Goal: Information Seeking & Learning: Learn about a topic

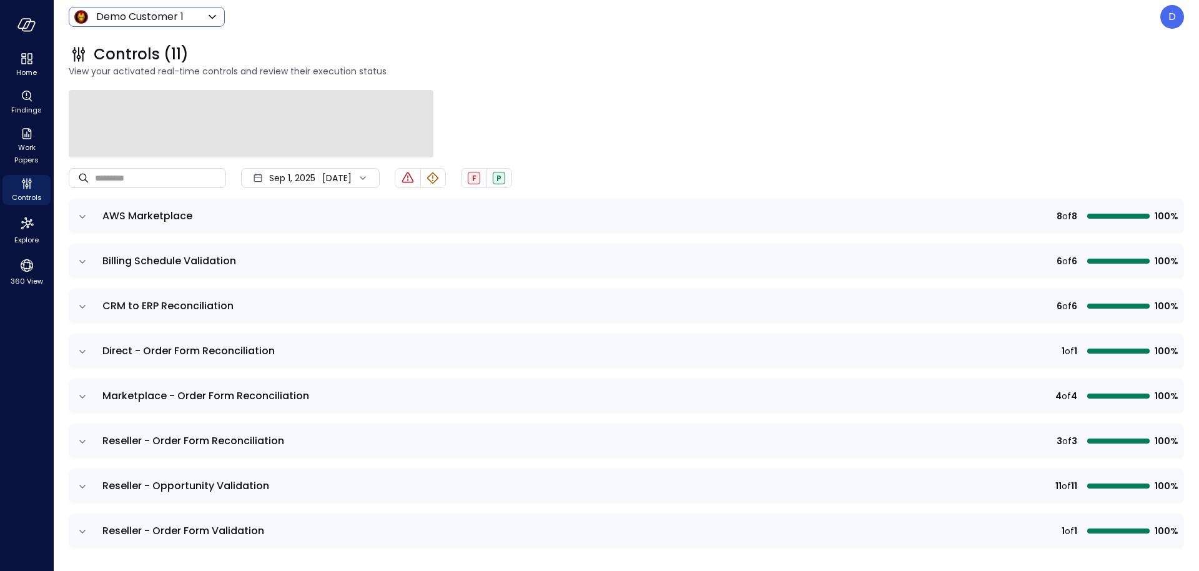
click at [141, 21] on body "Home Findings Work Papers Controls Explore 360 View Demo Customer 1 ***** ​ D C…" at bounding box center [599, 285] width 1199 height 571
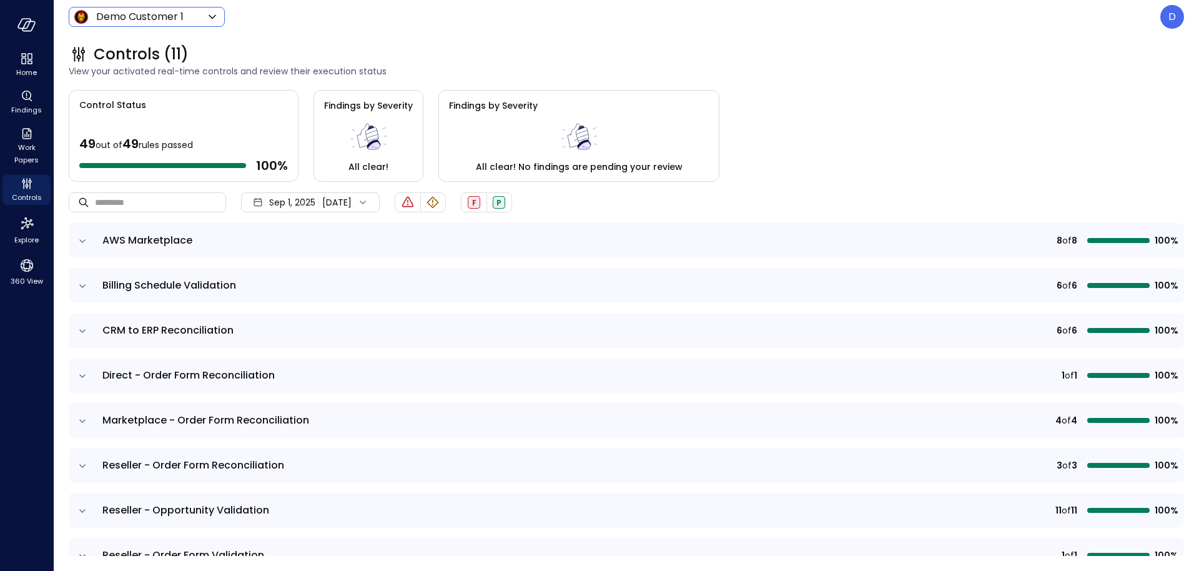
click at [132, 23] on body "Home Findings Work Papers Controls Explore 360 View Demo Customer 1 ***** ​ D C…" at bounding box center [599, 285] width 1199 height 571
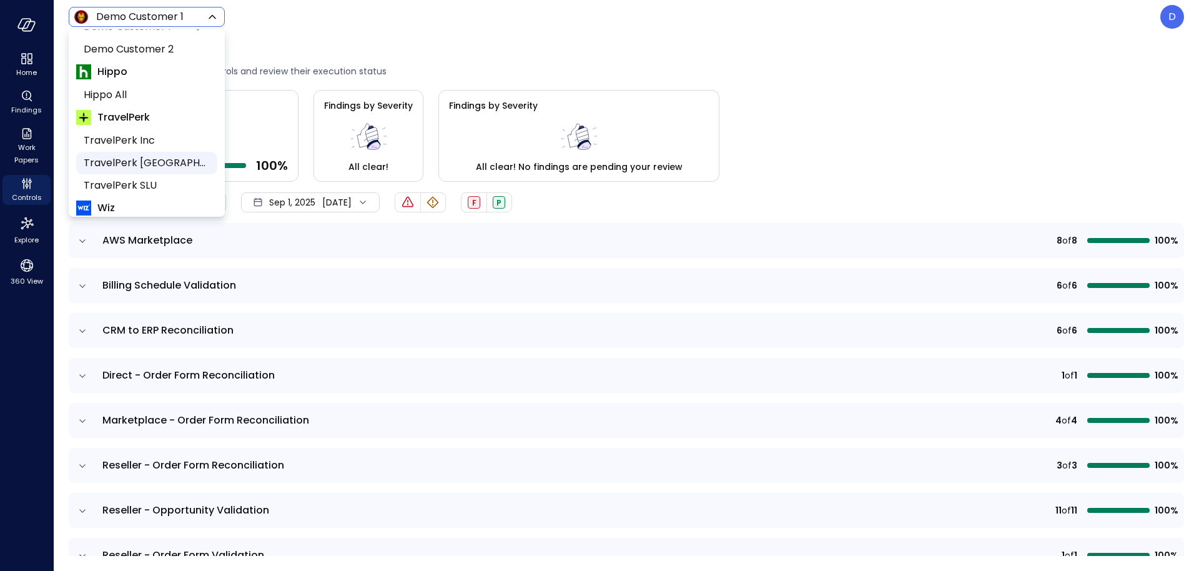
scroll to position [189, 0]
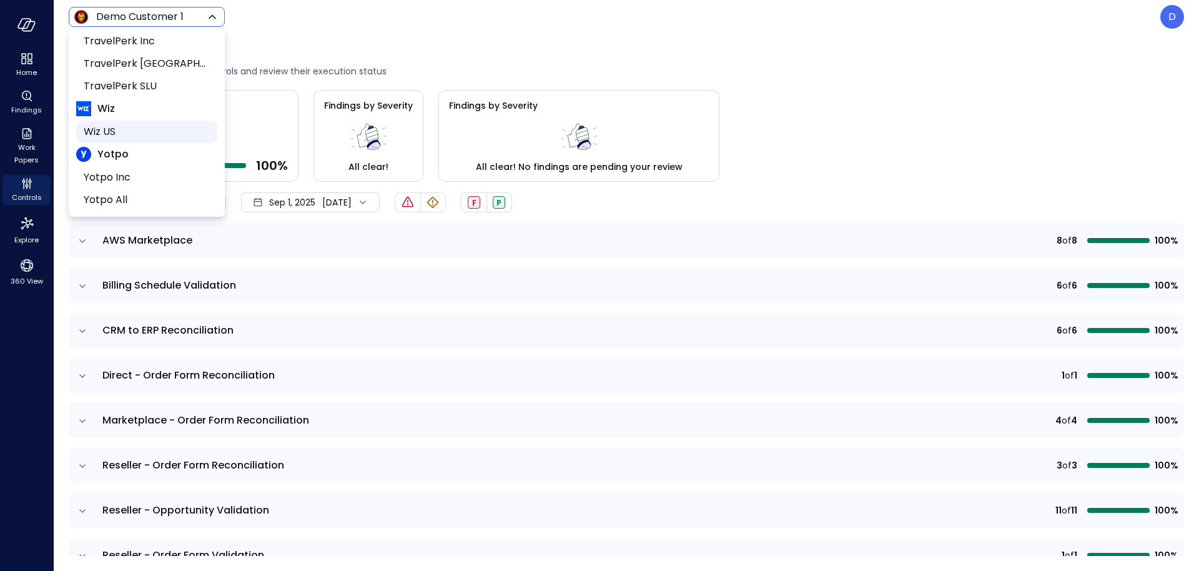
click at [117, 130] on span "Wiz US" at bounding box center [146, 131] width 124 height 15
type input "******"
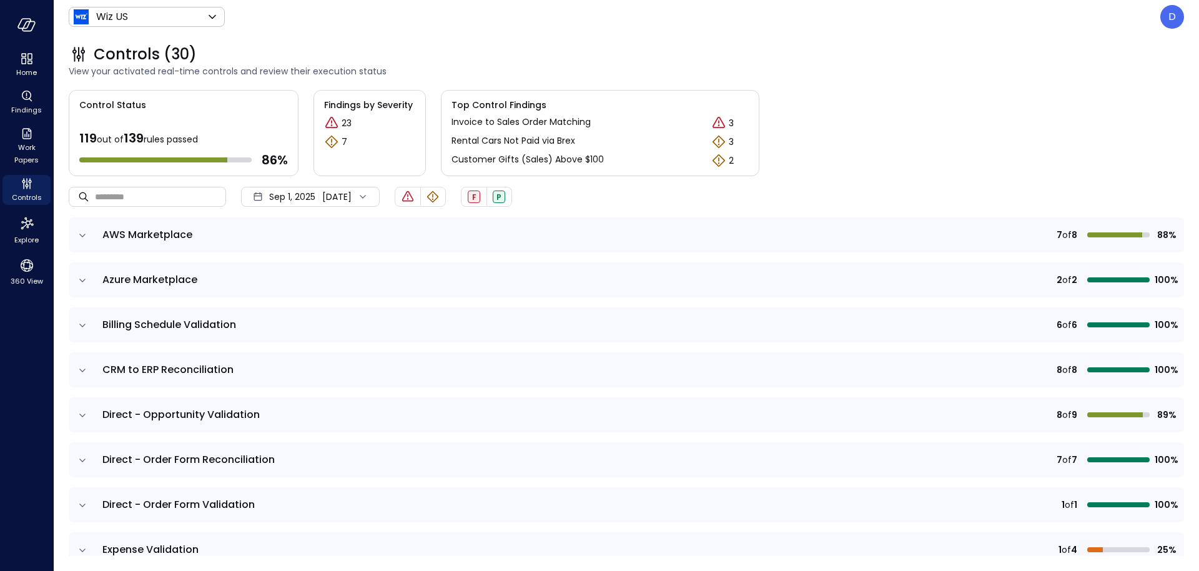
click at [89, 237] on td at bounding box center [82, 234] width 26 height 35
click at [84, 235] on icon "expand row" at bounding box center [82, 235] width 12 height 12
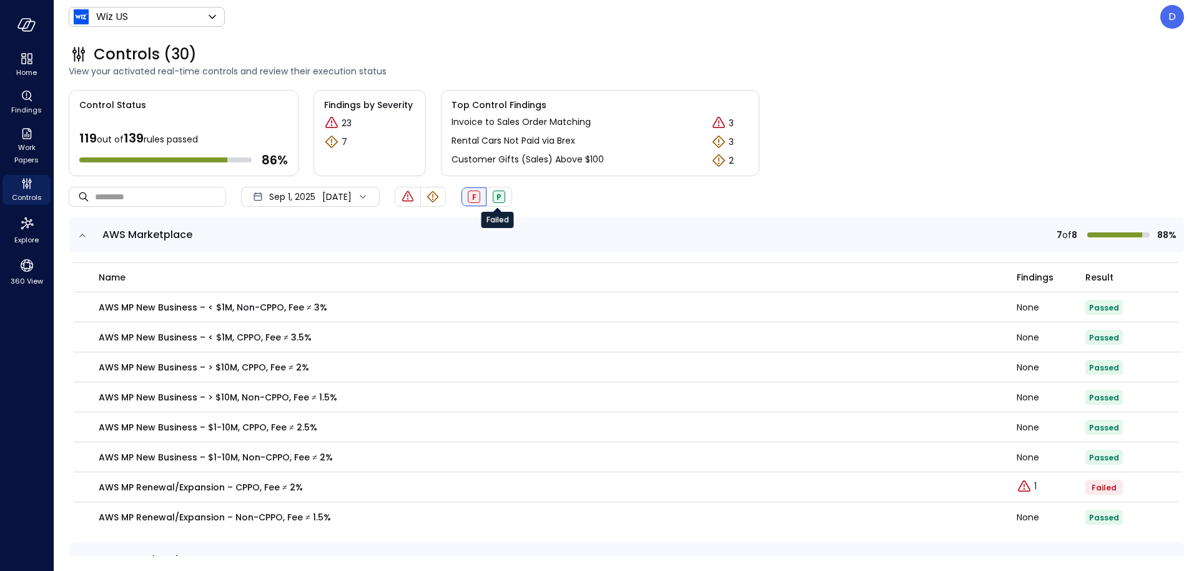
click at [480, 192] on div "F" at bounding box center [474, 197] width 12 height 12
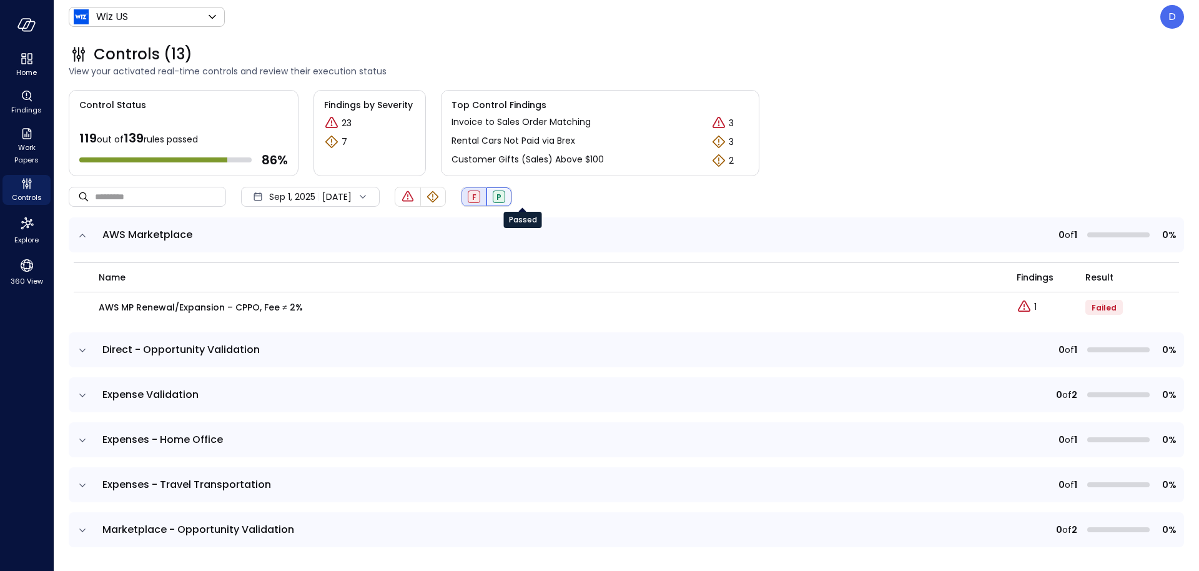
click at [505, 199] on div "P" at bounding box center [499, 197] width 12 height 12
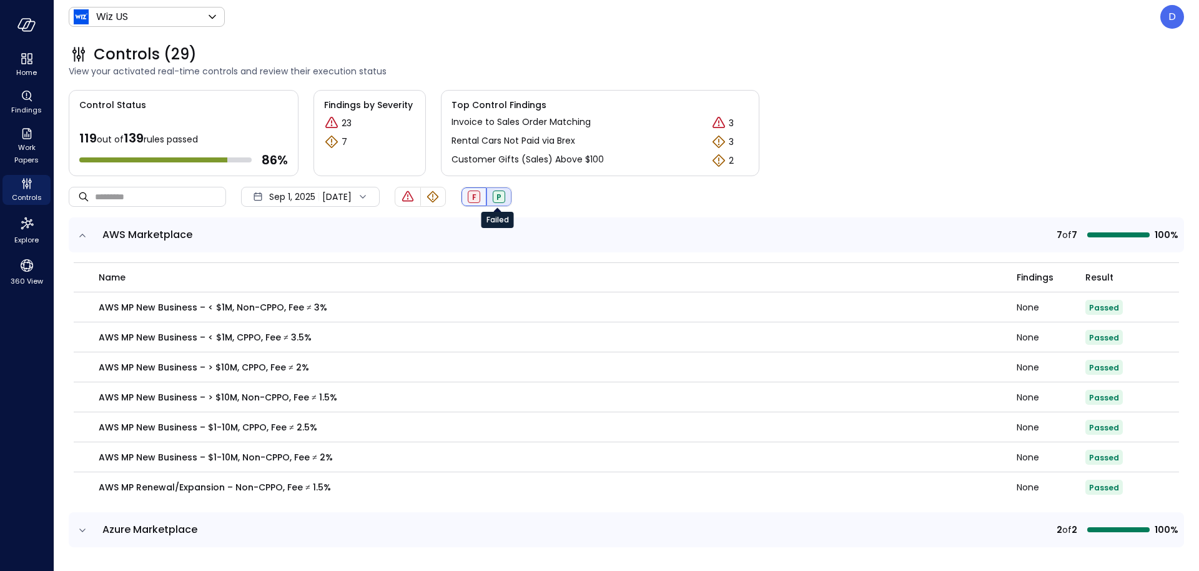
click at [480, 201] on div "F" at bounding box center [474, 197] width 12 height 12
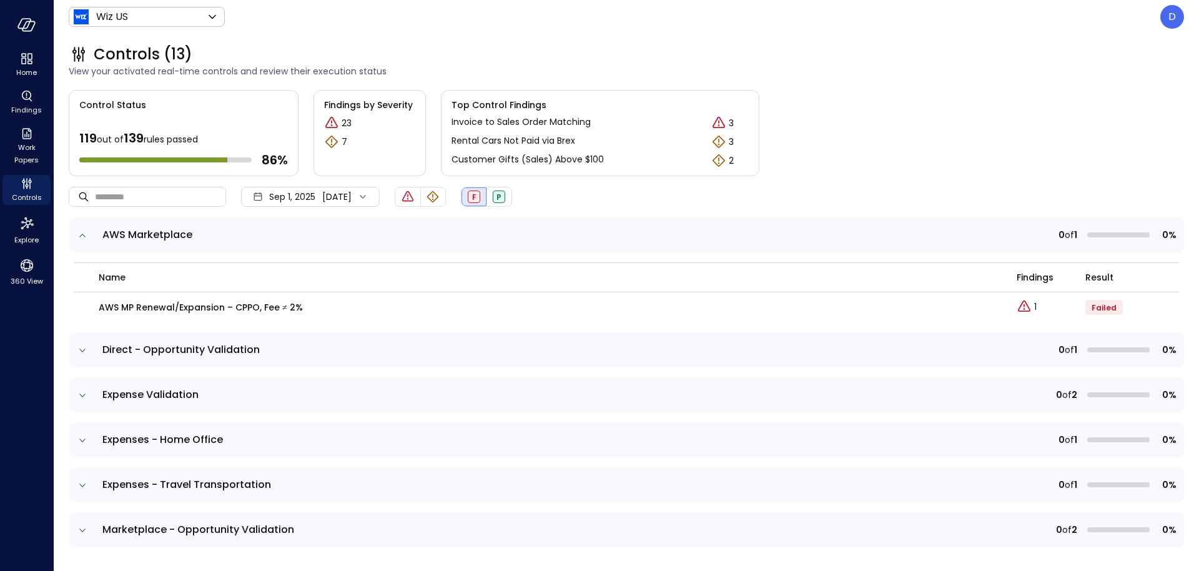
click at [87, 344] on icon "expand row" at bounding box center [82, 350] width 12 height 12
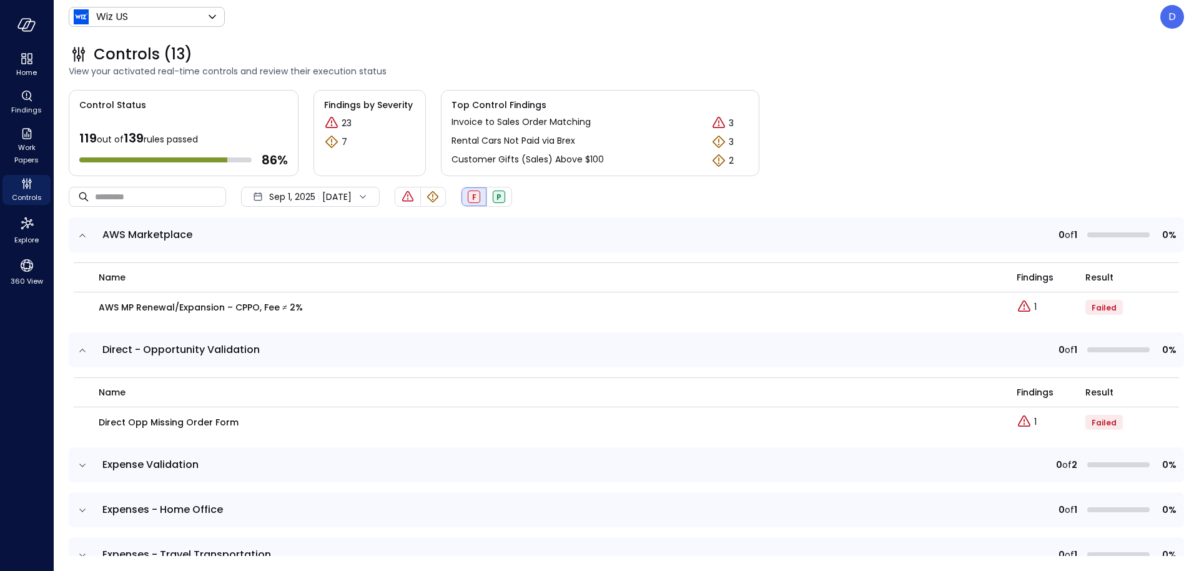
click at [645, 200] on div "​ ​ Sep 1, 2025 Sep 14, 2025 F P" at bounding box center [627, 196] width 1116 height 41
click at [568, 206] on div "​ ​ Sep 1, 2025 Sep 14, 2025 F P" at bounding box center [627, 196] width 1116 height 41
click at [86, 235] on icon "expand row" at bounding box center [82, 235] width 12 height 12
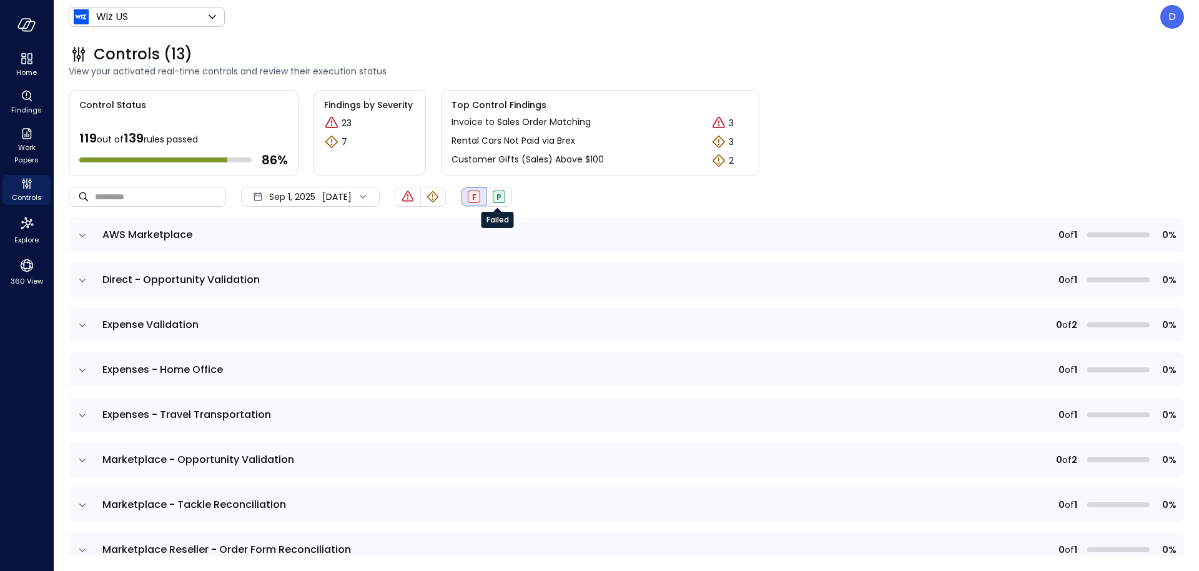
click at [480, 195] on div "F" at bounding box center [474, 197] width 12 height 12
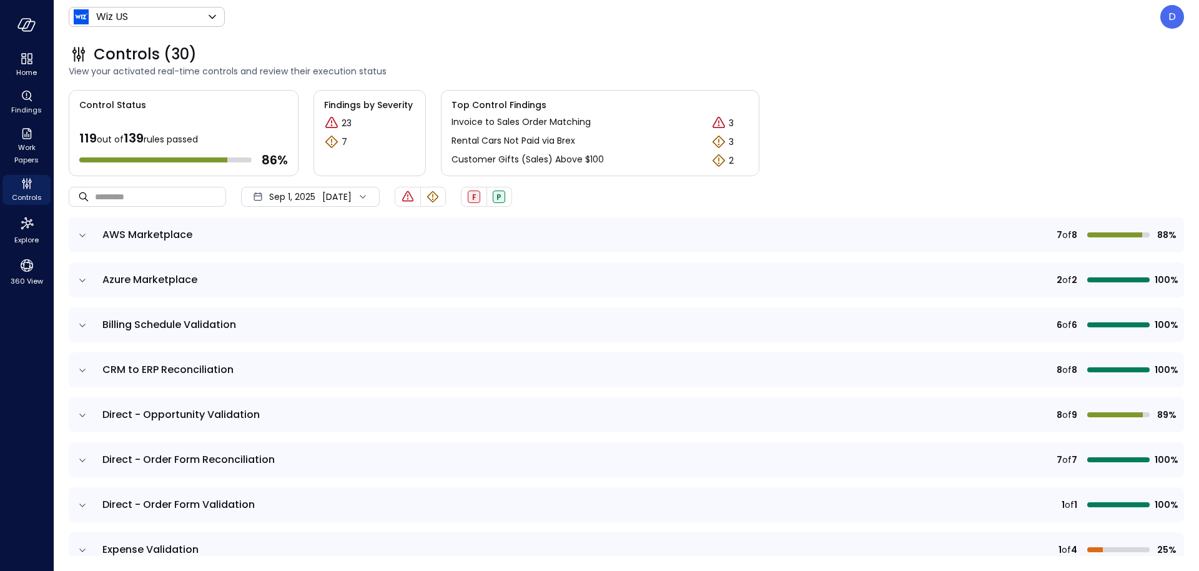
click at [87, 277] on icon "expand row" at bounding box center [82, 280] width 12 height 12
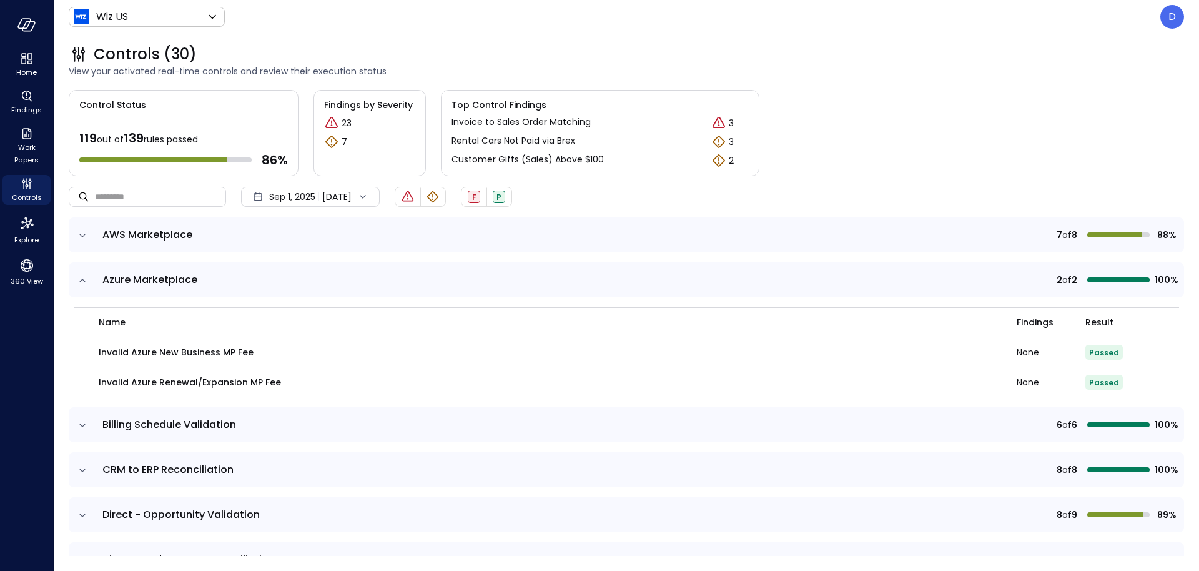
click at [519, 124] on p "Invoice to Sales Order Matching" at bounding box center [521, 122] width 139 height 13
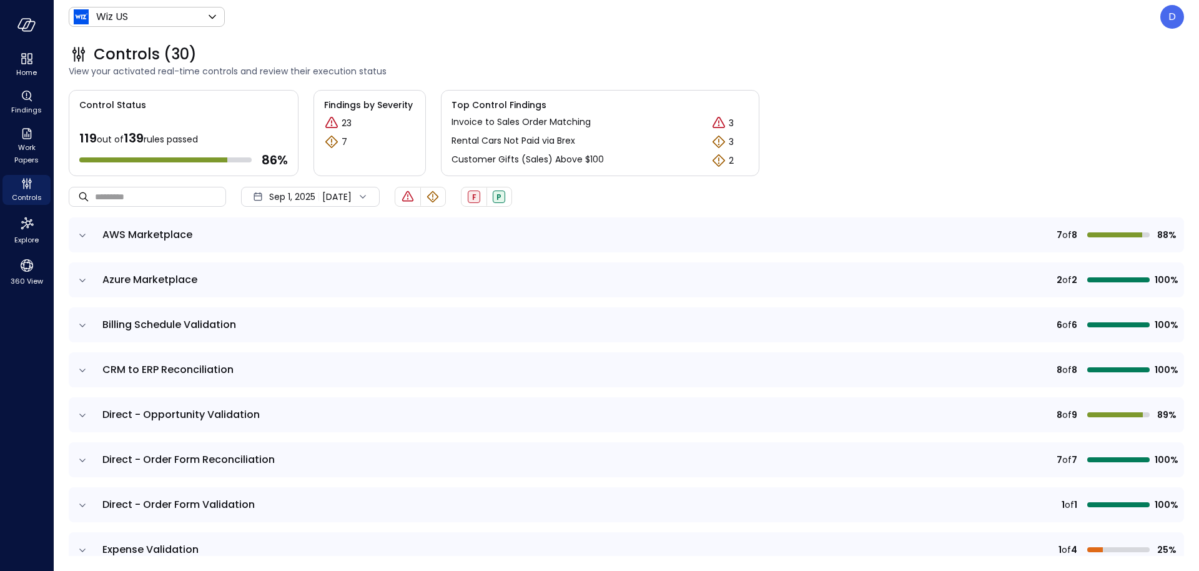
click at [83, 236] on icon "expand row" at bounding box center [82, 235] width 6 height 3
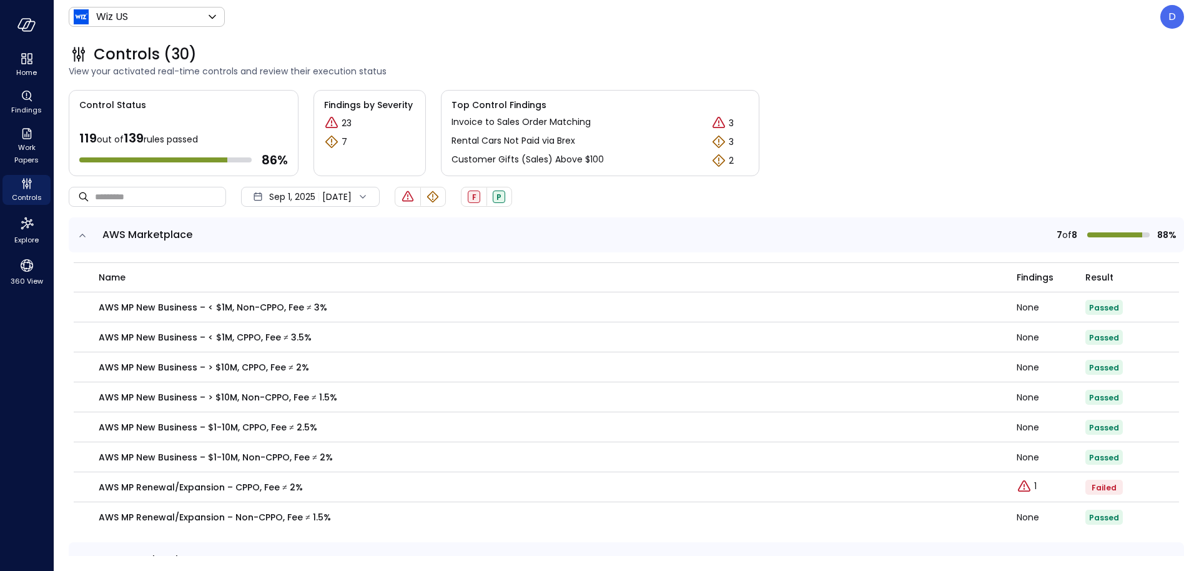
click at [107, 27] on div "Wiz US ****** ​ D" at bounding box center [627, 17] width 1116 height 24
click at [114, 13] on body "Home Findings Work Papers Controls Explore 360 View Wiz US ****** ​ D Controls …" at bounding box center [599, 285] width 1199 height 571
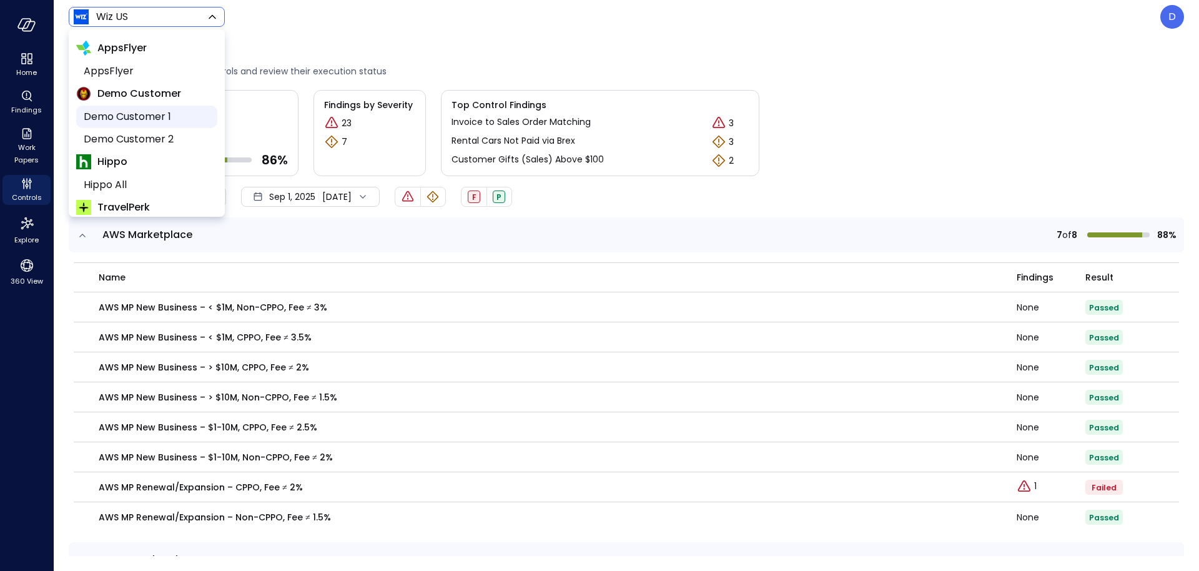
click at [120, 111] on span "Demo Customer 1" at bounding box center [146, 116] width 124 height 15
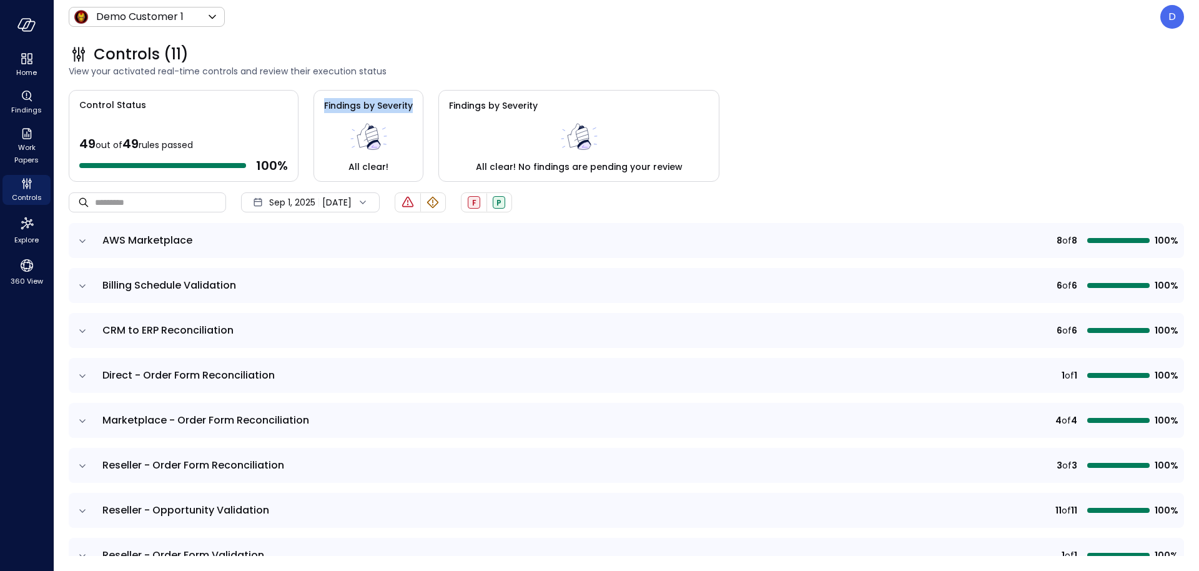
drag, startPoint x: 318, startPoint y: 102, endPoint x: 411, endPoint y: 98, distance: 93.1
click at [411, 98] on div "Findings by Severity All clear!" at bounding box center [369, 136] width 110 height 92
drag, startPoint x: 443, startPoint y: 103, endPoint x: 563, endPoint y: 103, distance: 119.9
click at [563, 103] on div "Findings by Severity All clear! No findings are pending your review" at bounding box center [578, 136] width 281 height 92
click at [30, 190] on icon "Controls" at bounding box center [26, 183] width 15 height 15
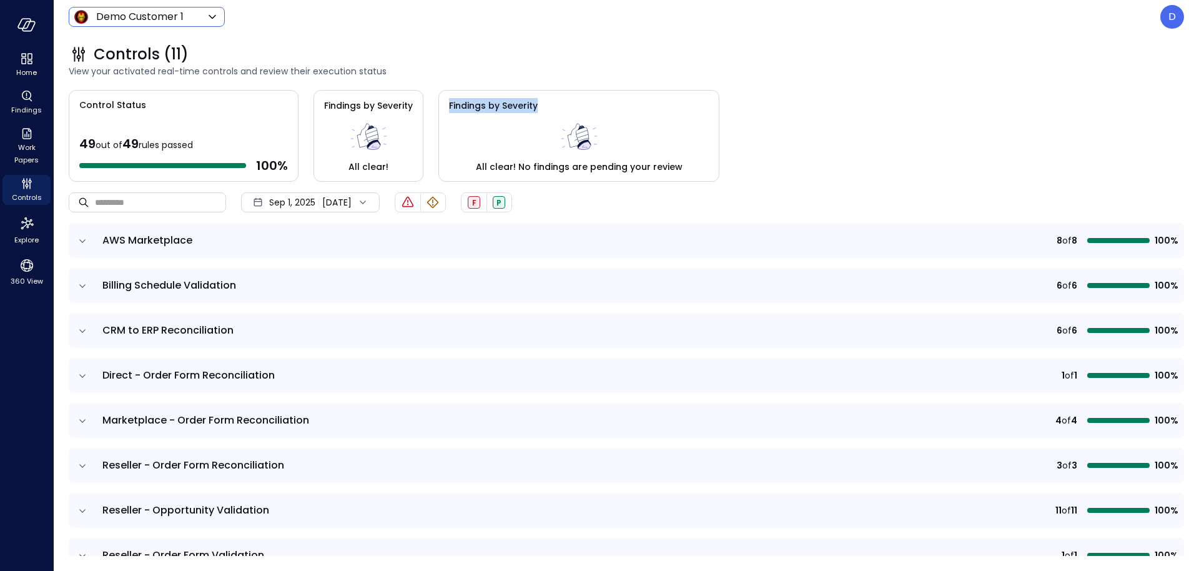
click at [136, 19] on body "Home Findings Work Papers Controls Explore 360 View Demo Customer 1 ***** ​ D C…" at bounding box center [599, 285] width 1199 height 571
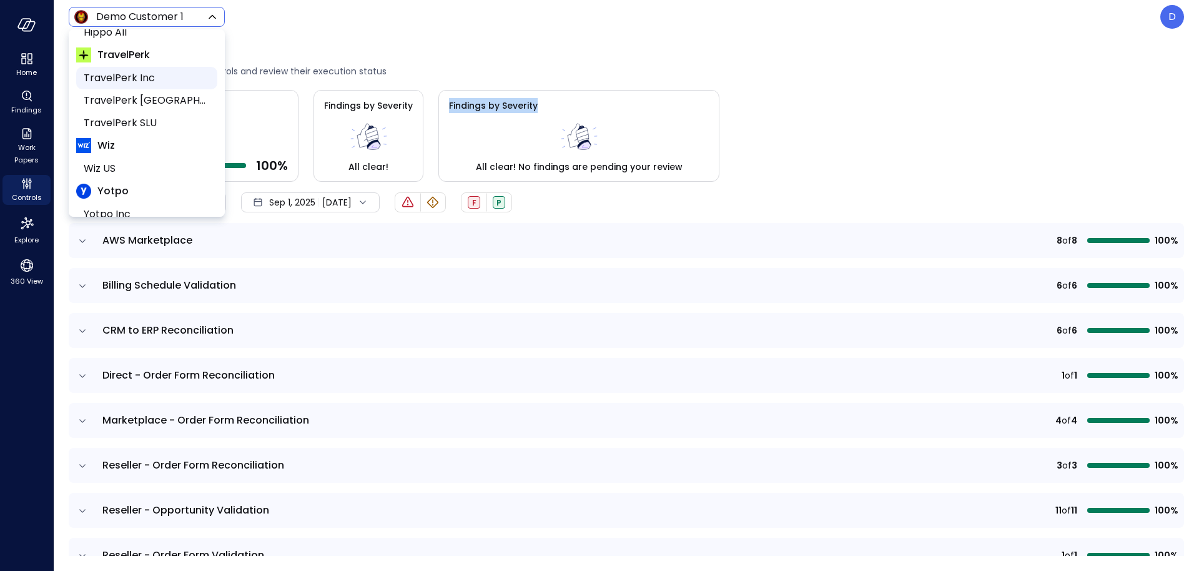
scroll to position [171, 0]
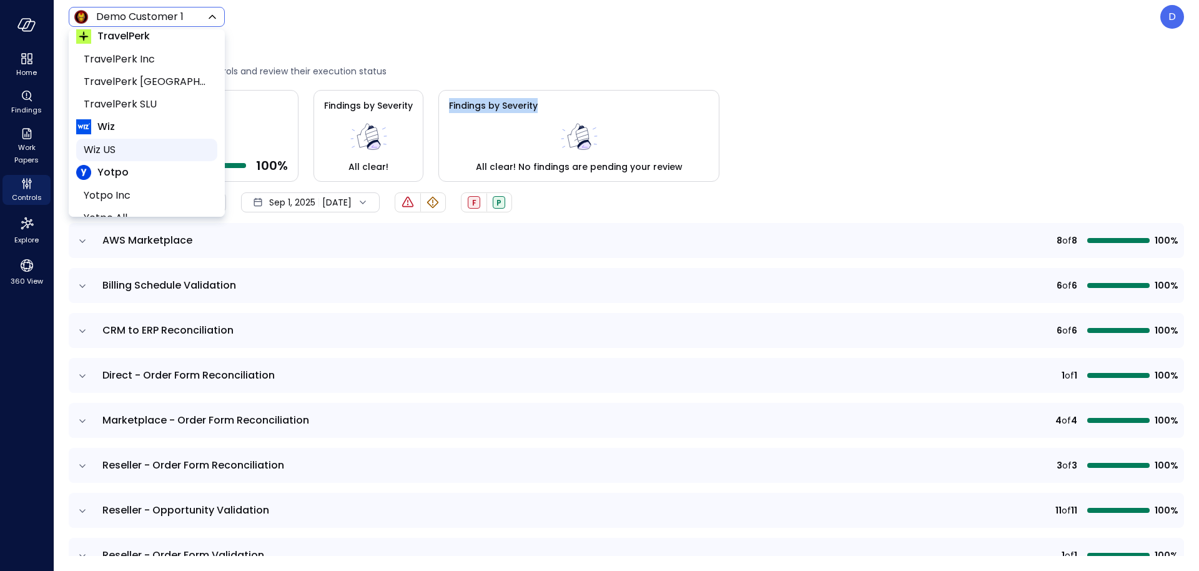
click at [108, 152] on span "Wiz US" at bounding box center [146, 149] width 124 height 15
type input "******"
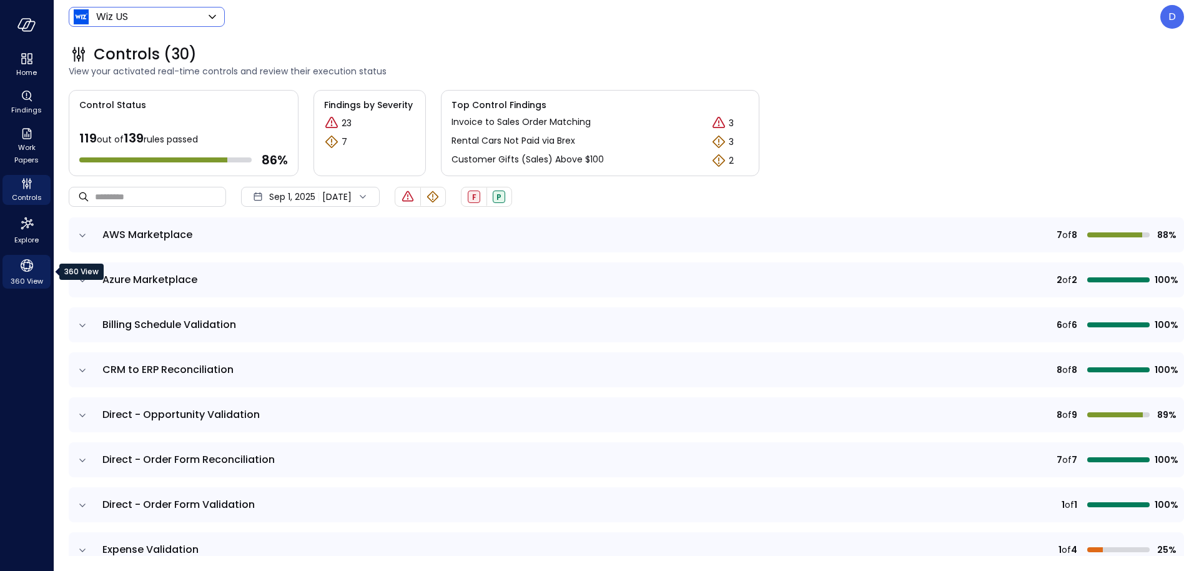
click at [26, 268] on icon "360 View" at bounding box center [27, 265] width 12 height 12
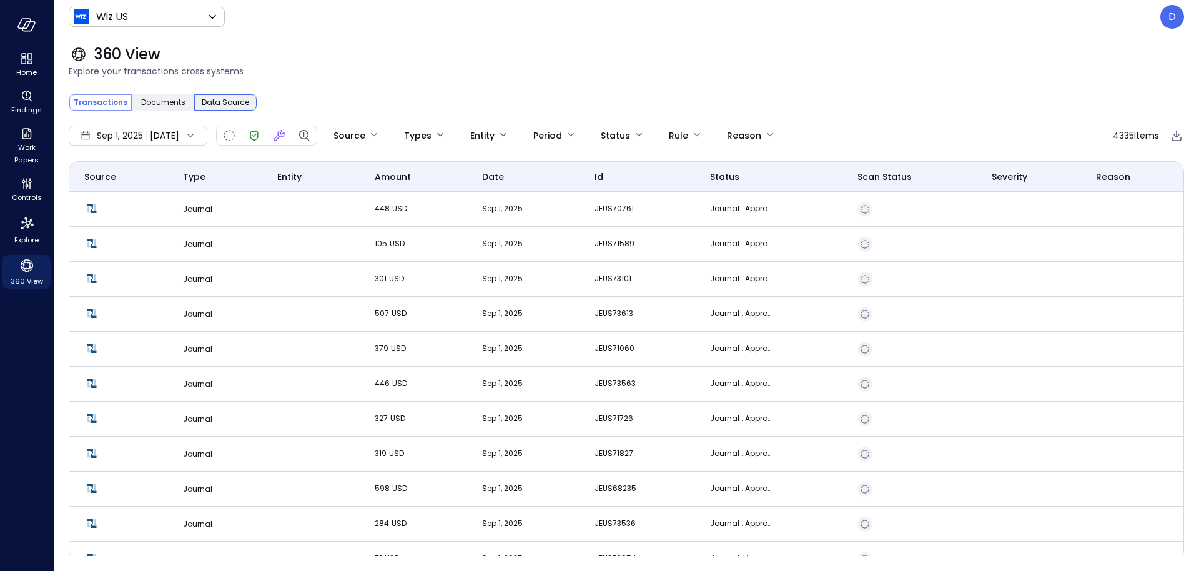
click at [230, 94] on div "Data Source" at bounding box center [225, 102] width 62 height 16
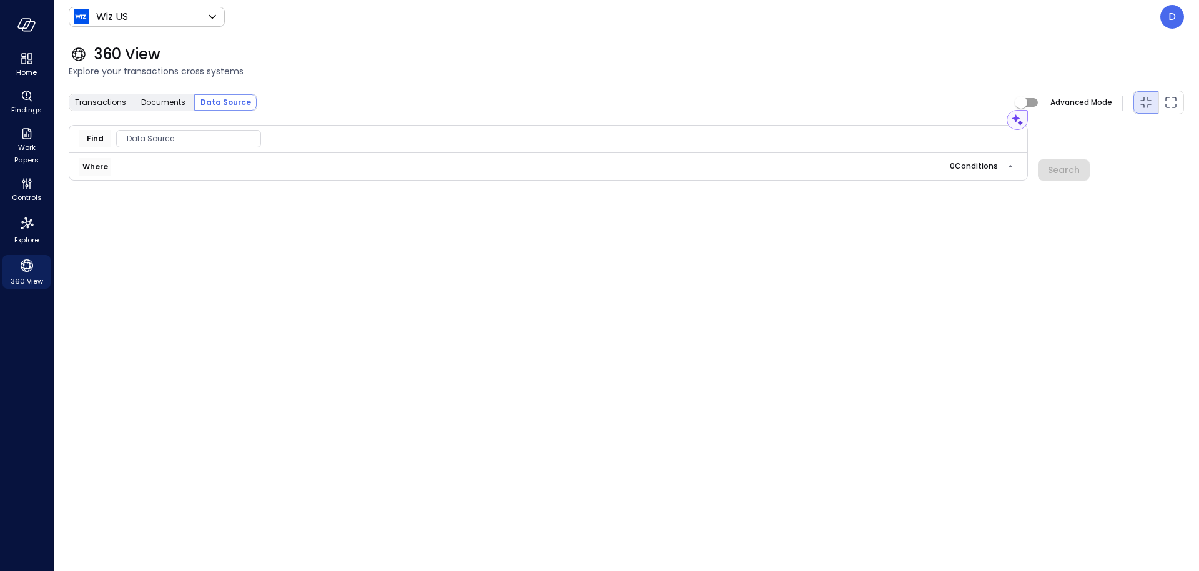
click at [355, 167] on div "Where 0 Condition s" at bounding box center [548, 166] width 939 height 17
click at [161, 137] on span "Data Source" at bounding box center [189, 138] width 144 height 12
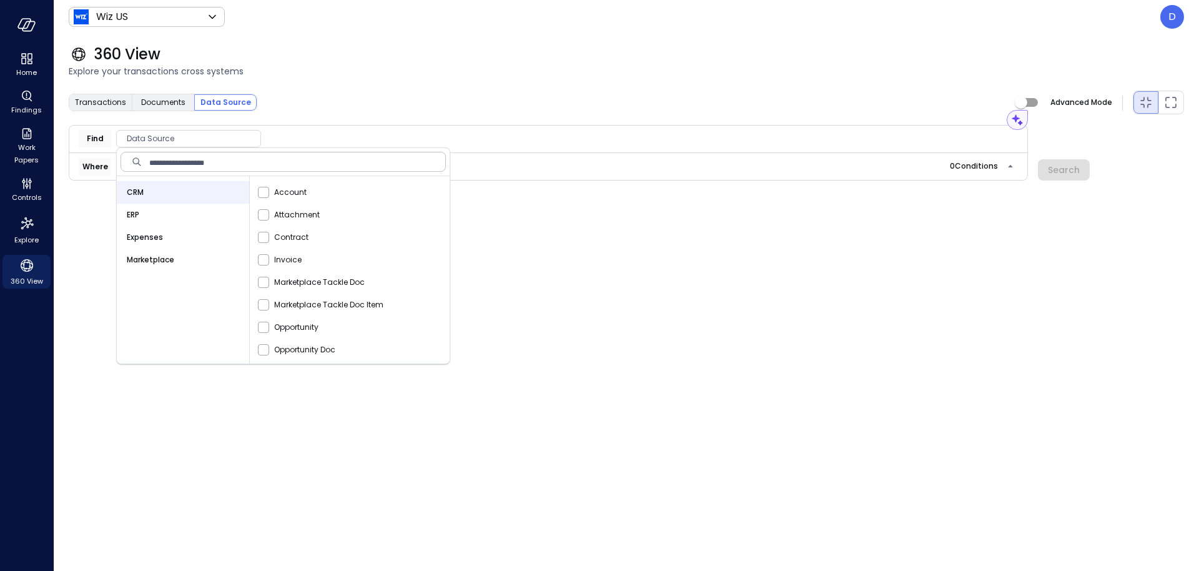
click at [157, 211] on div "ERP" at bounding box center [183, 215] width 132 height 22
click at [287, 217] on div "Bill" at bounding box center [352, 215] width 195 height 22
click at [269, 212] on span at bounding box center [263, 214] width 11 height 11
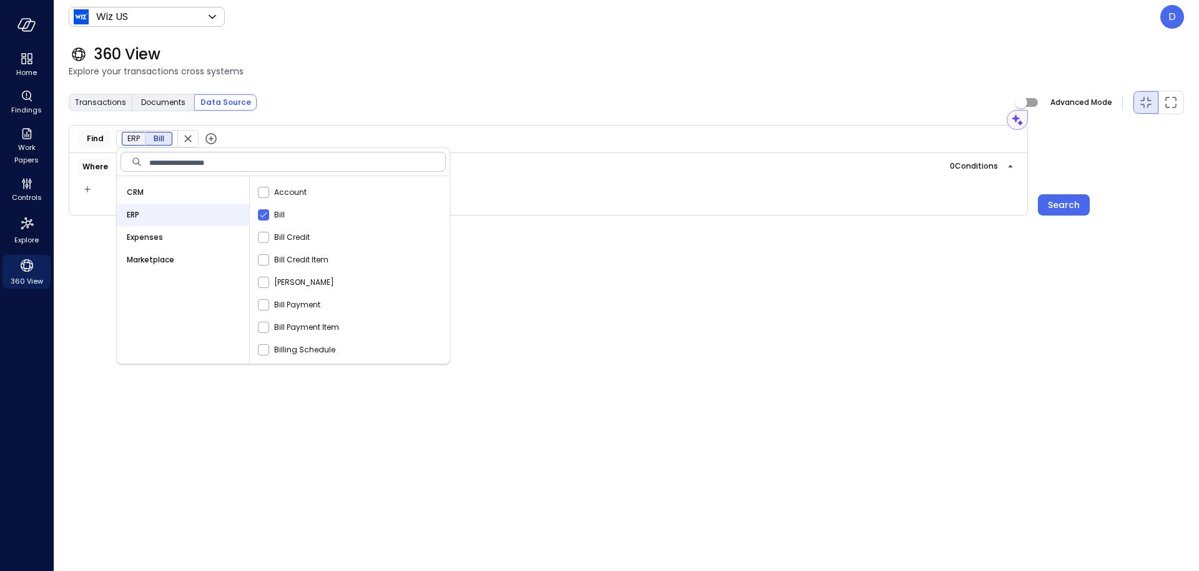
click at [325, 90] on div "Transactions Documents Data Source Advanced Mode" at bounding box center [627, 102] width 1116 height 25
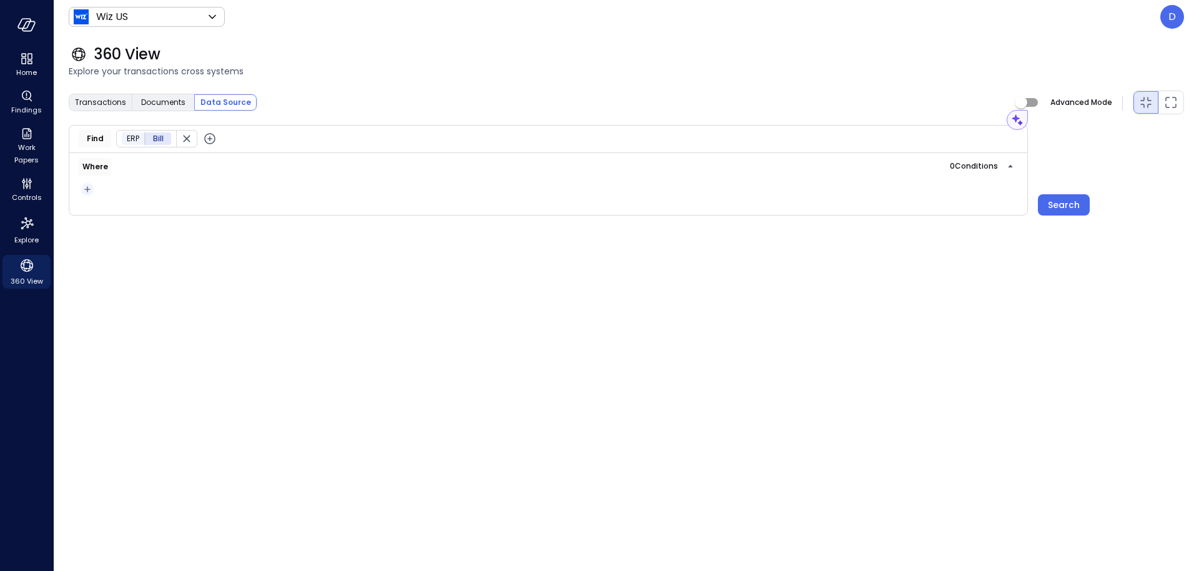
click at [82, 190] on icon "button" at bounding box center [87, 189] width 12 height 15
click at [119, 210] on li "Condition" at bounding box center [112, 211] width 62 height 15
click at [125, 216] on span "Data Source Conditions" at bounding box center [161, 215] width 144 height 12
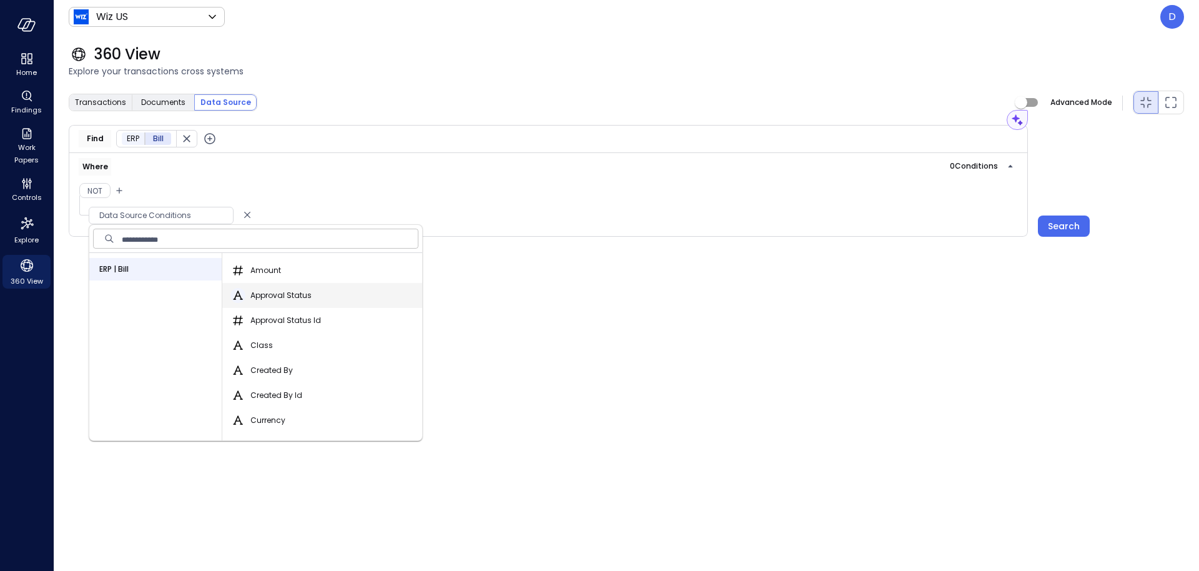
click at [237, 295] on icon "button" at bounding box center [237, 295] width 15 height 15
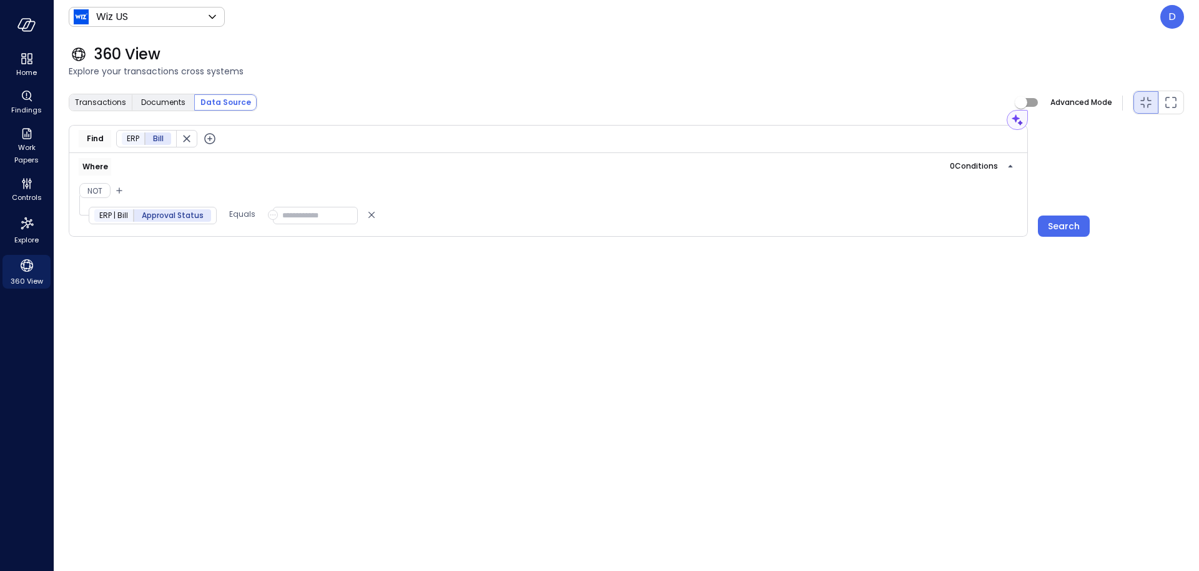
click at [289, 213] on input "text" at bounding box center [315, 215] width 85 height 17
type input "*"
click at [1058, 223] on div "Search" at bounding box center [1064, 227] width 32 height 16
click at [370, 215] on icon "Delete" at bounding box center [372, 215] width 6 height 6
click at [1009, 171] on icon "button" at bounding box center [1010, 166] width 15 height 15
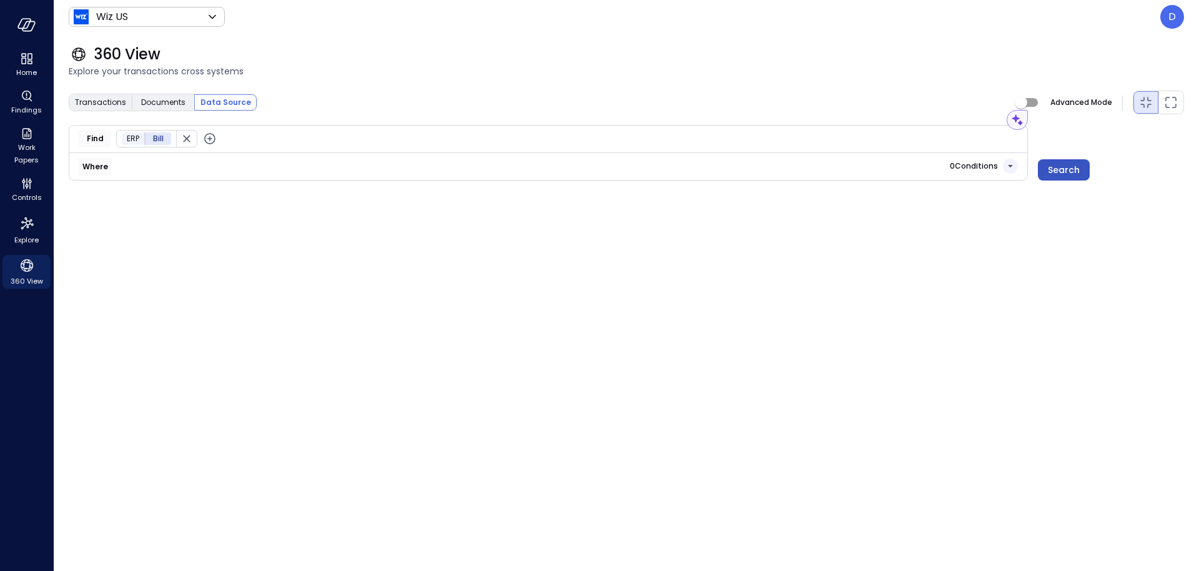
click at [1084, 165] on button "Search" at bounding box center [1064, 169] width 52 height 21
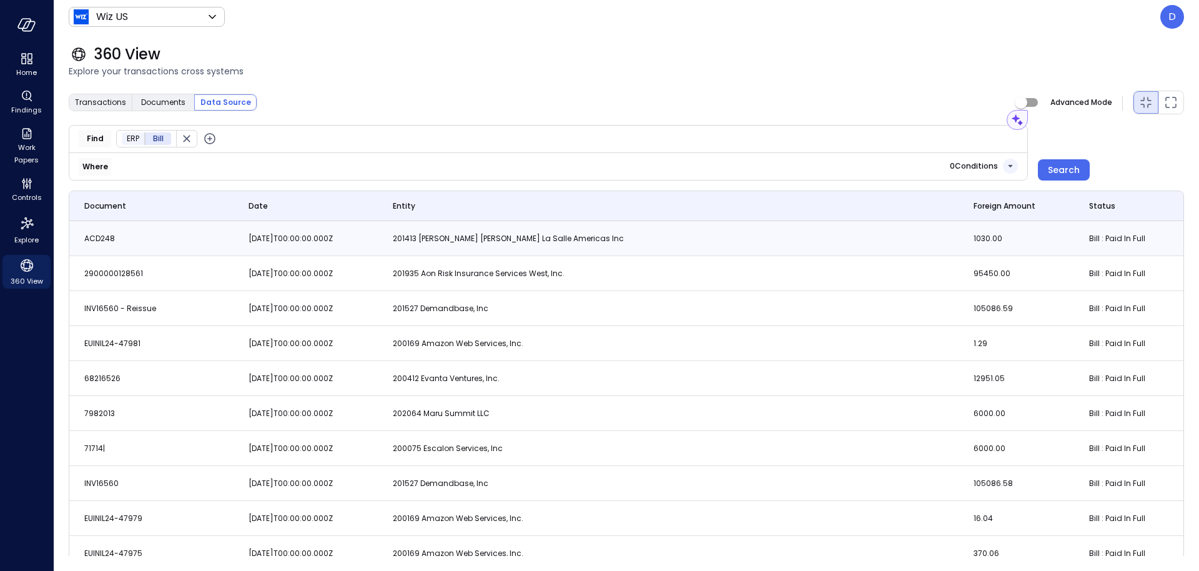
click at [850, 238] on td "201413 Jones Lang La Salle Americas Inc" at bounding box center [668, 238] width 581 height 35
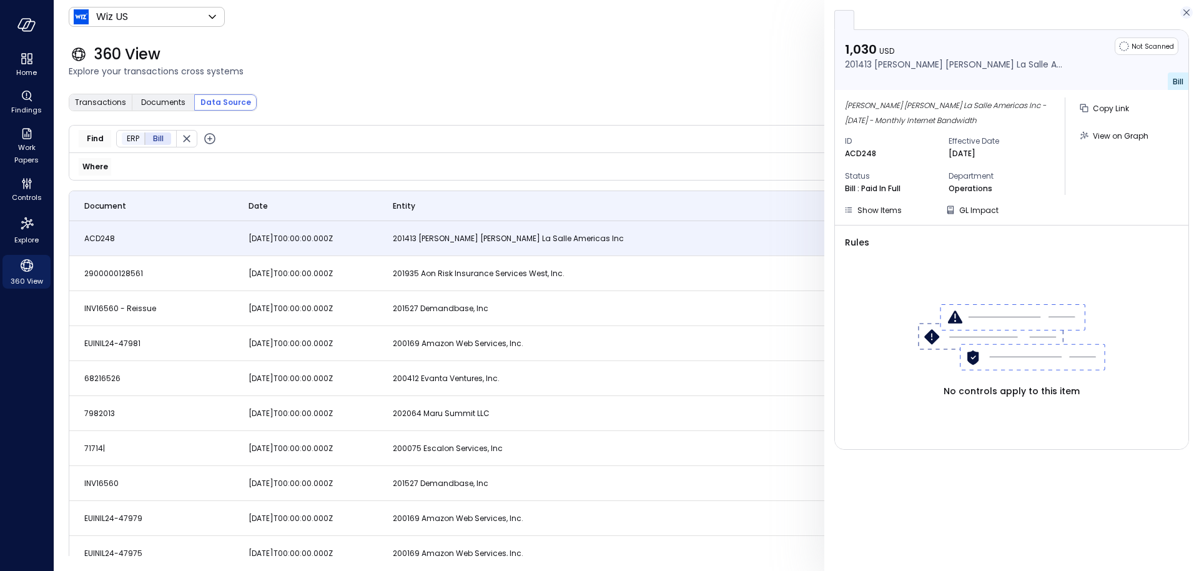
click at [1184, 14] on icon "button" at bounding box center [1187, 12] width 12 height 15
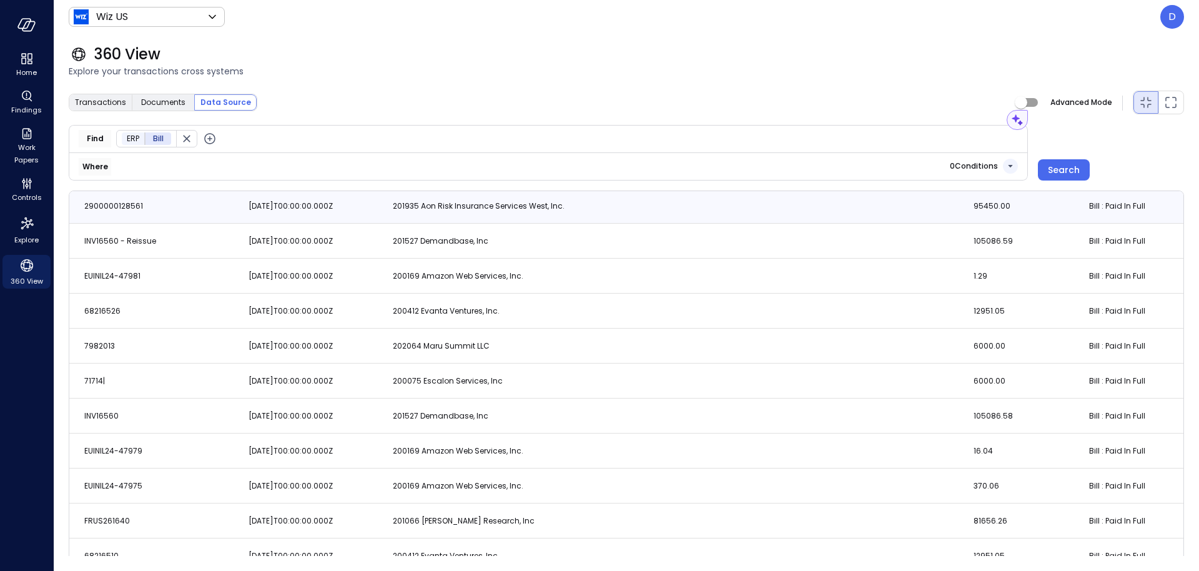
scroll to position [68, 0]
click at [1175, 102] on icon "Maximized view" at bounding box center [1171, 102] width 15 height 15
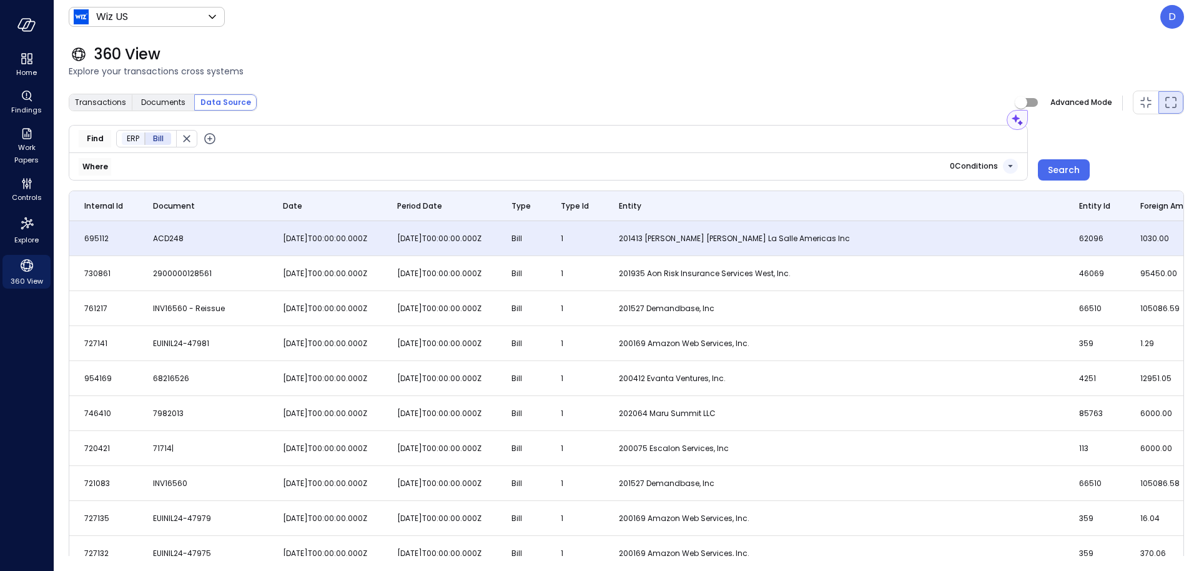
click at [219, 241] on td "ACD248" at bounding box center [203, 238] width 130 height 35
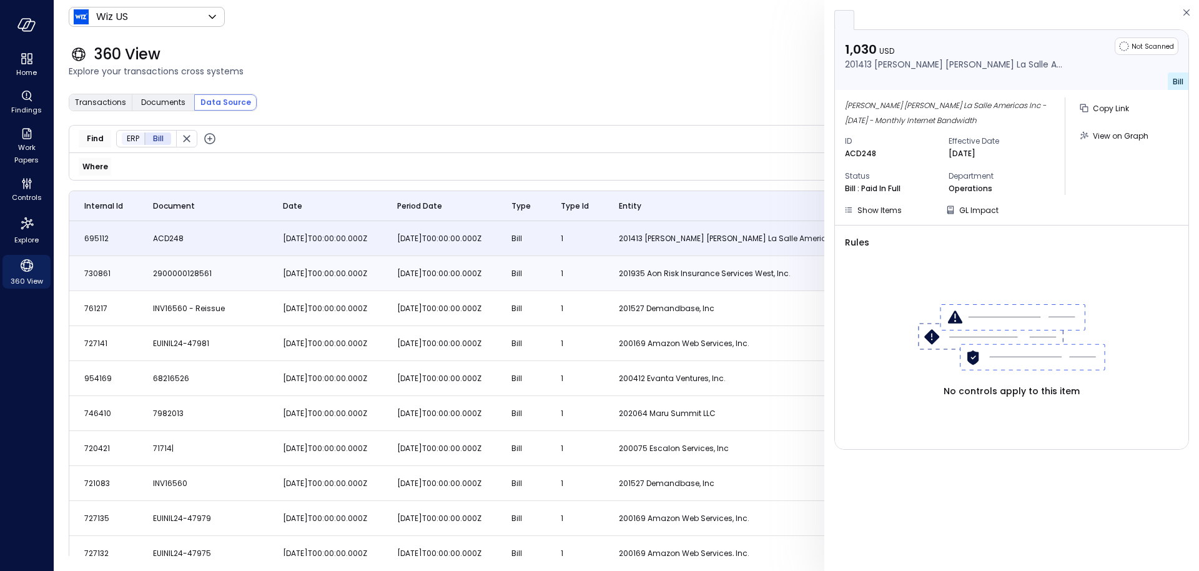
click at [216, 256] on td "2900000128561" at bounding box center [203, 273] width 130 height 35
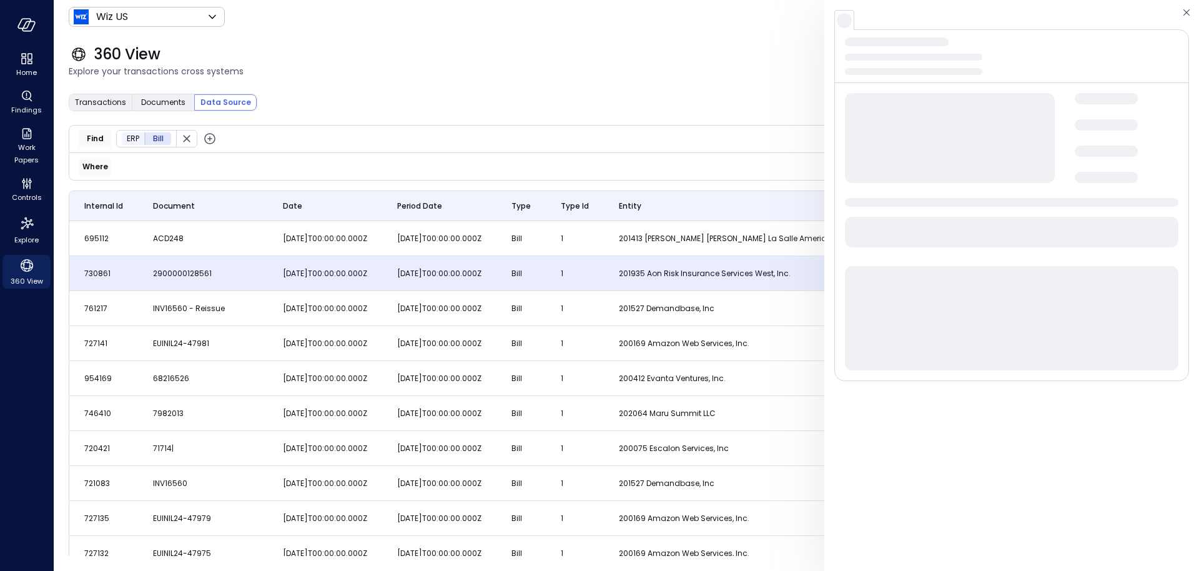
click at [227, 274] on td "2900000128561" at bounding box center [203, 273] width 130 height 35
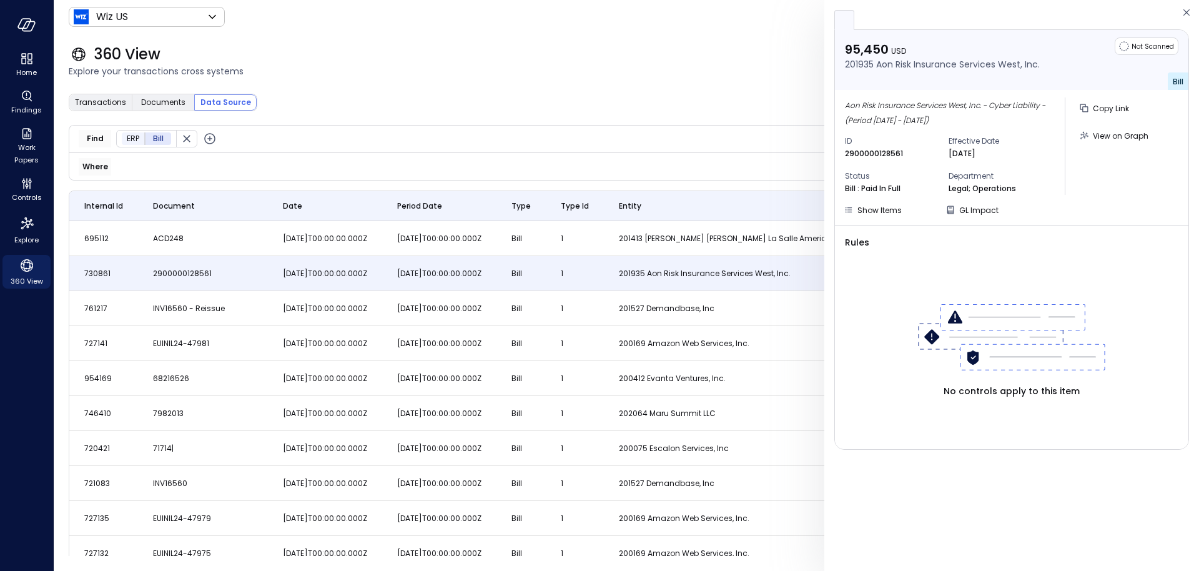
click at [455, 75] on div "360 View Explore your transactions cross systems" at bounding box center [619, 61] width 1131 height 55
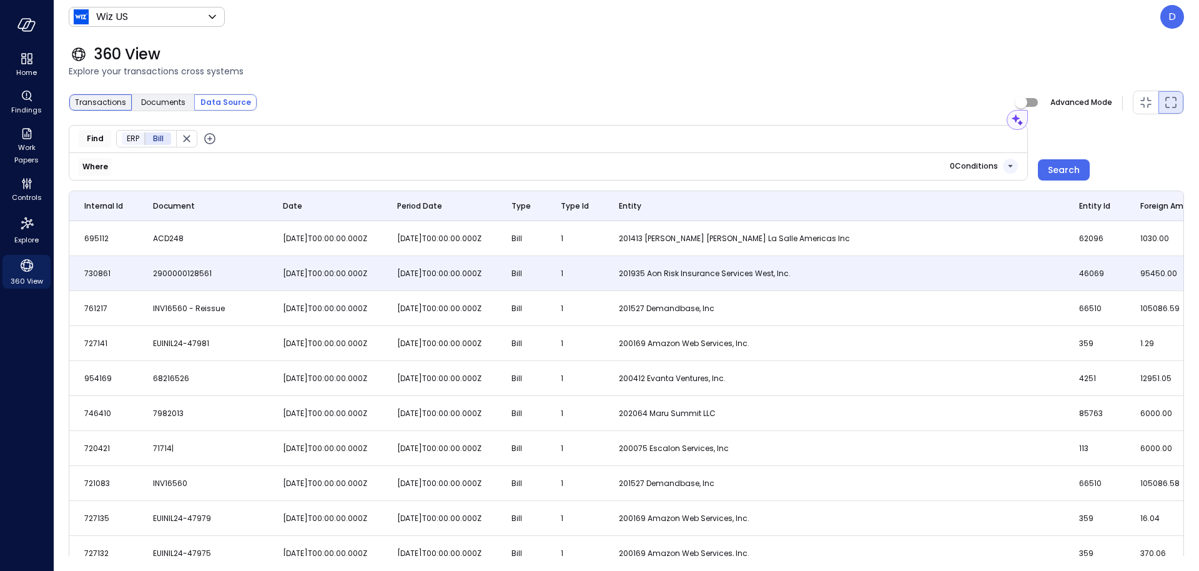
click at [113, 99] on span "Transactions" at bounding box center [100, 102] width 51 height 12
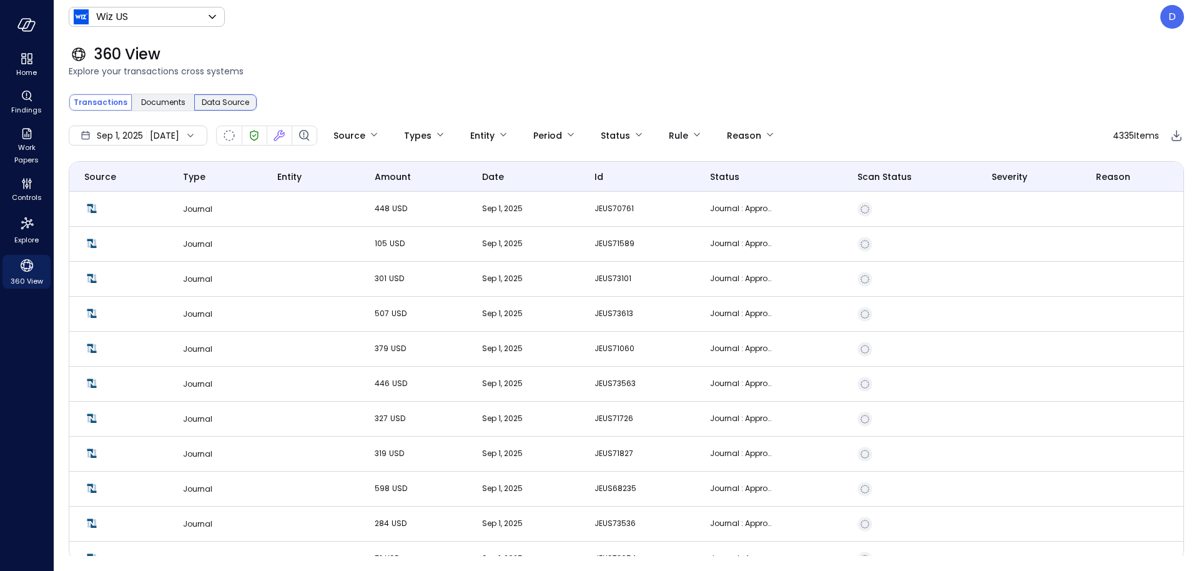
click at [254, 103] on div "Data Source" at bounding box center [225, 102] width 62 height 16
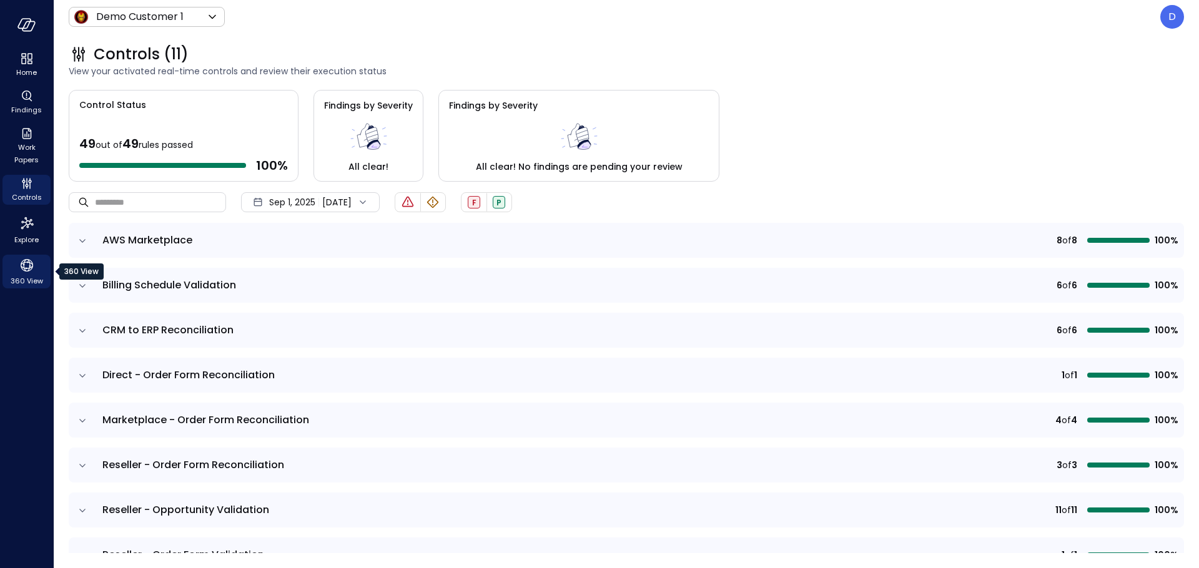
click at [24, 272] on icon "360 View" at bounding box center [26, 265] width 19 height 19
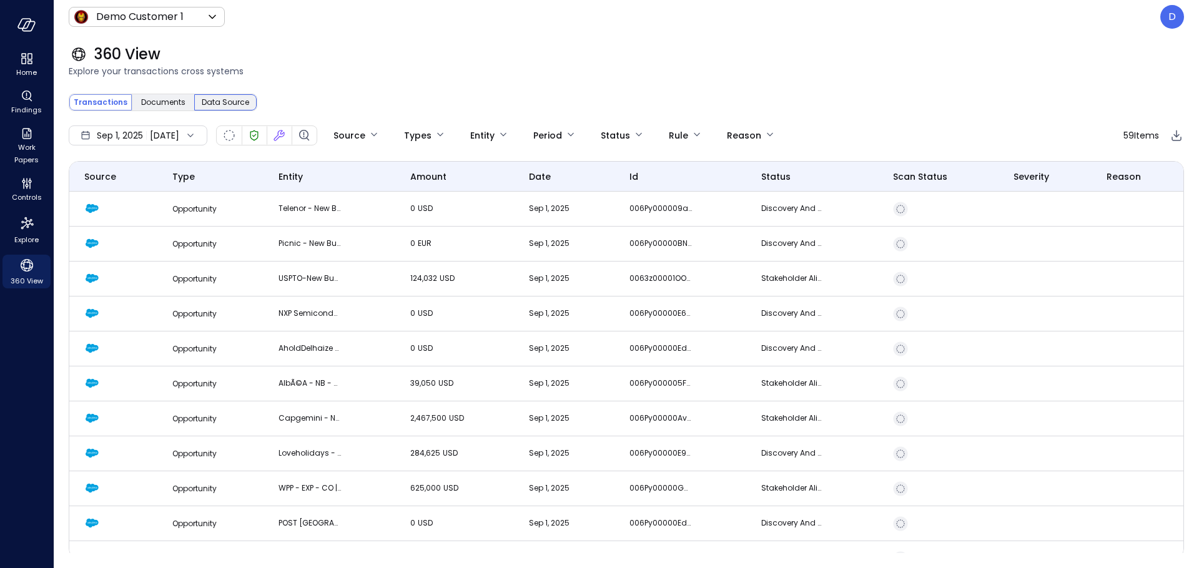
click at [219, 94] on div "Data Source" at bounding box center [225, 102] width 62 height 16
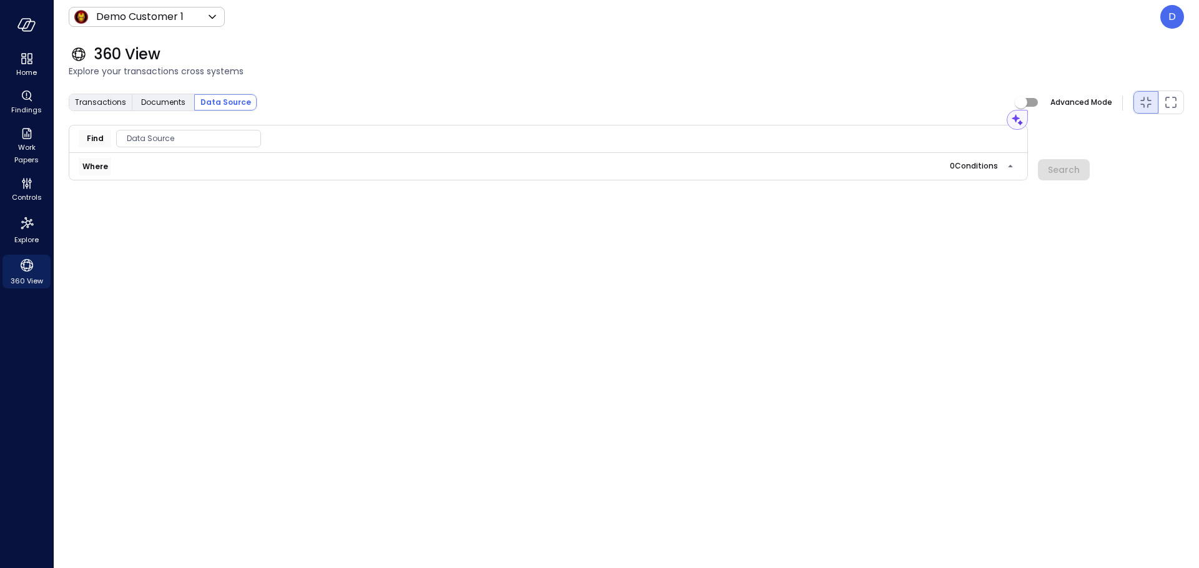
click at [212, 137] on span "Data Source" at bounding box center [189, 138] width 144 height 12
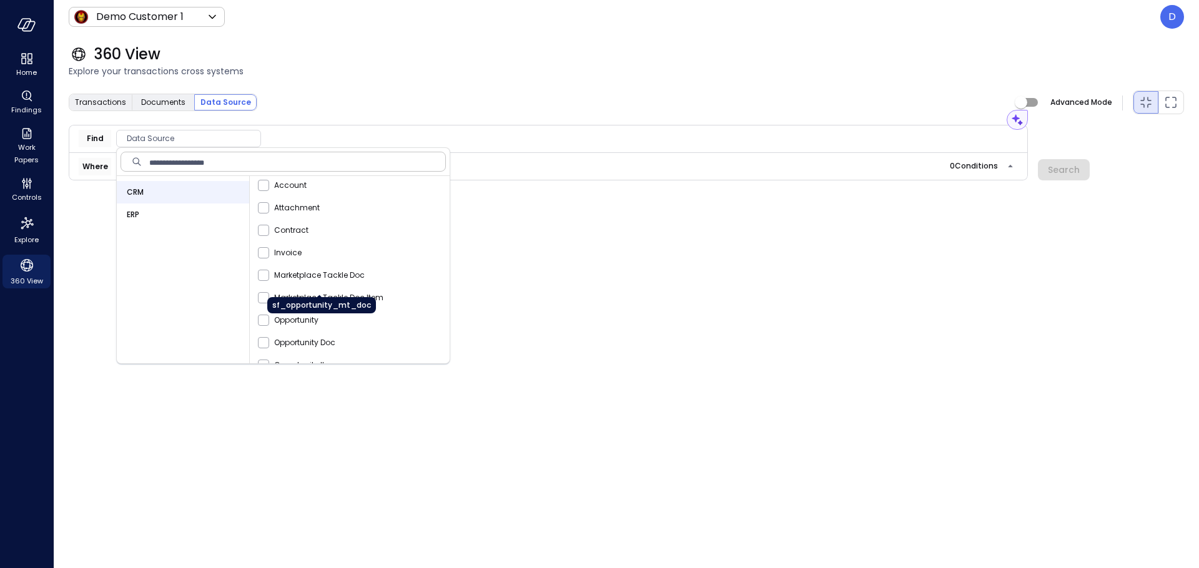
scroll to position [17, 0]
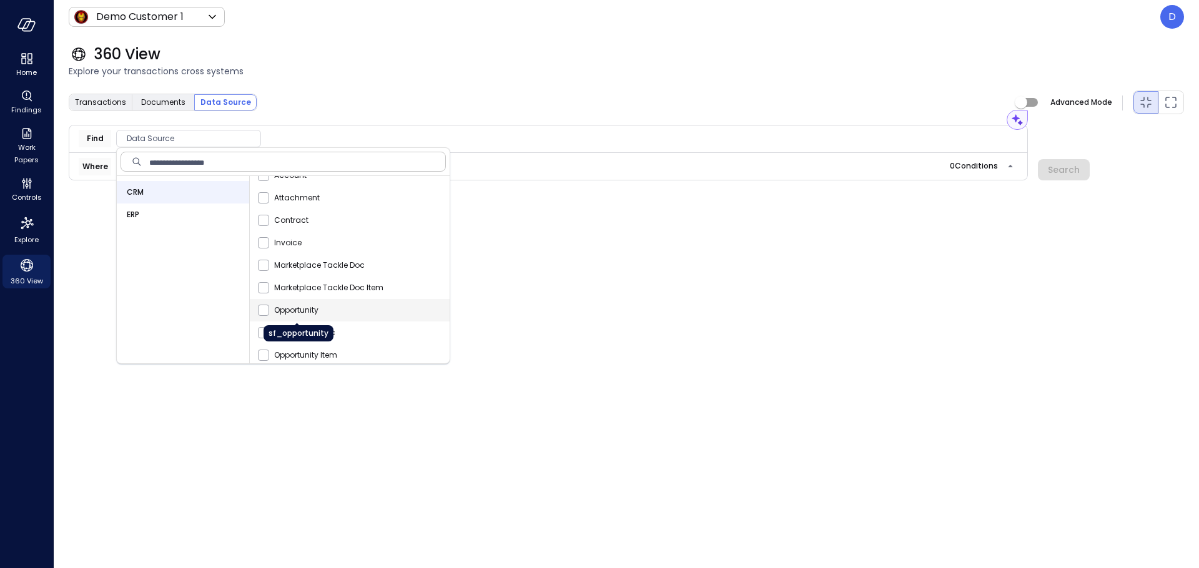
click at [307, 309] on span "Opportunity" at bounding box center [296, 310] width 44 height 12
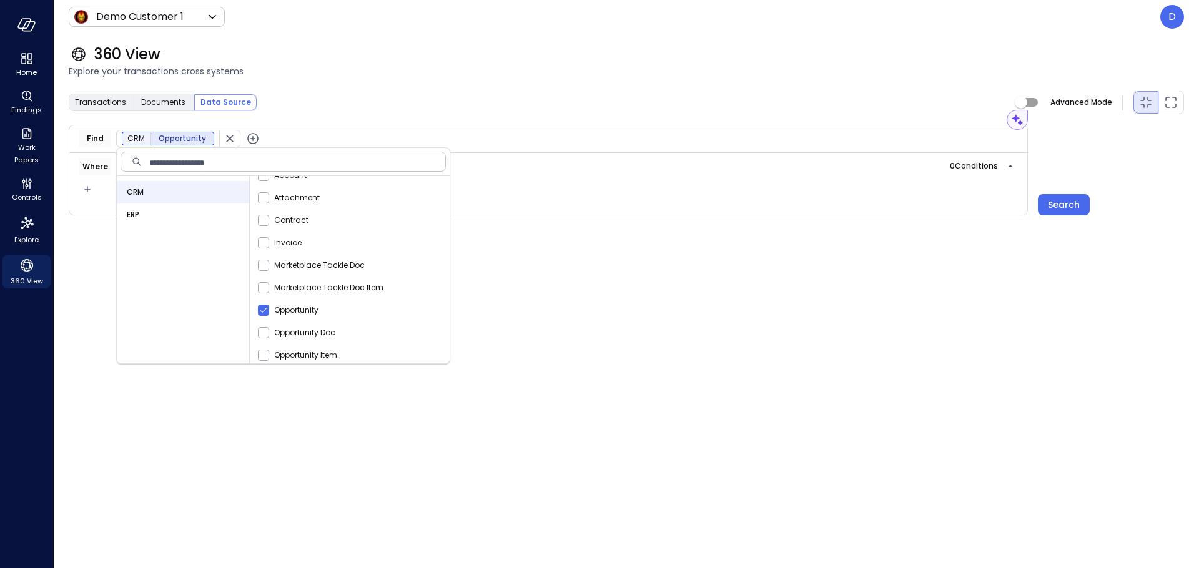
click at [792, 76] on span "Explore your transactions cross systems" at bounding box center [627, 71] width 1116 height 14
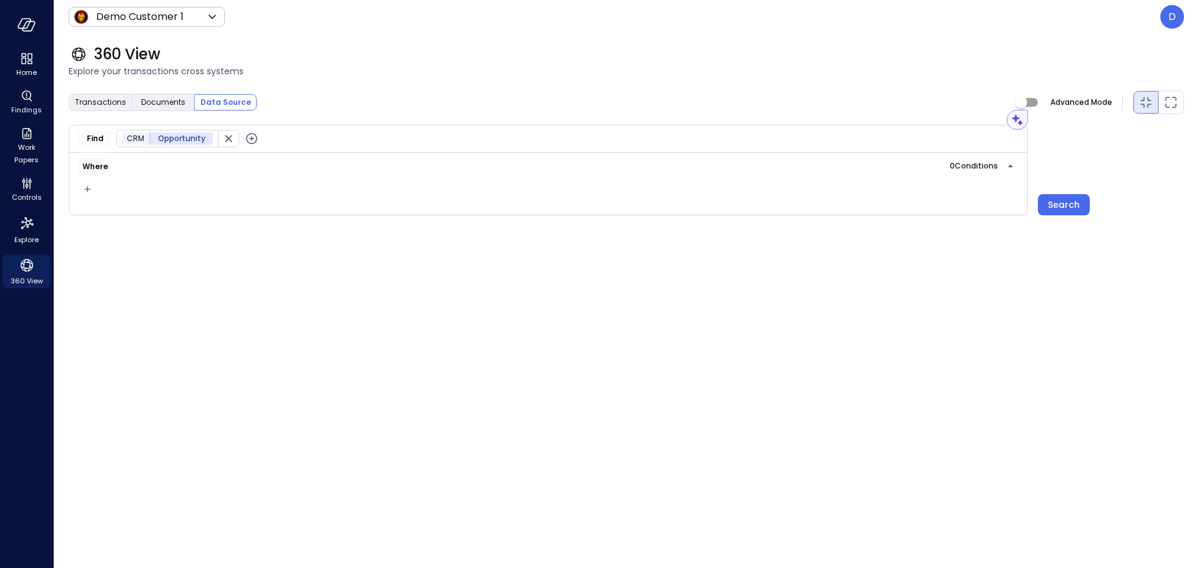
click at [1069, 196] on button "Search" at bounding box center [1064, 204] width 52 height 21
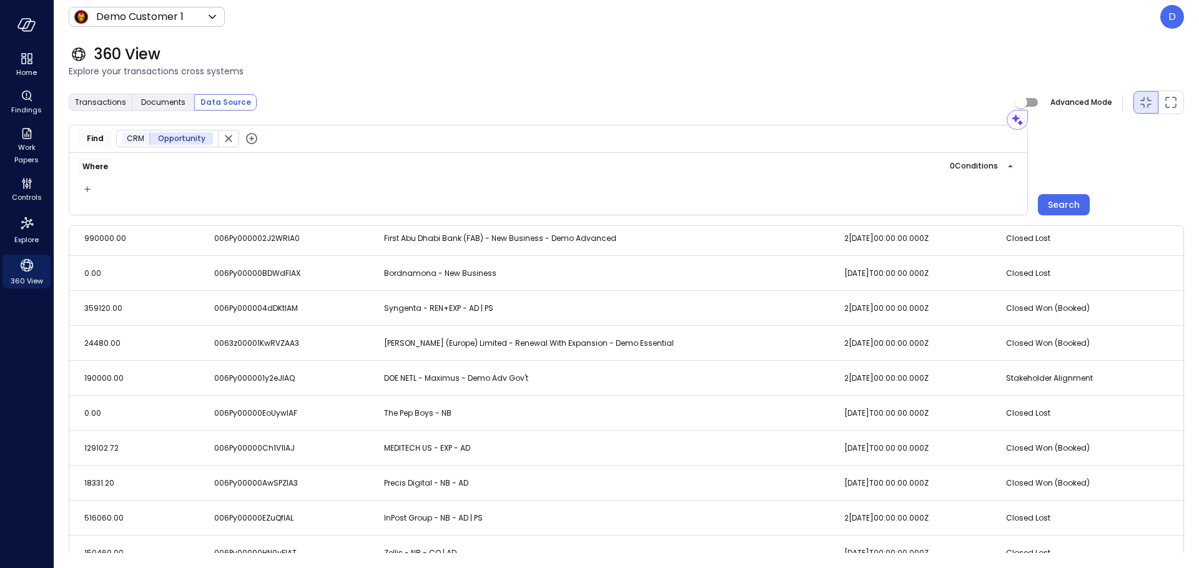
scroll to position [106, 0]
click at [1012, 165] on icon "button" at bounding box center [1010, 166] width 15 height 15
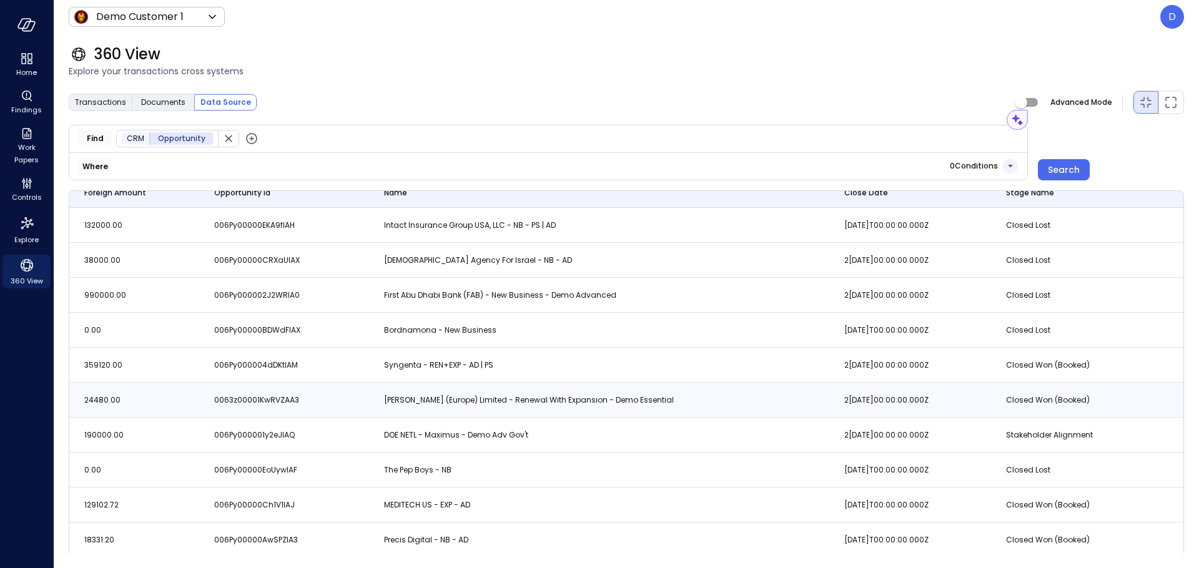
scroll to position [0, 0]
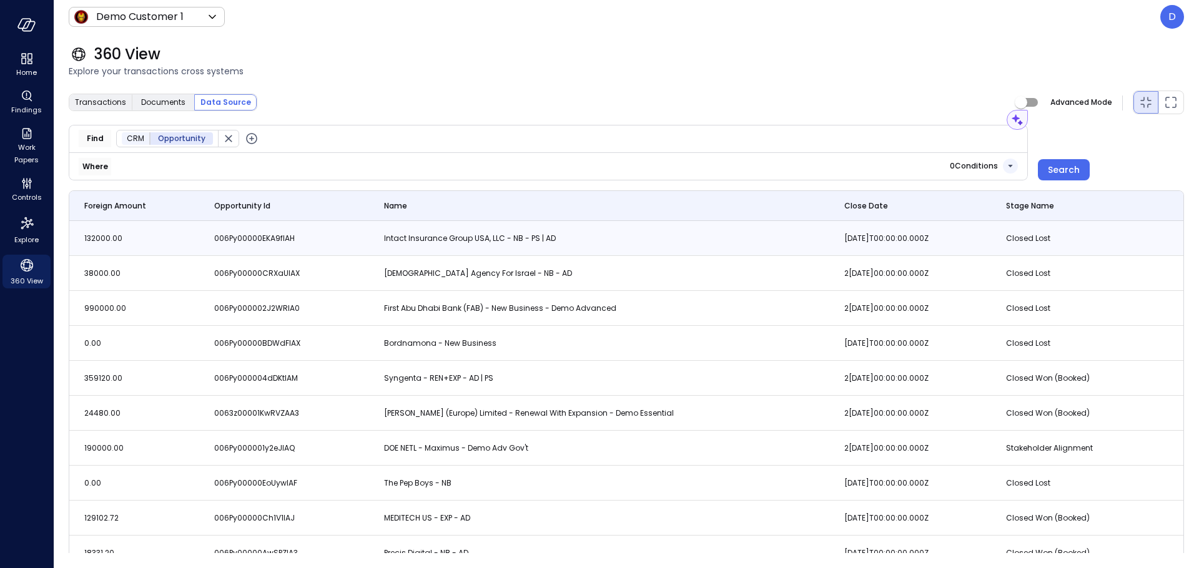
click at [79, 242] on td "132000.00" at bounding box center [134, 238] width 130 height 35
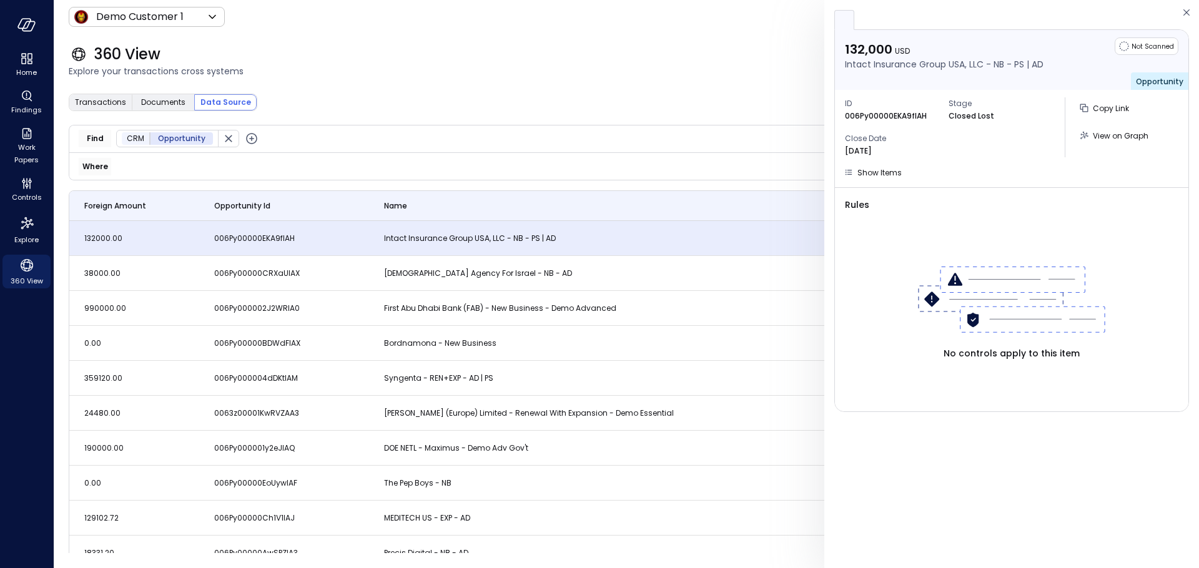
click at [658, 223] on td "Intact Insurance Group USA, LLC - NB - PS | AD" at bounding box center [599, 238] width 461 height 35
click at [668, 74] on span "Explore your transactions cross systems" at bounding box center [627, 71] width 1116 height 14
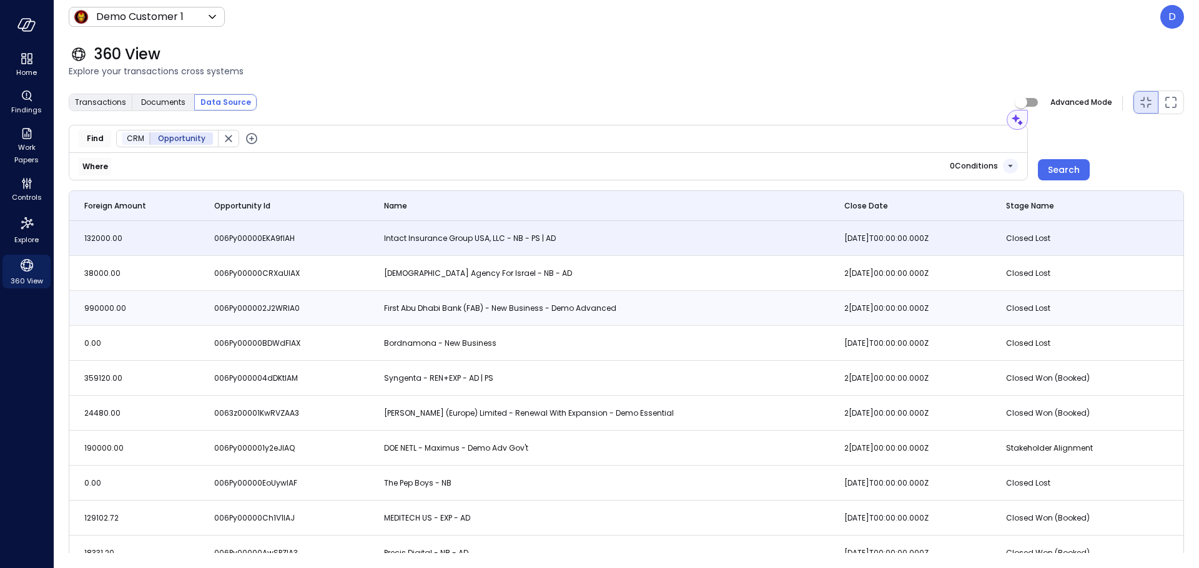
click at [171, 300] on td "990000.00" at bounding box center [134, 308] width 130 height 35
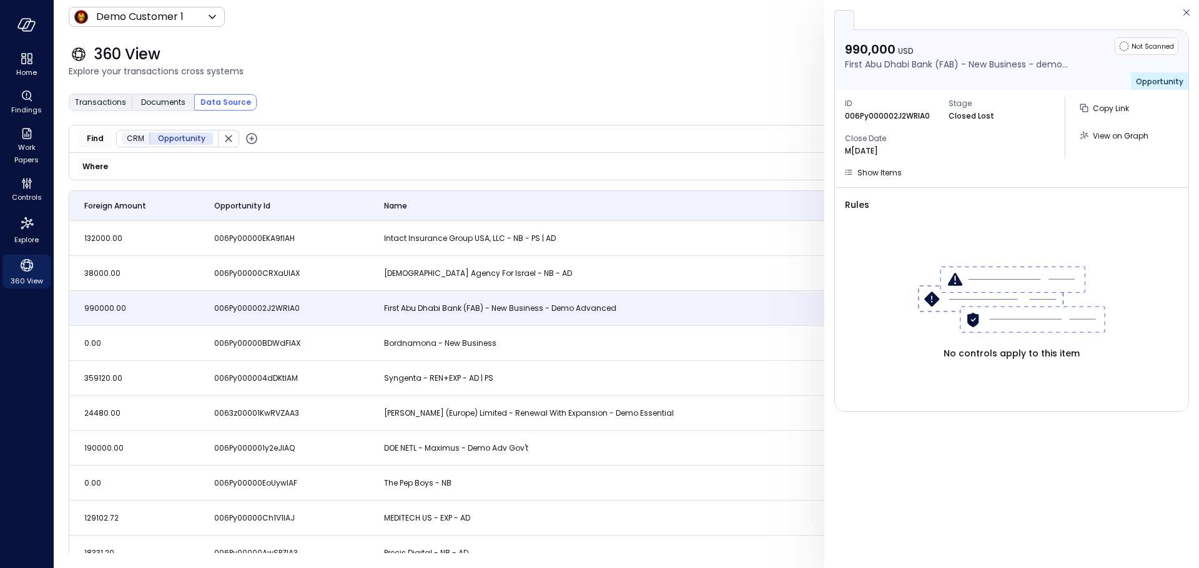
click at [550, 96] on div "Transactions Documents Data Source Advanced Mode" at bounding box center [627, 102] width 1116 height 25
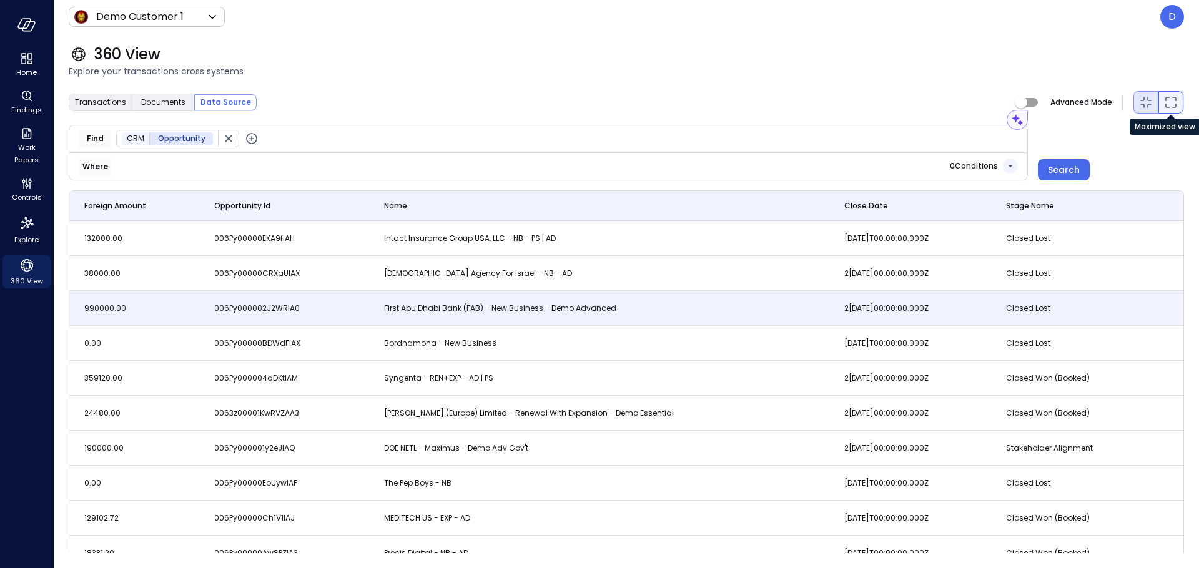
click at [1169, 103] on icon "Maximized view" at bounding box center [1171, 102] width 15 height 15
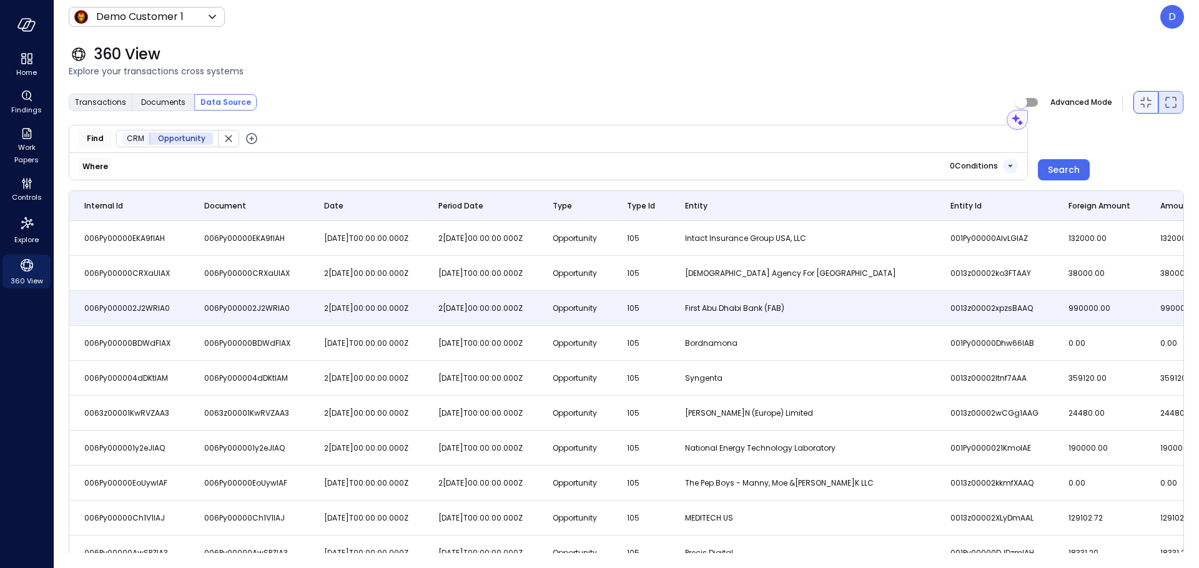
click at [1142, 105] on icon "Minimized view" at bounding box center [1146, 102] width 15 height 15
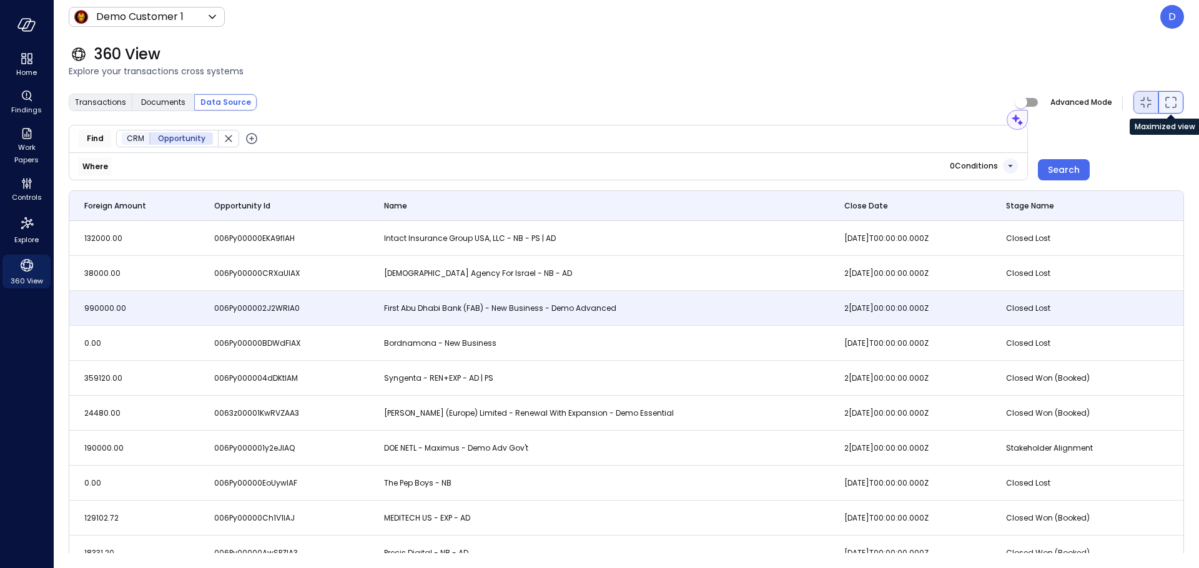
click at [1167, 101] on icon "Maximized view" at bounding box center [1171, 102] width 15 height 15
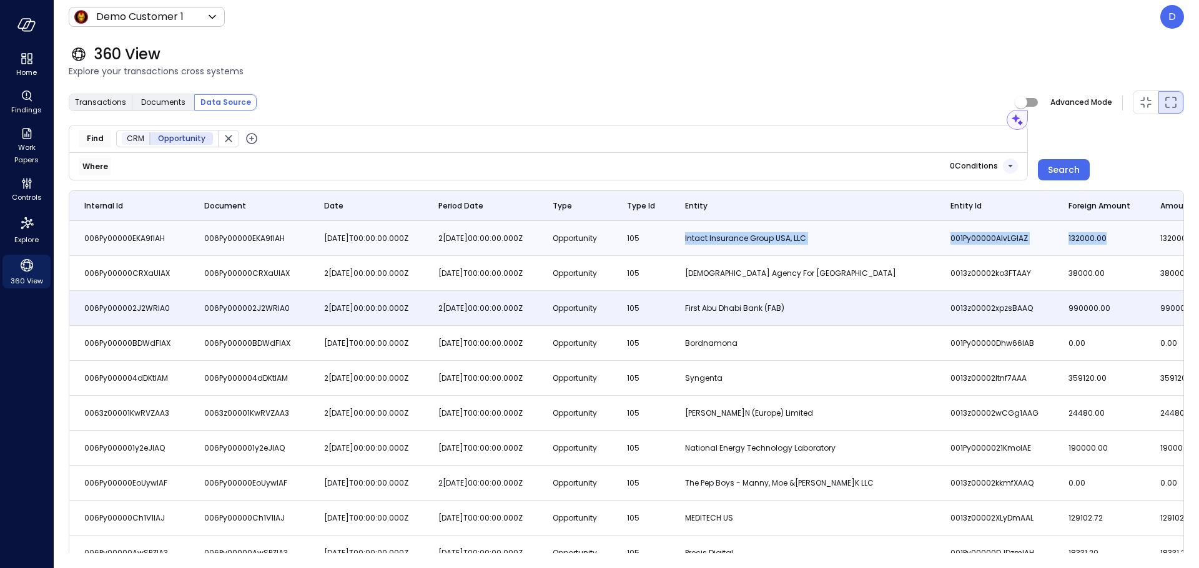
drag, startPoint x: 1025, startPoint y: 249, endPoint x: 640, endPoint y: 249, distance: 384.8
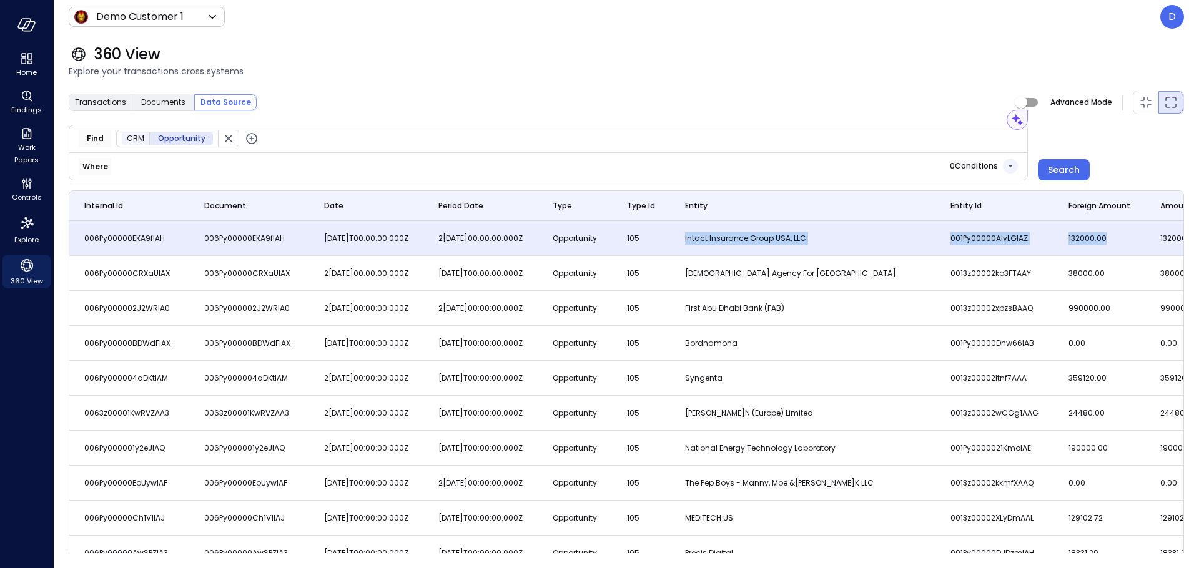
click at [670, 238] on td "105" at bounding box center [641, 238] width 58 height 35
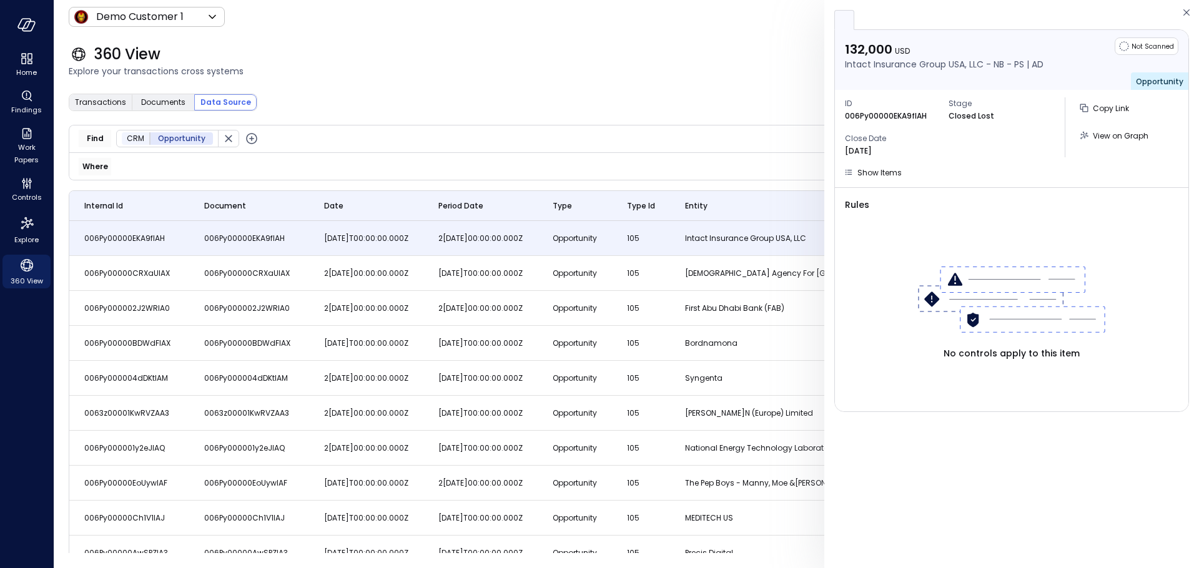
click at [658, 76] on span "Explore your transactions cross systems" at bounding box center [627, 71] width 1116 height 14
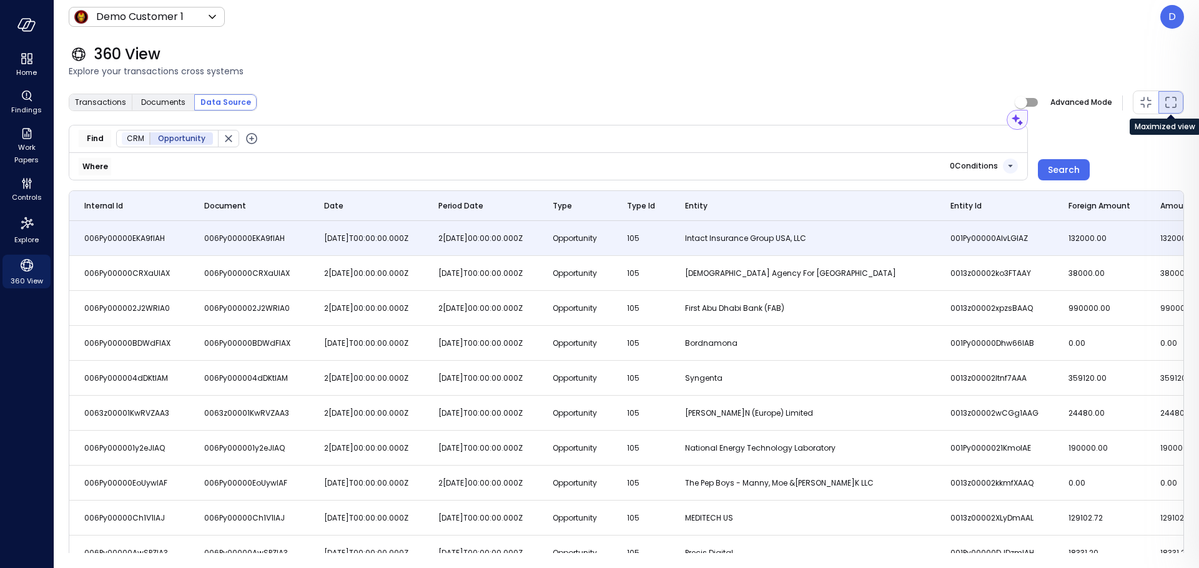
click at [1168, 107] on icon "Maximized view" at bounding box center [1171, 102] width 15 height 15
click at [1136, 106] on div at bounding box center [1146, 102] width 25 height 22
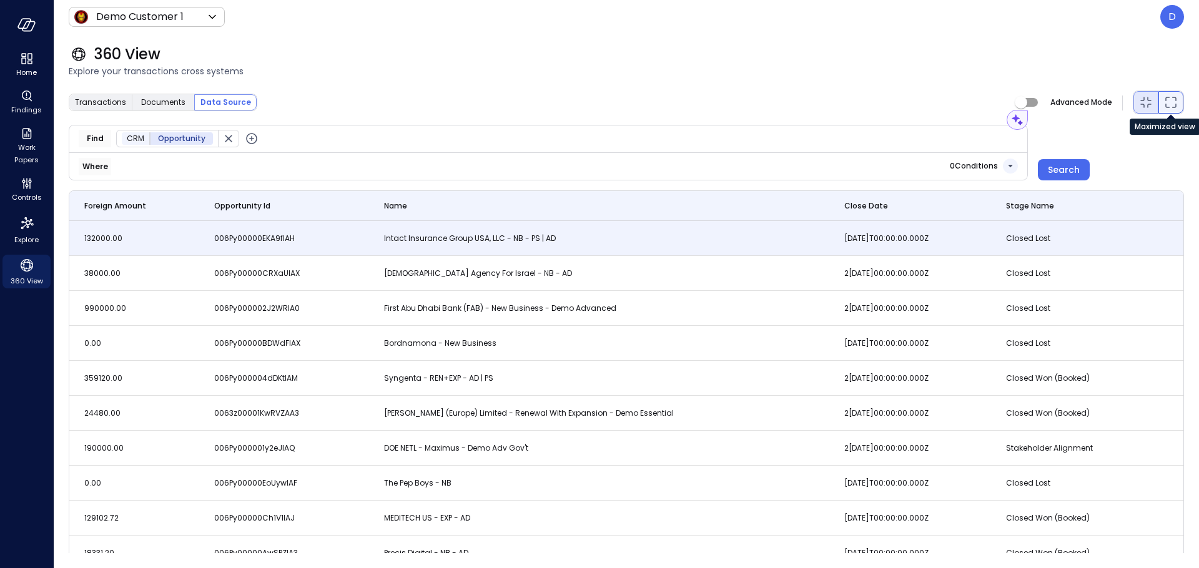
click at [1164, 109] on icon "Maximized view" at bounding box center [1171, 102] width 15 height 15
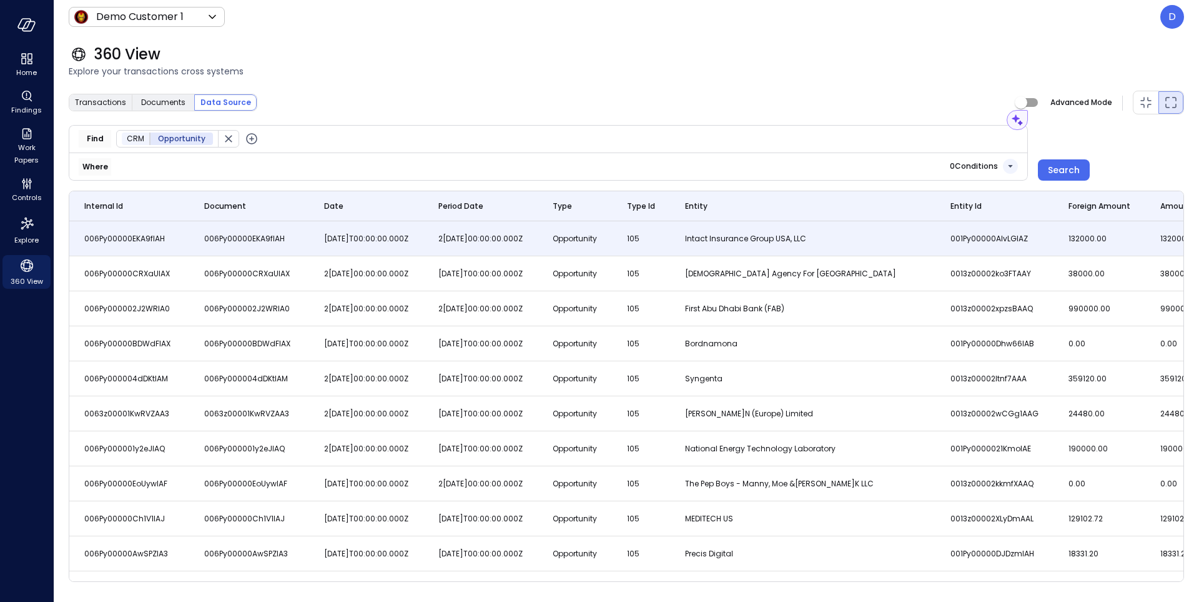
click at [104, 568] on div "360 View Explore your transactions cross systems Transactions Documents Data So…" at bounding box center [627, 318] width 1146 height 568
click at [982, 50] on div "360 View" at bounding box center [627, 54] width 1116 height 20
click at [1154, 107] on div at bounding box center [1146, 102] width 25 height 22
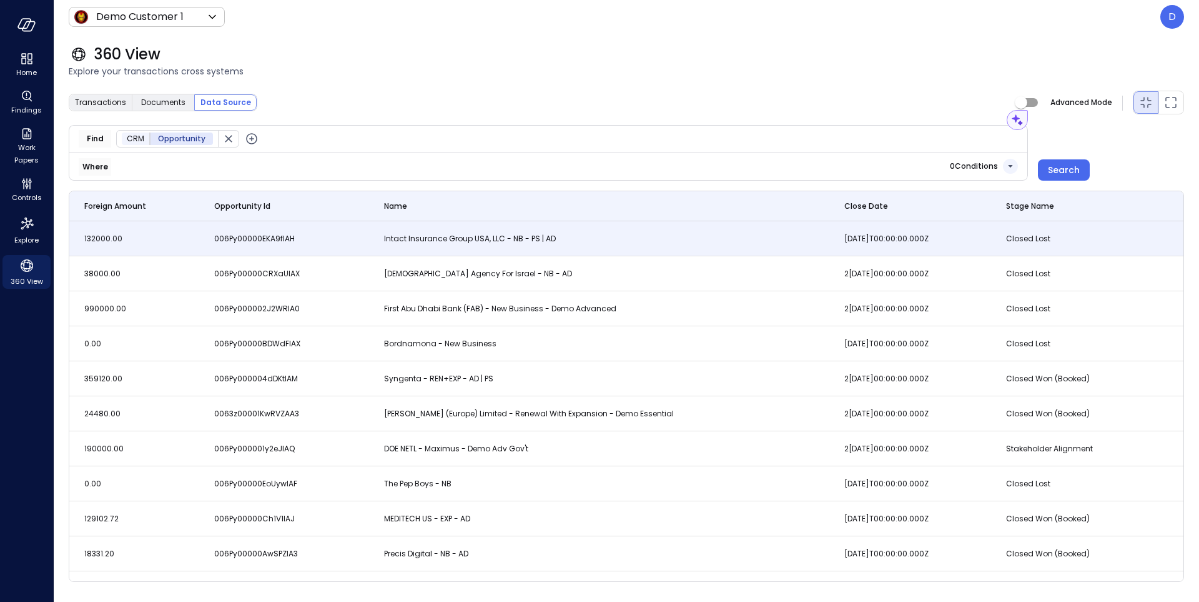
click at [681, 84] on div "360 View Explore your transactions cross systems" at bounding box center [619, 61] width 1131 height 55
click at [666, 240] on td "Intact Insurance Group USA, LLC - NB - PS | AD" at bounding box center [599, 238] width 461 height 35
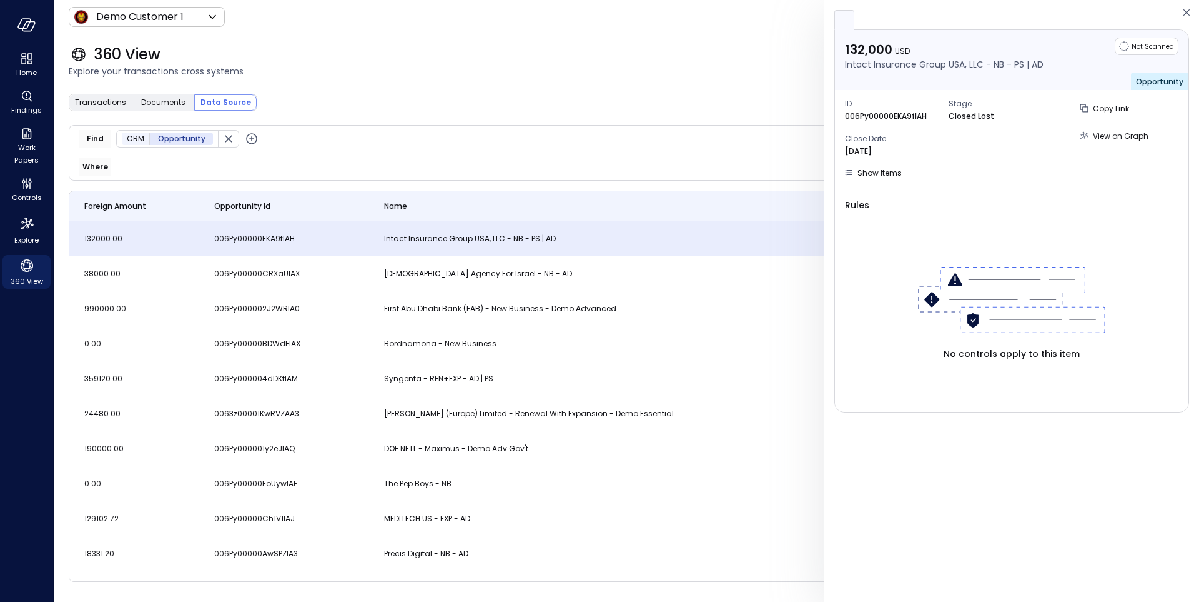
click at [354, 242] on td "006Py00000EKA9fIAH" at bounding box center [284, 238] width 170 height 35
click at [383, 57] on div "360 View" at bounding box center [627, 54] width 1116 height 20
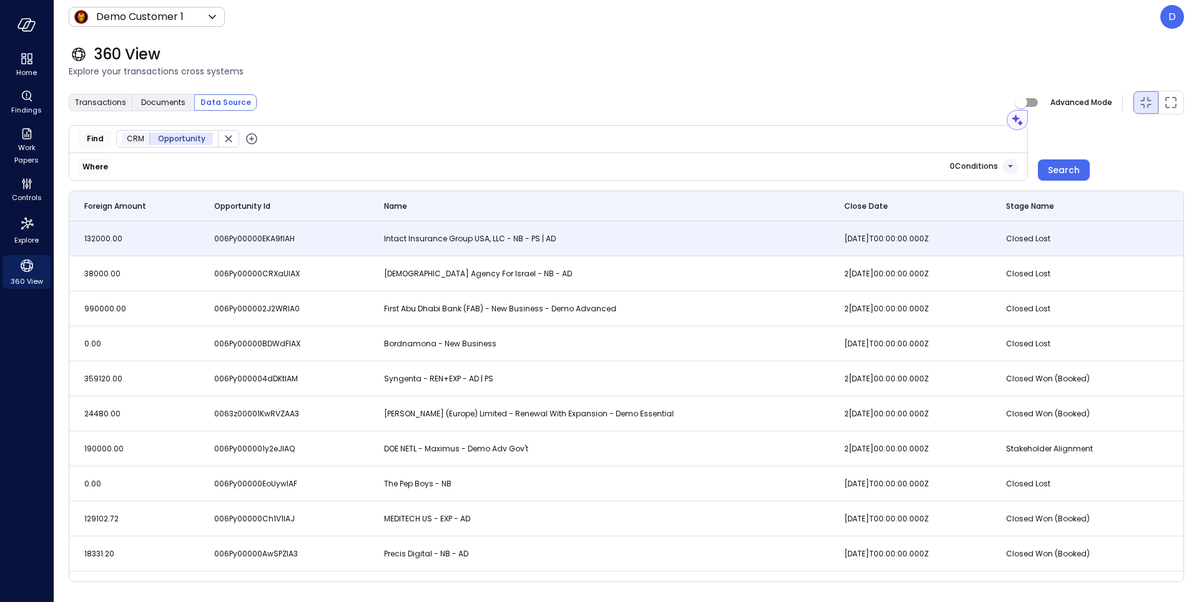
click at [1009, 167] on icon "button" at bounding box center [1010, 166] width 15 height 15
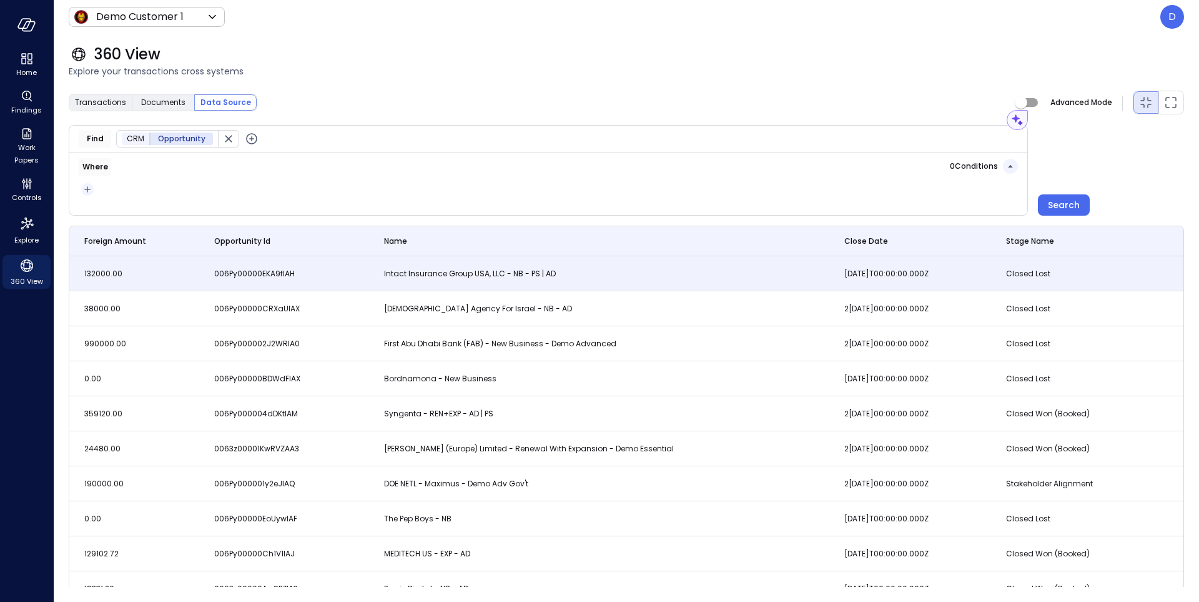
click at [87, 189] on icon "button" at bounding box center [87, 189] width 6 height 6
click at [104, 212] on li "Condition" at bounding box center [112, 211] width 62 height 15
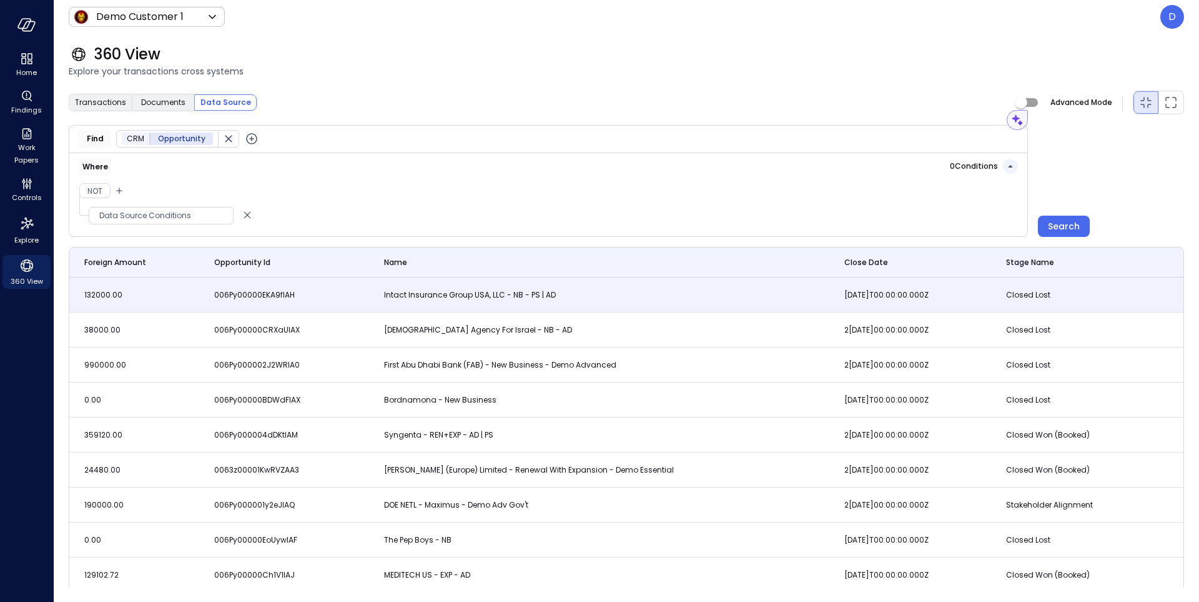
click at [155, 213] on span "Data Source Conditions" at bounding box center [161, 215] width 144 height 12
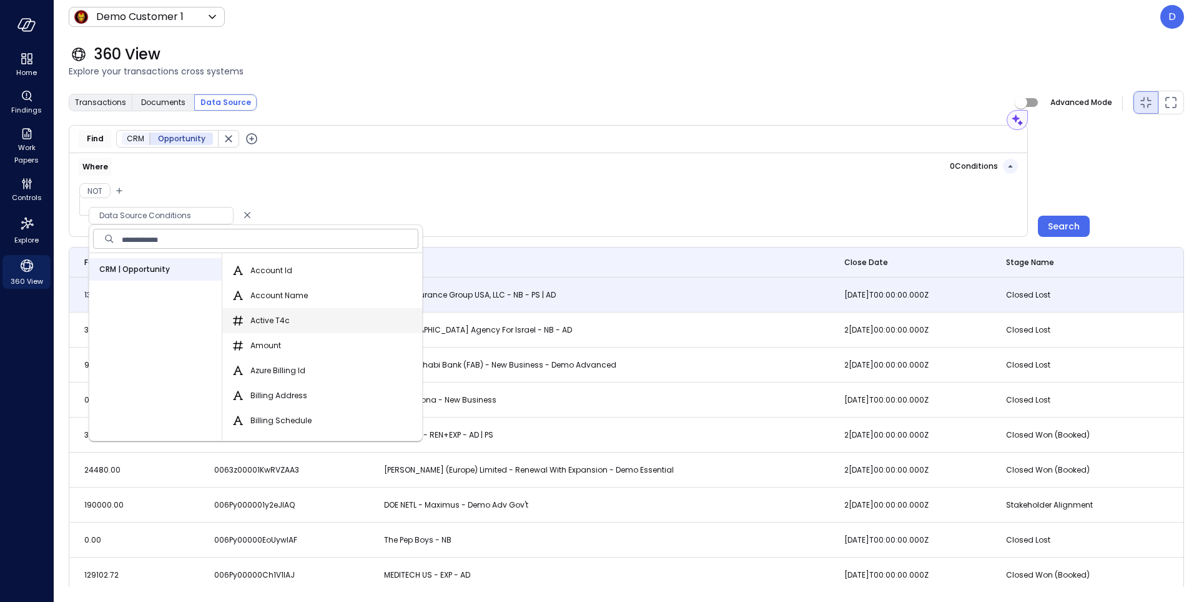
click at [252, 313] on label "Active T4c" at bounding box center [259, 320] width 59 height 15
click at [245, 313] on button "Active T4c" at bounding box center [237, 320] width 15 height 15
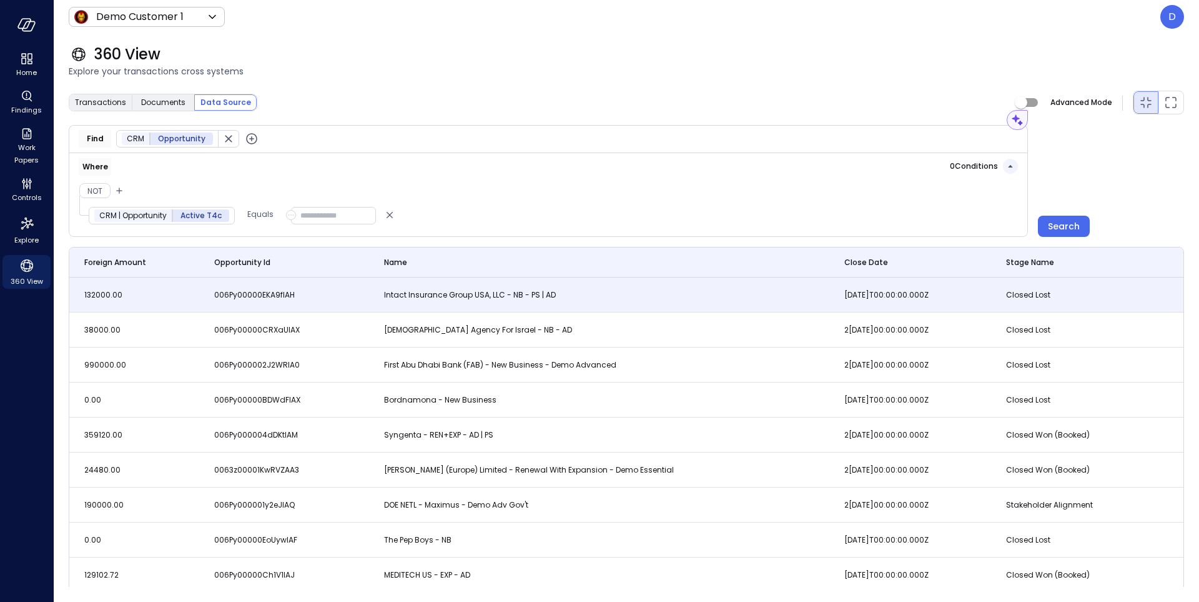
click at [316, 221] on input "number" at bounding box center [333, 215] width 85 height 17
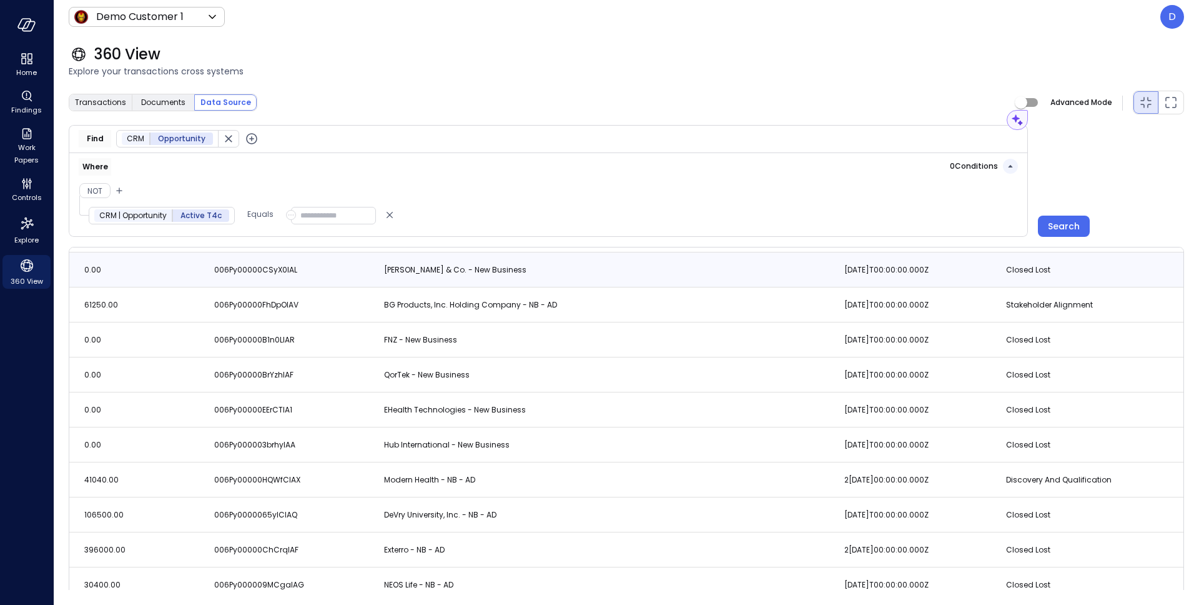
scroll to position [619, 0]
click at [1011, 164] on icon "button" at bounding box center [1010, 166] width 15 height 15
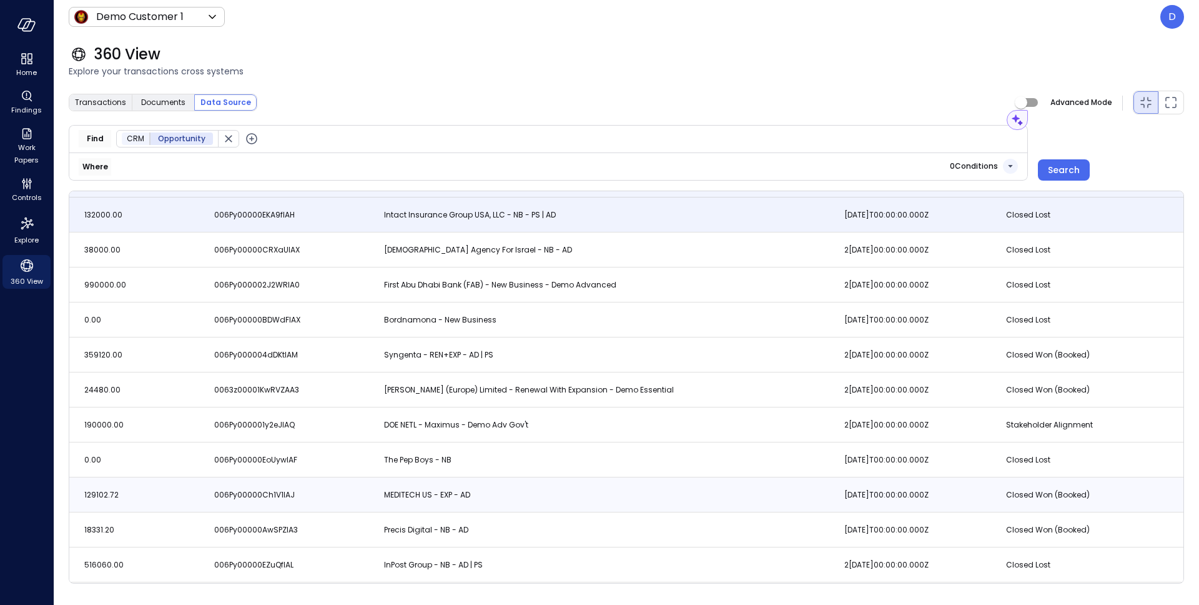
scroll to position [0, 0]
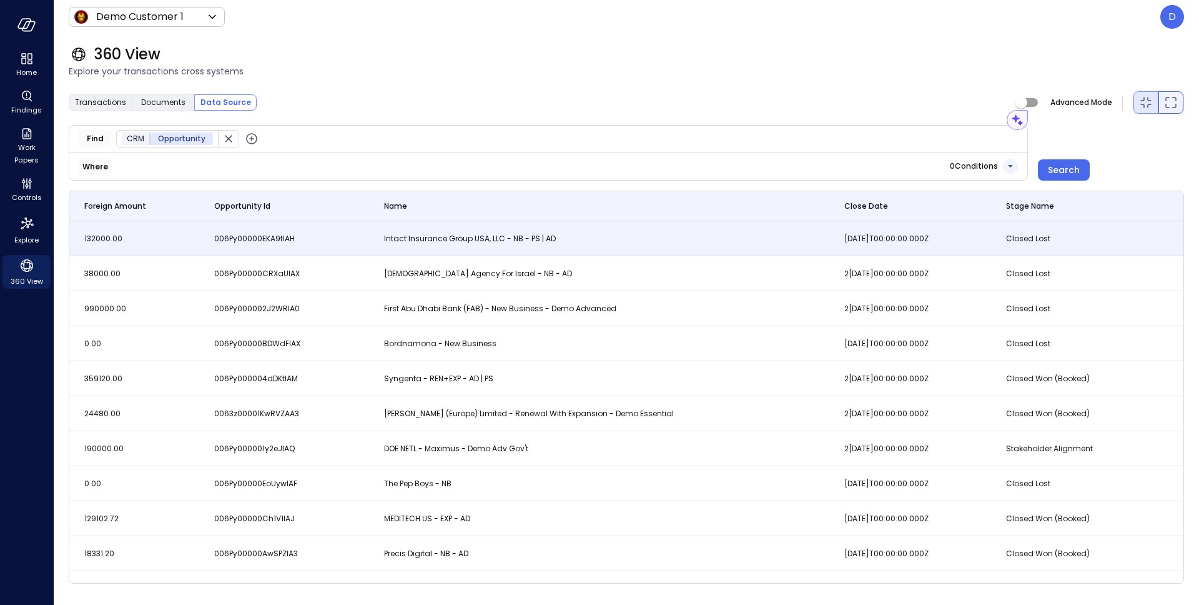
click at [1175, 99] on icon "Maximized view" at bounding box center [1171, 102] width 15 height 15
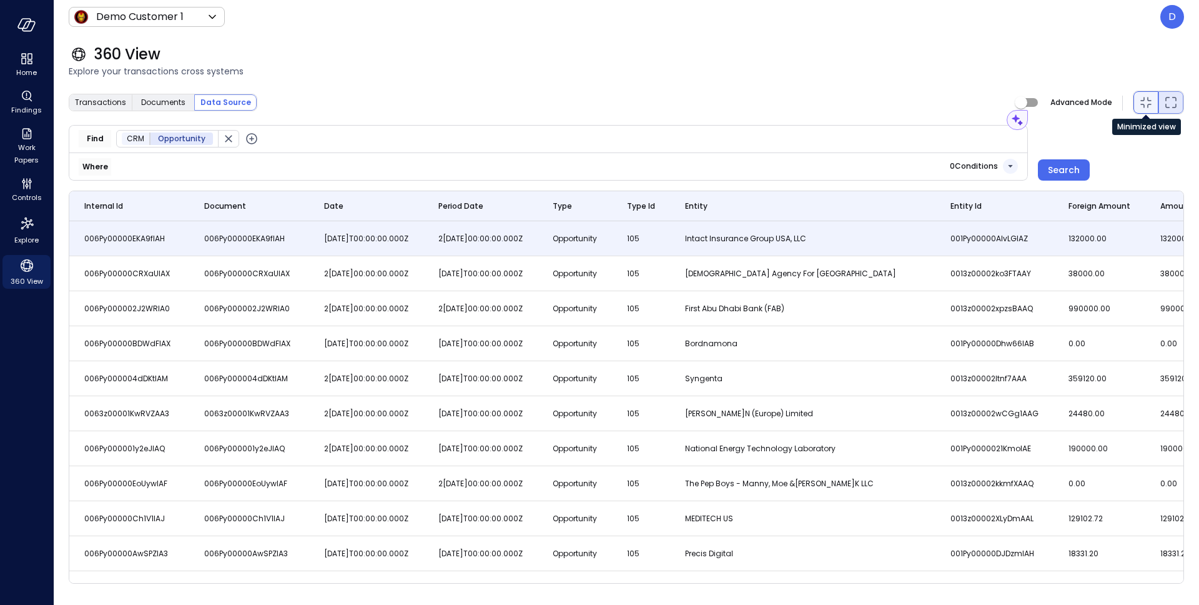
drag, startPoint x: 1144, startPoint y: 97, endPoint x: 1126, endPoint y: 117, distance: 26.6
click at [1144, 96] on icon "Minimized view" at bounding box center [1146, 102] width 15 height 15
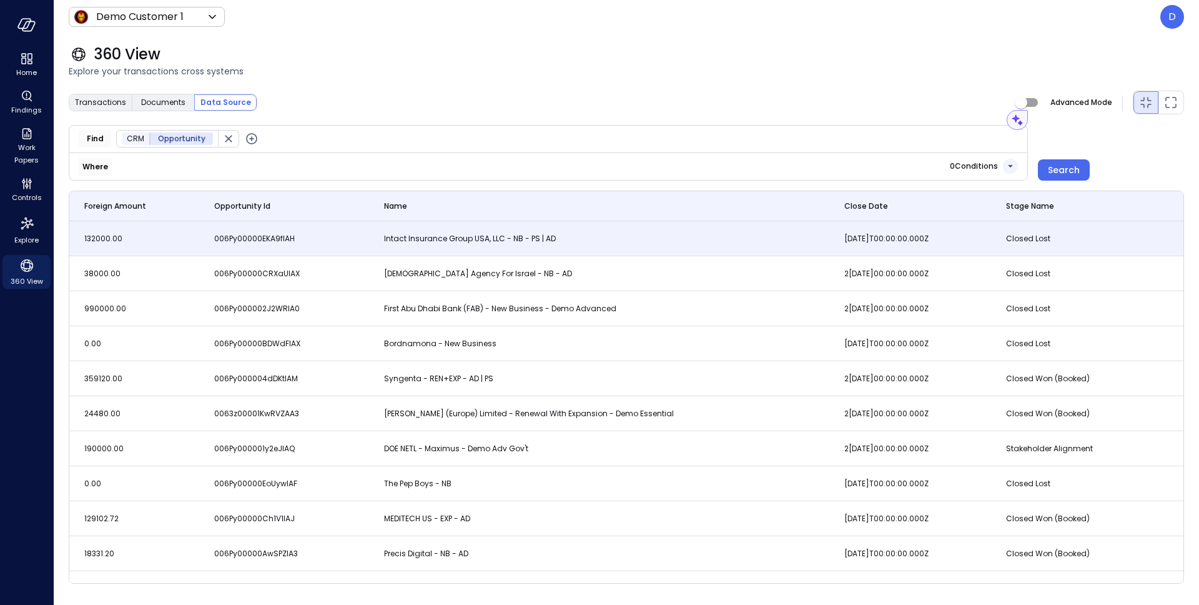
click at [953, 62] on div "360 View" at bounding box center [627, 54] width 1116 height 20
click at [251, 139] on icon "button" at bounding box center [251, 138] width 15 height 15
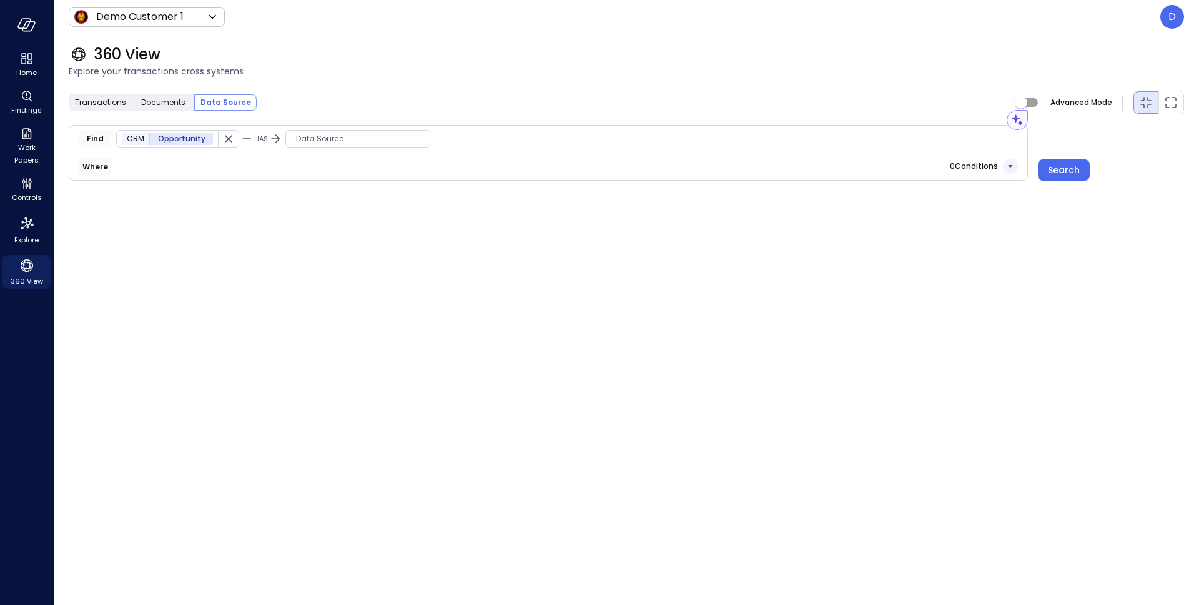
click at [340, 137] on span "Data Source" at bounding box center [358, 138] width 144 height 12
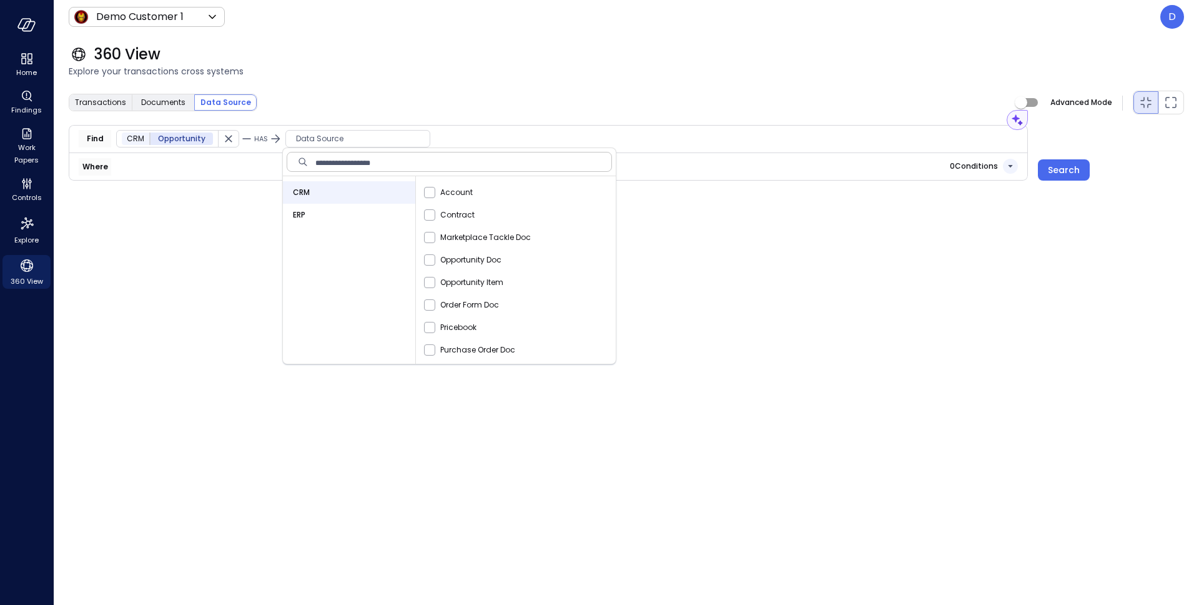
click at [342, 219] on div "ERP" at bounding box center [349, 215] width 132 height 22
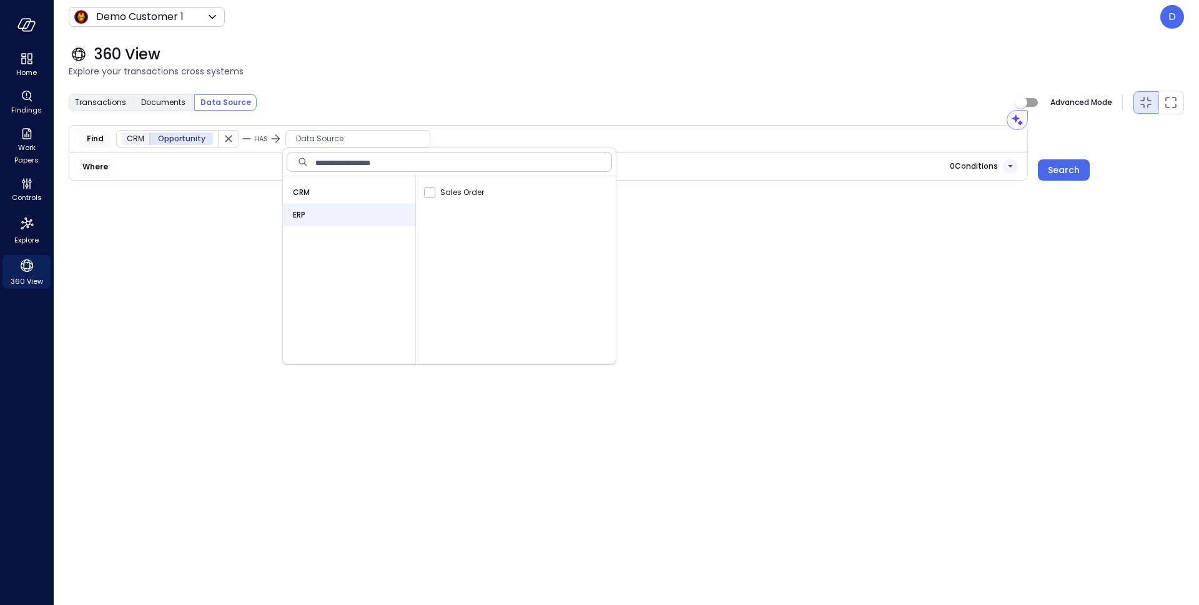
click at [342, 194] on div "CRM" at bounding box center [349, 192] width 132 height 22
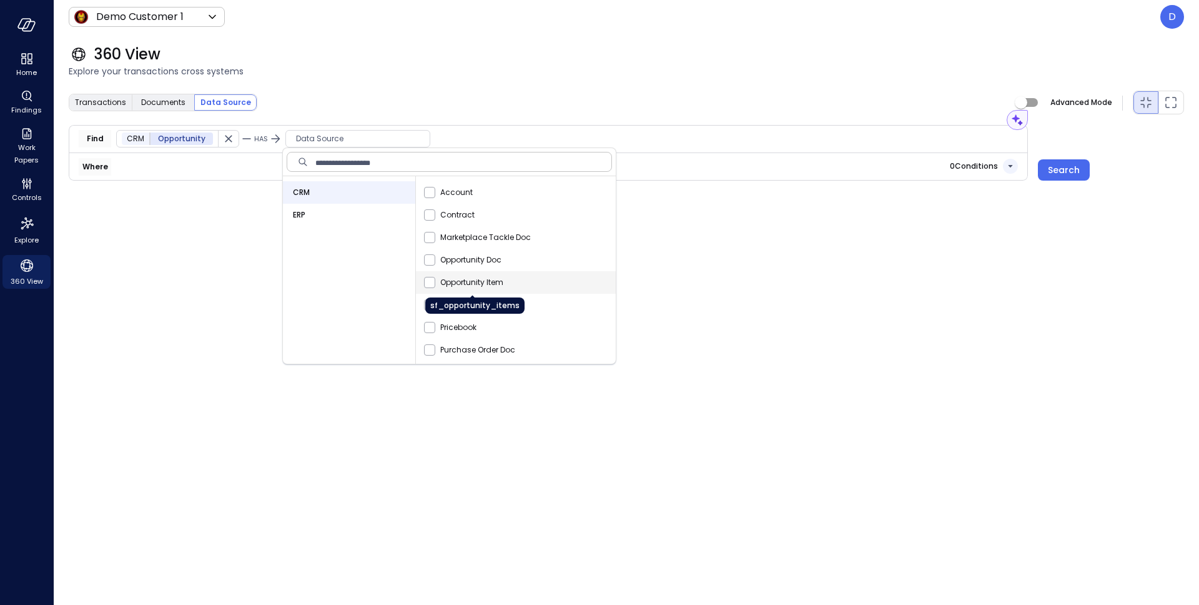
click at [470, 285] on span "Opportunity Item" at bounding box center [471, 282] width 63 height 12
click at [435, 69] on span "Explore your transactions cross systems" at bounding box center [627, 71] width 1116 height 14
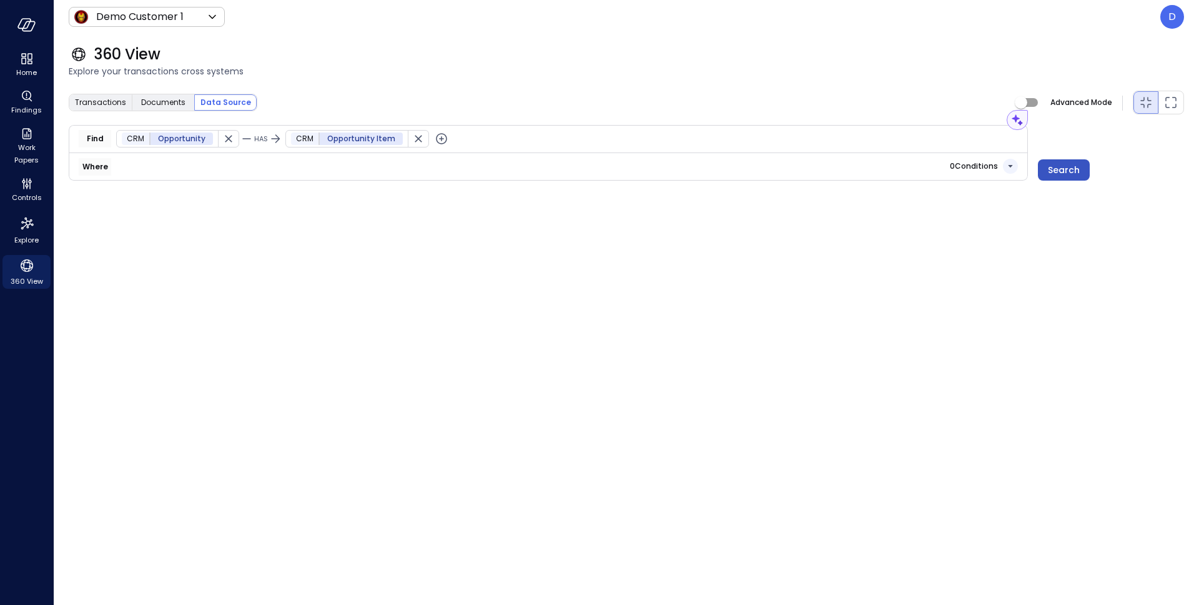
click at [1068, 170] on div "Search" at bounding box center [1064, 170] width 32 height 16
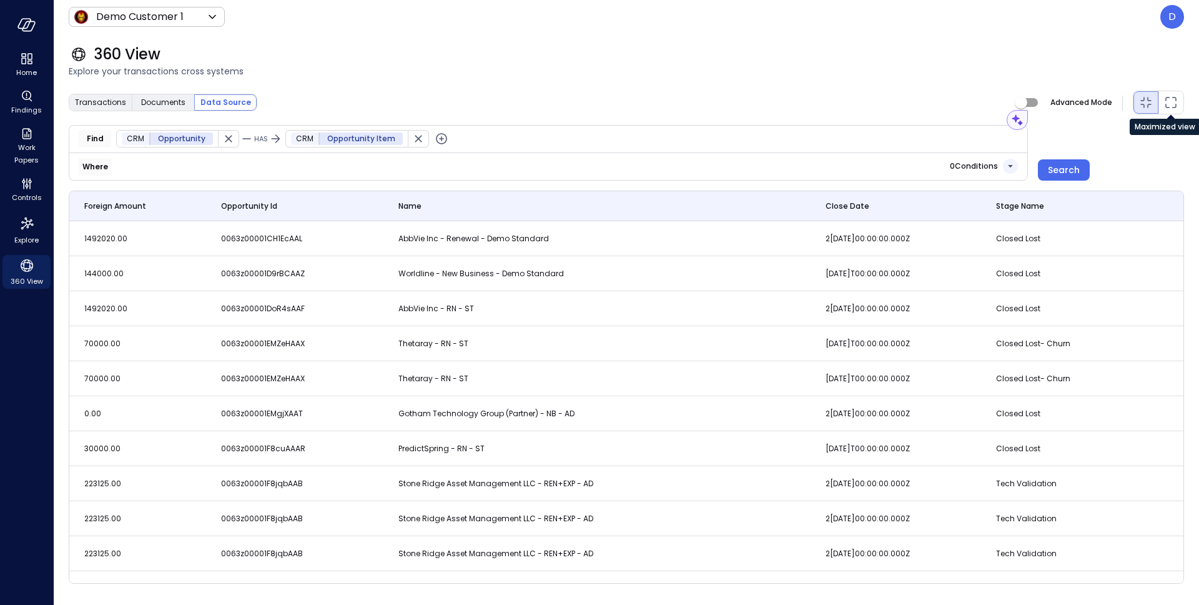
click at [1173, 106] on icon "Maximized view" at bounding box center [1171, 102] width 15 height 15
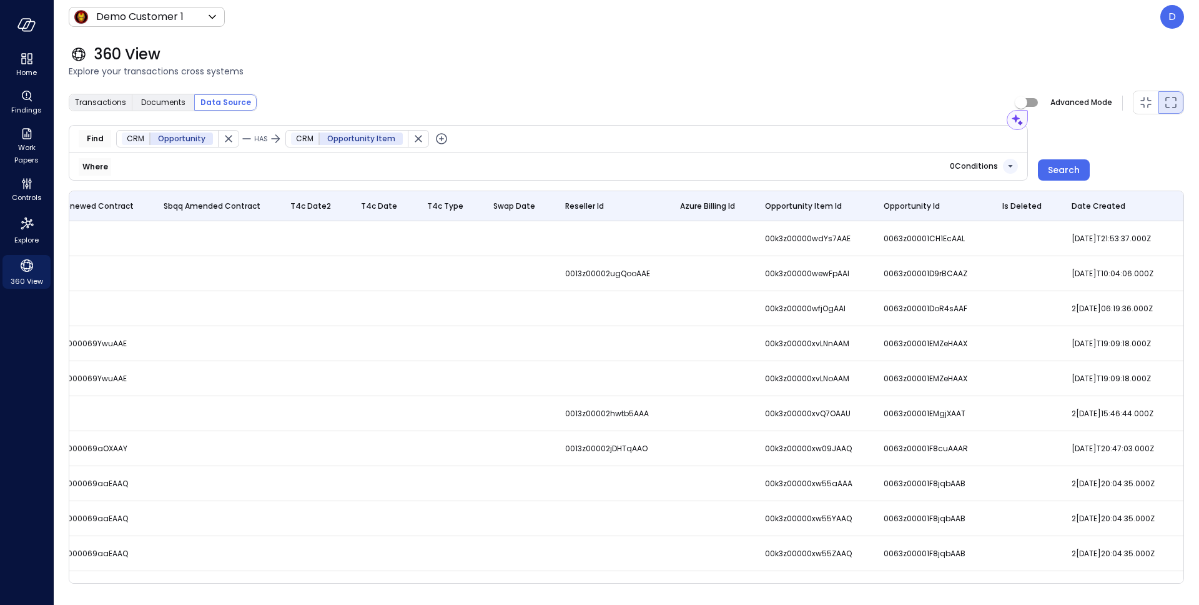
scroll to position [0, 12282]
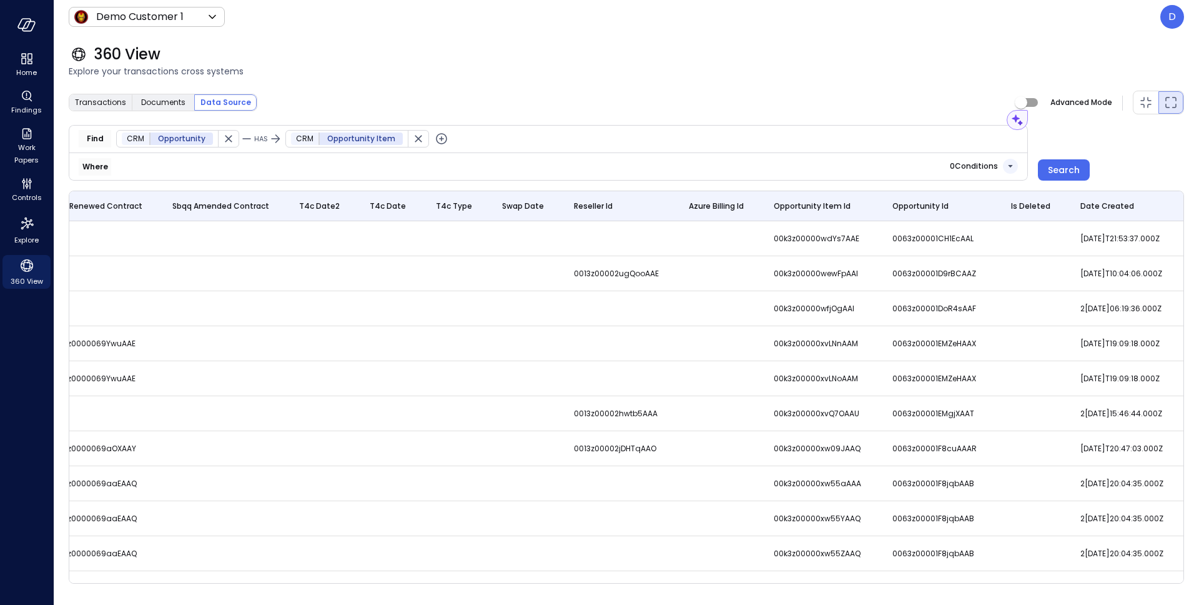
click at [349, 136] on span "Opportunity Item" at bounding box center [361, 138] width 68 height 12
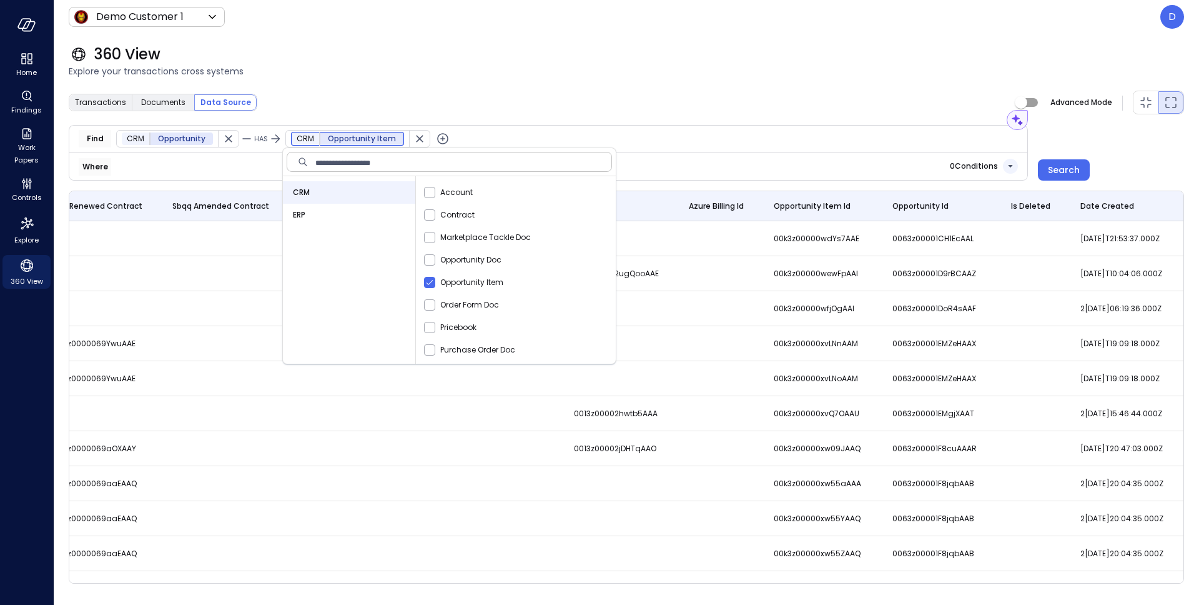
click at [354, 99] on div "Transactions Documents Data Source Advanced Mode" at bounding box center [627, 102] width 1116 height 25
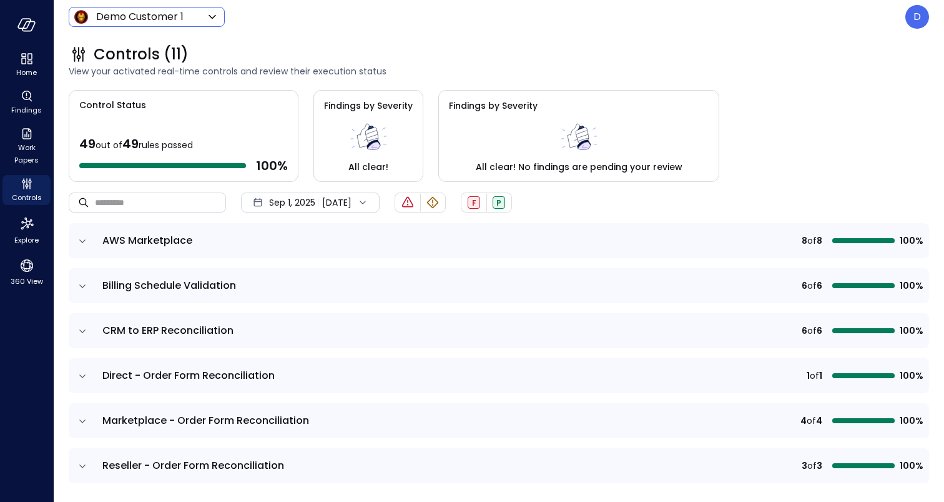
click at [175, 16] on body "Home Findings Work Papers Controls Explore 360 View Demo Customer 1 ***** ​ D C…" at bounding box center [472, 251] width 944 height 502
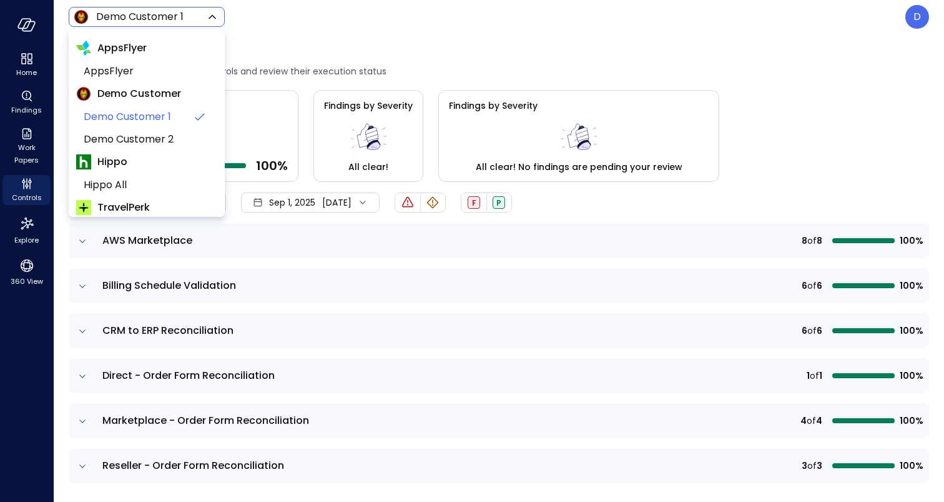
click at [915, 14] on div at bounding box center [472, 251] width 944 height 502
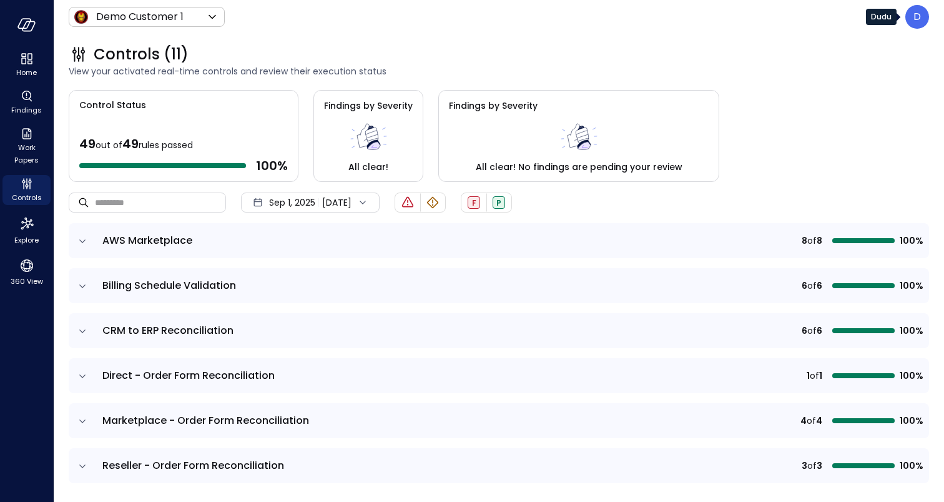
click at [917, 19] on p "D" at bounding box center [917, 16] width 7 height 15
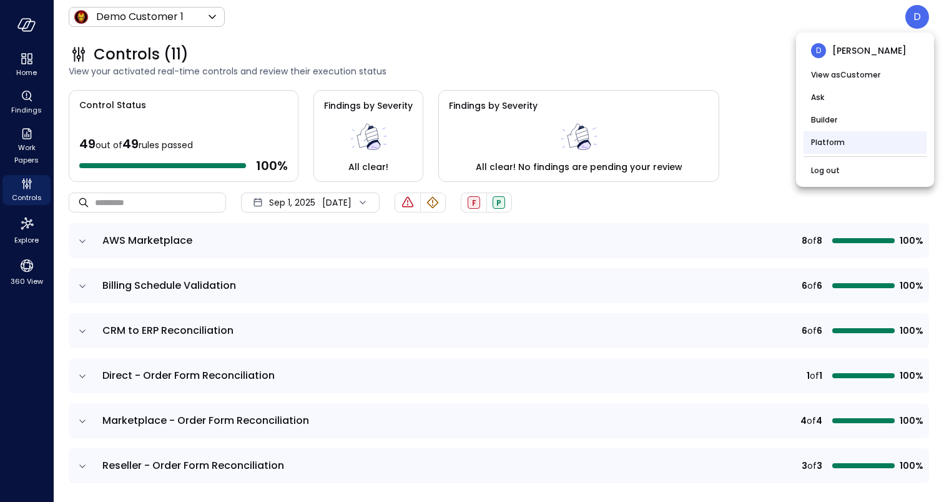
click at [838, 142] on li "Platform" at bounding box center [865, 142] width 123 height 22
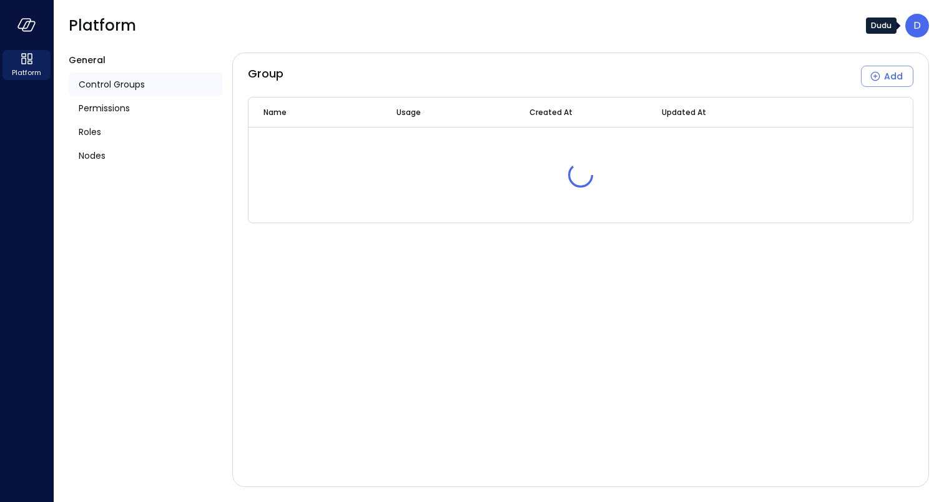
click at [920, 29] on p "D" at bounding box center [917, 25] width 7 height 15
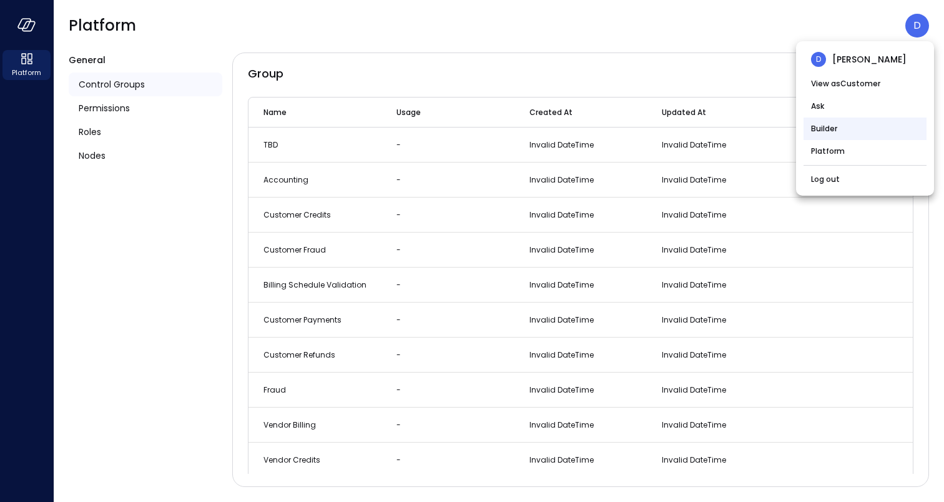
click at [824, 133] on li "Builder" at bounding box center [865, 128] width 123 height 22
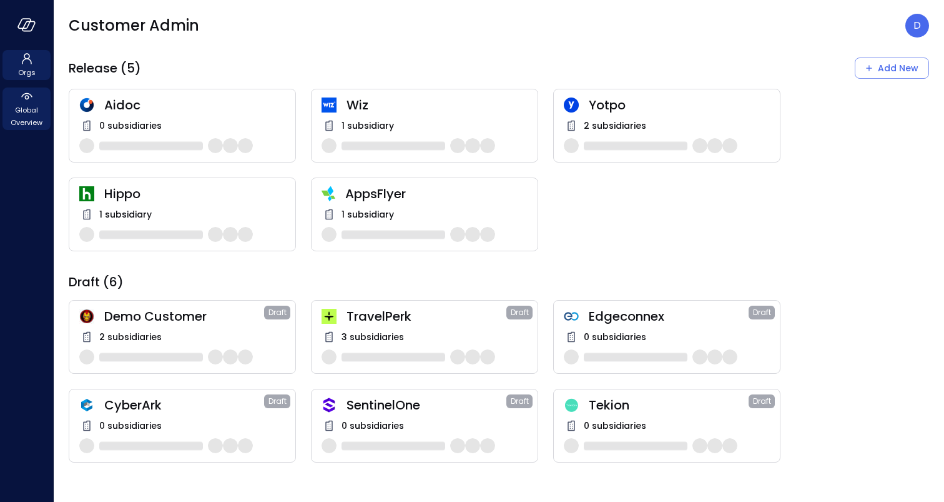
click at [34, 112] on span "Global Overview" at bounding box center [26, 116] width 38 height 25
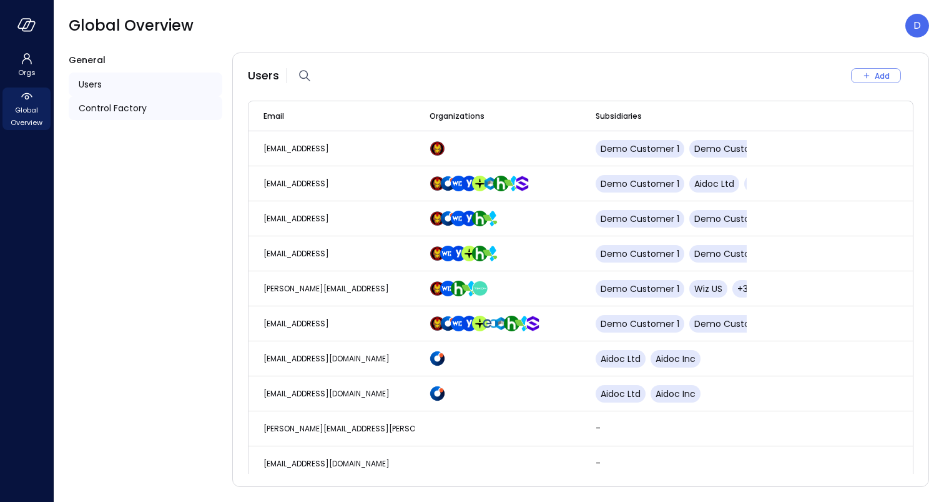
click at [112, 113] on span "Control Factory" at bounding box center [113, 108] width 68 height 14
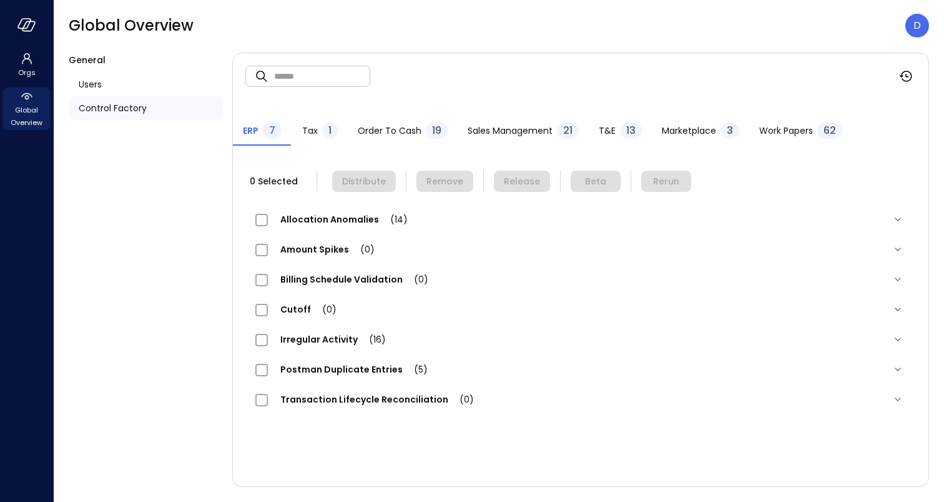
click at [791, 139] on div "Work Papers 62" at bounding box center [801, 131] width 83 height 19
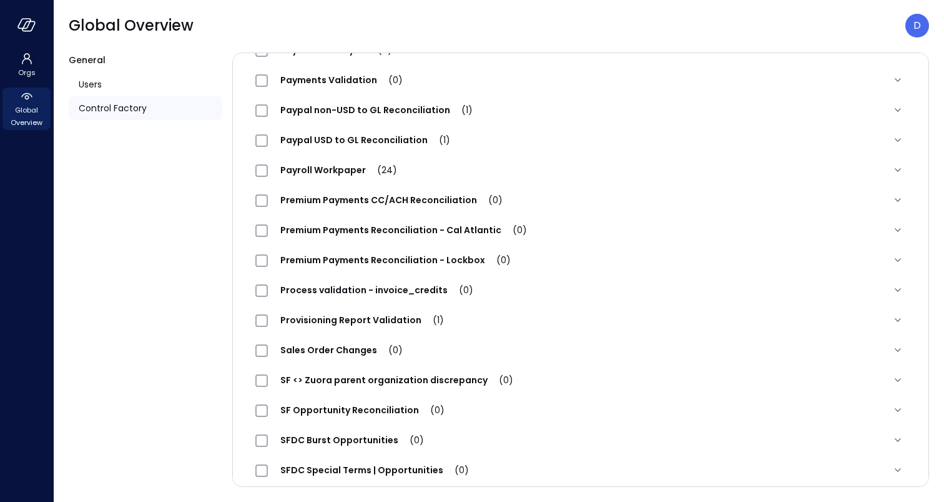
scroll to position [1289, 0]
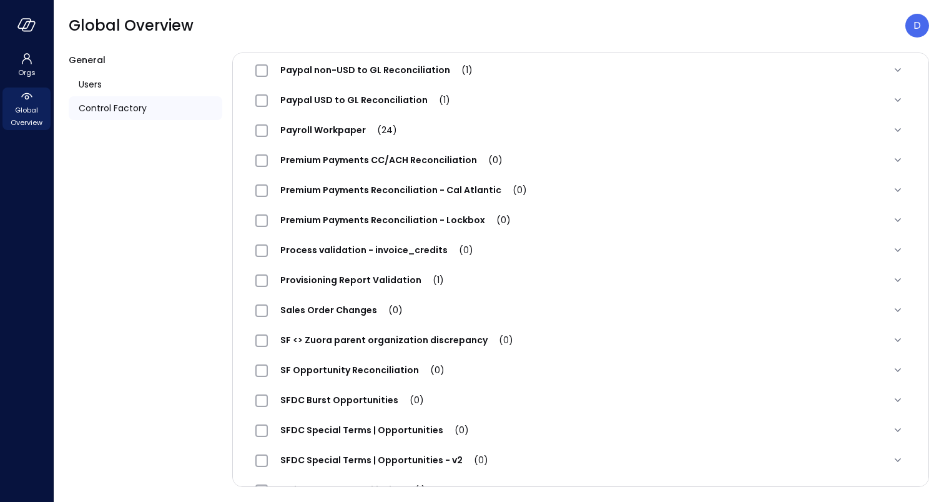
click at [385, 429] on span "SFDC Special Terms | Opportunities (0)" at bounding box center [375, 430] width 214 height 12
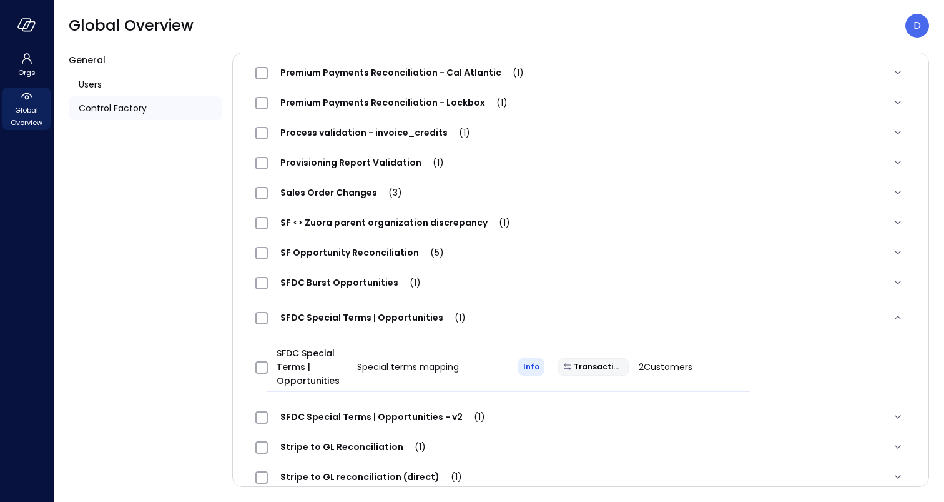
scroll to position [1412, 0]
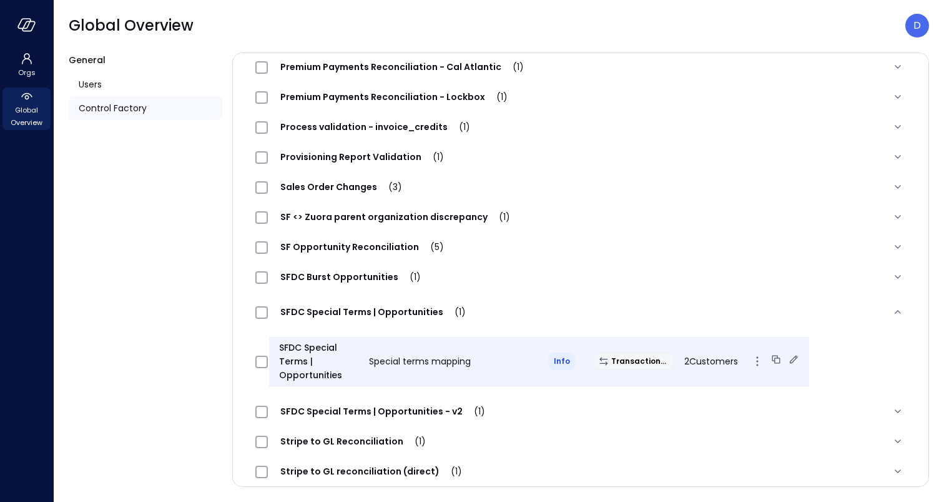
click at [788, 362] on icon at bounding box center [794, 359] width 12 height 12
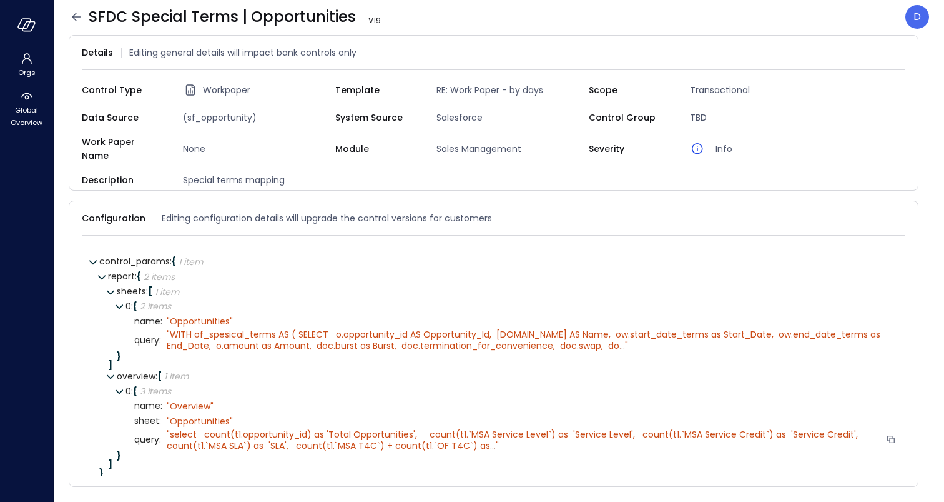
click at [490, 442] on span "..." at bounding box center [493, 445] width 6 height 12
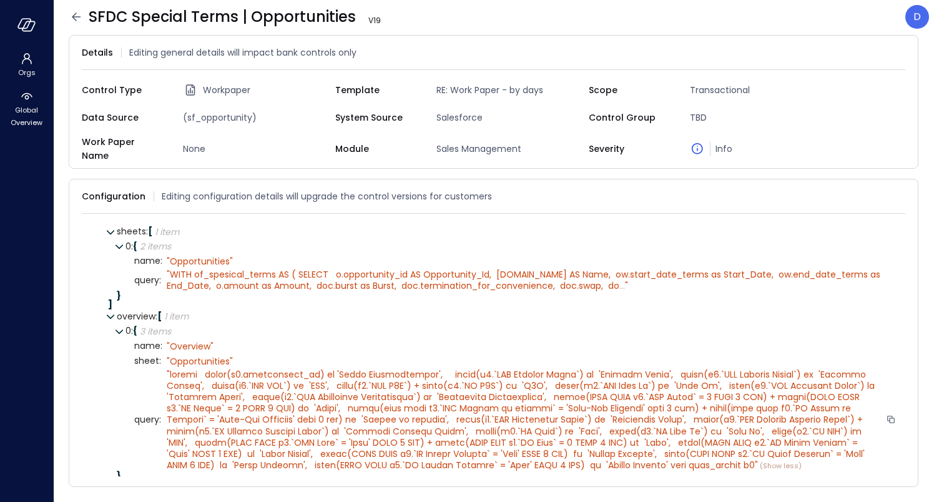
scroll to position [72, 0]
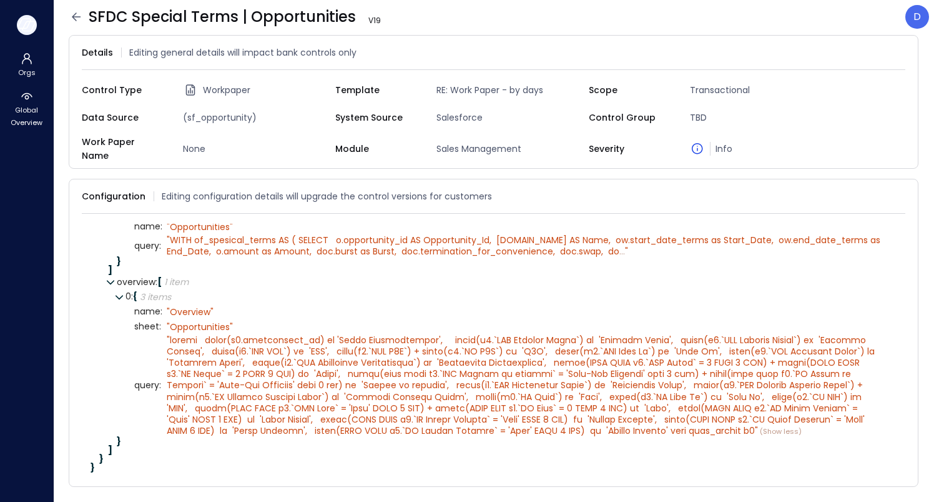
click at [30, 25] on icon "button" at bounding box center [26, 25] width 19 height 14
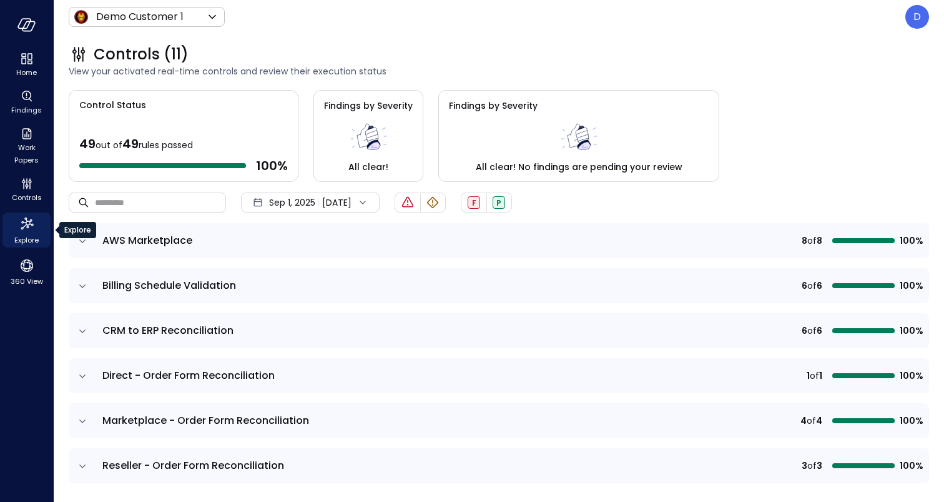
click at [22, 234] on span "Explore" at bounding box center [26, 240] width 24 height 12
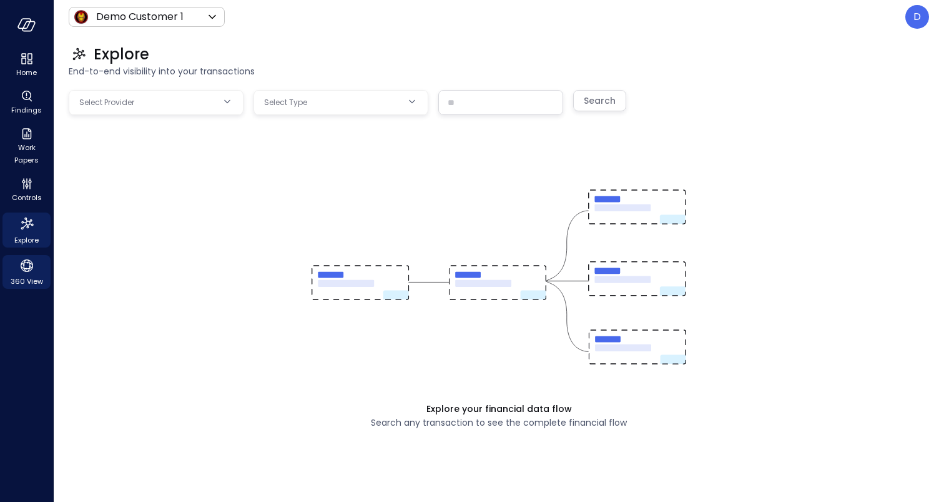
click at [16, 279] on span "360 View" at bounding box center [27, 281] width 32 height 12
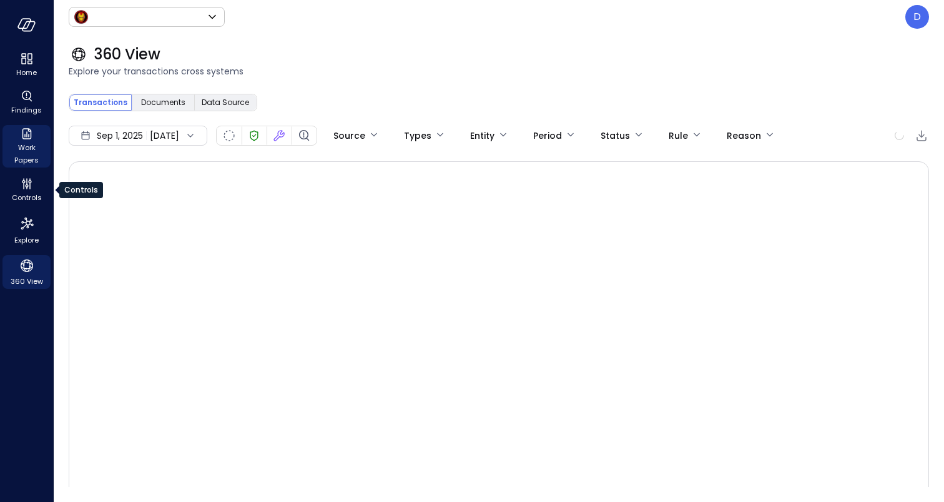
type input "*****"
click at [16, 153] on span "Work Papers" at bounding box center [26, 153] width 38 height 25
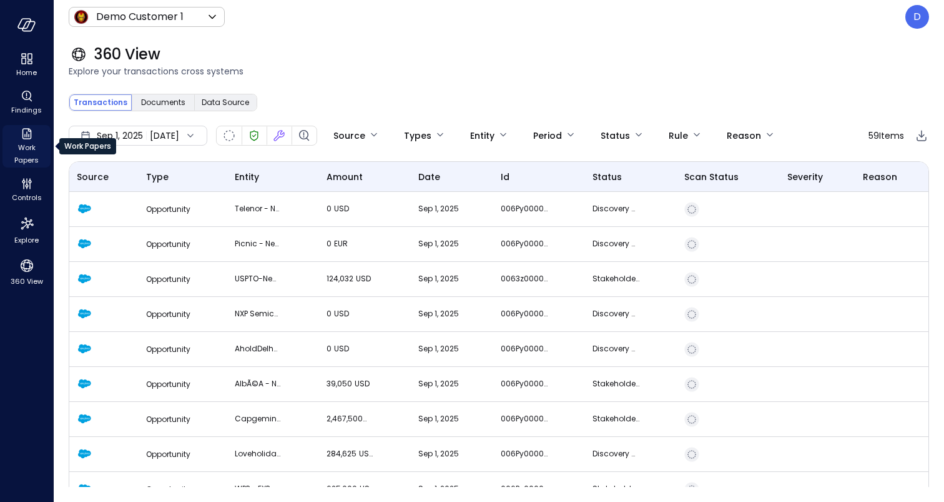
click at [34, 152] on span "Work Papers" at bounding box center [26, 153] width 38 height 25
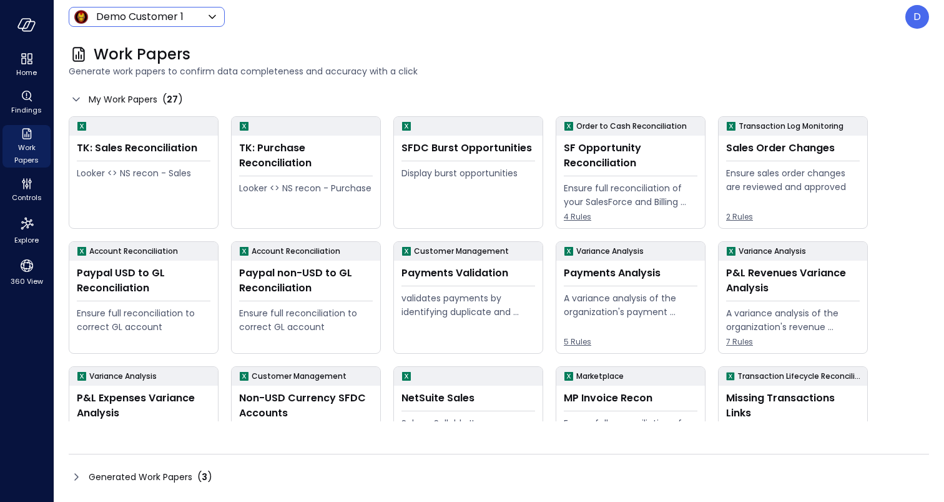
click at [161, 22] on body "Home Findings Work Papers Controls Explore 360 View Demo Customer 1 ***** ​ D W…" at bounding box center [472, 251] width 944 height 502
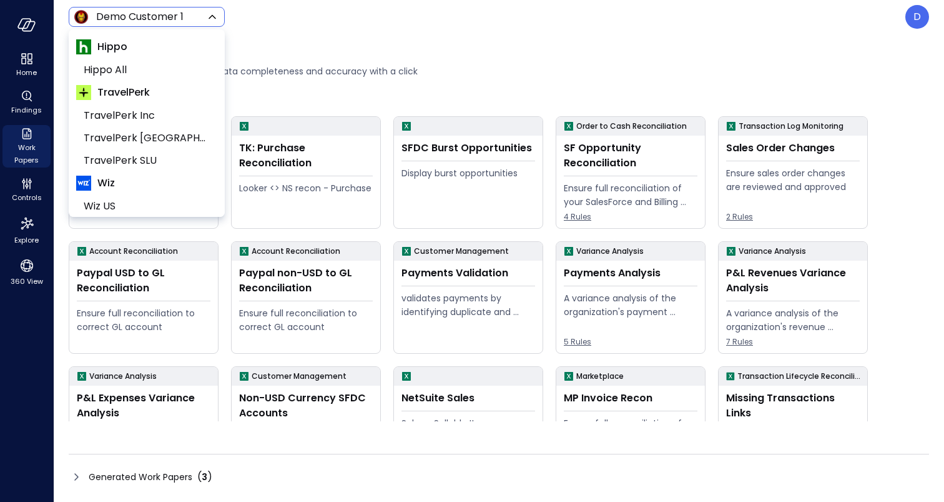
scroll to position [189, 0]
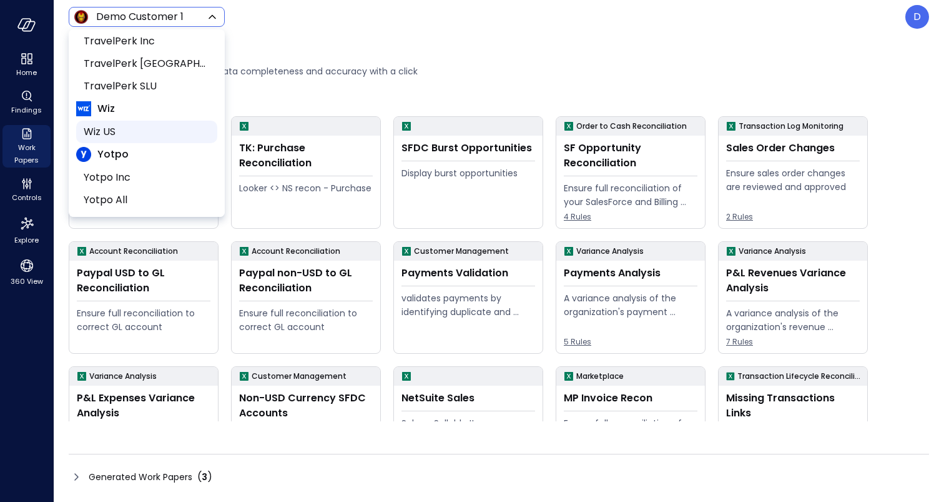
click at [115, 134] on span "Wiz US" at bounding box center [146, 131] width 124 height 15
type input "******"
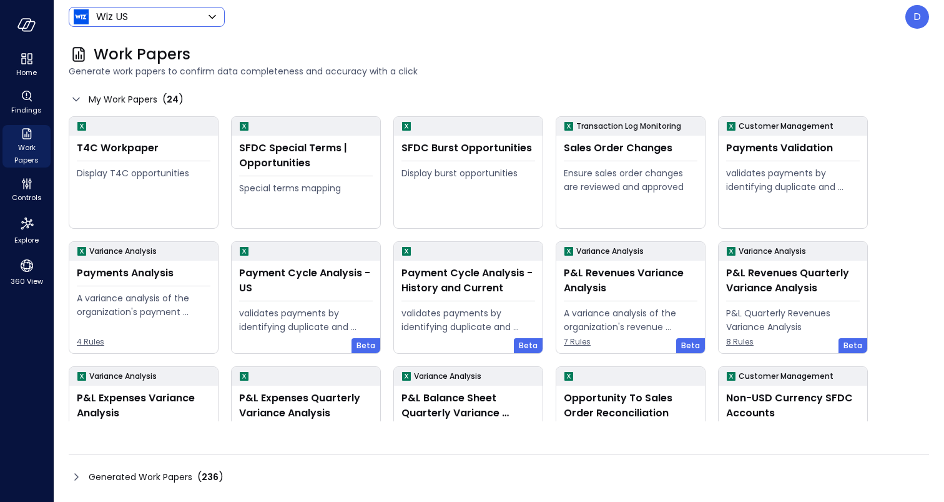
click at [80, 473] on icon at bounding box center [76, 476] width 15 height 15
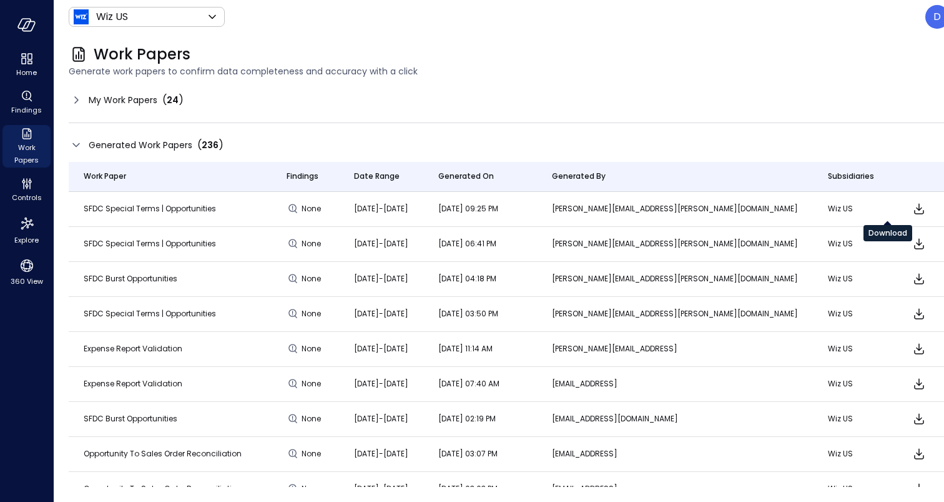
click at [914, 210] on icon "Download" at bounding box center [919, 209] width 10 height 11
